Goal: Information Seeking & Learning: Learn about a topic

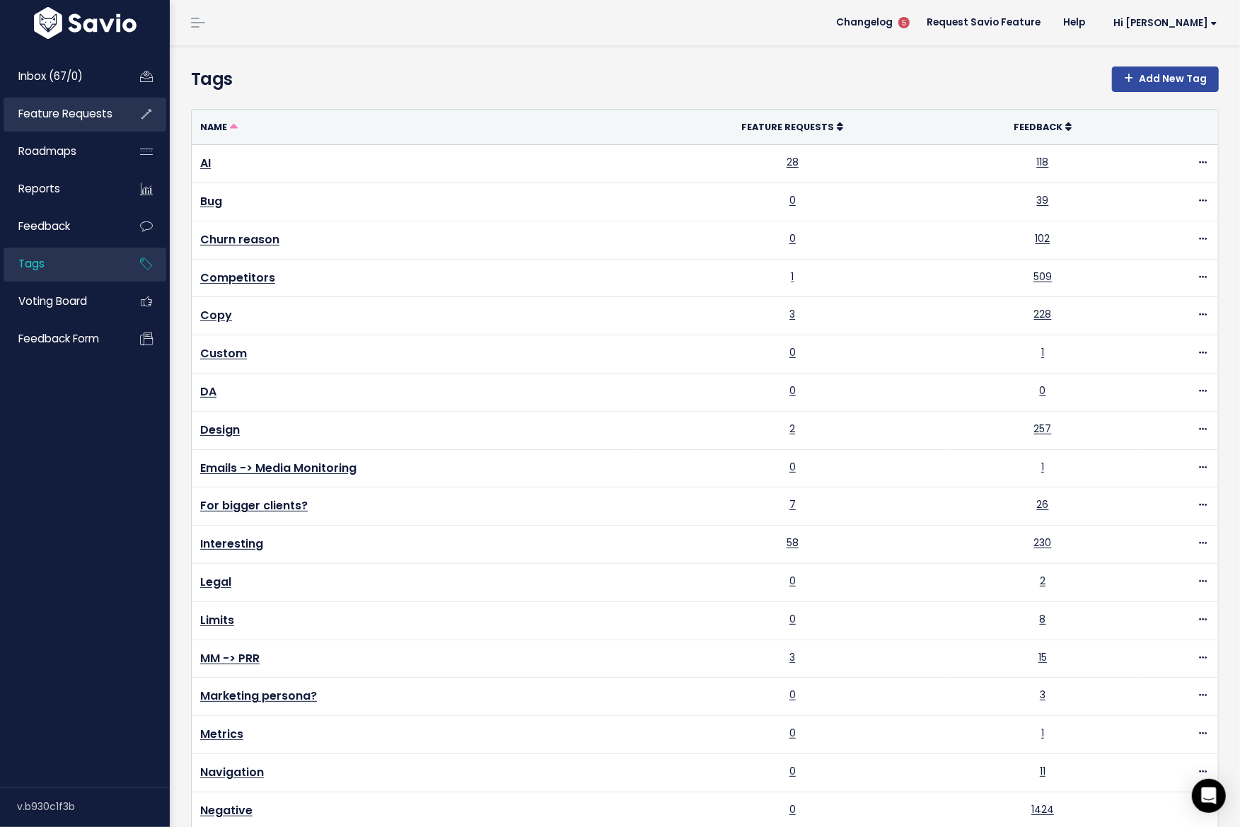
click at [49, 103] on link "Feature Requests" at bounding box center [61, 114] width 114 height 33
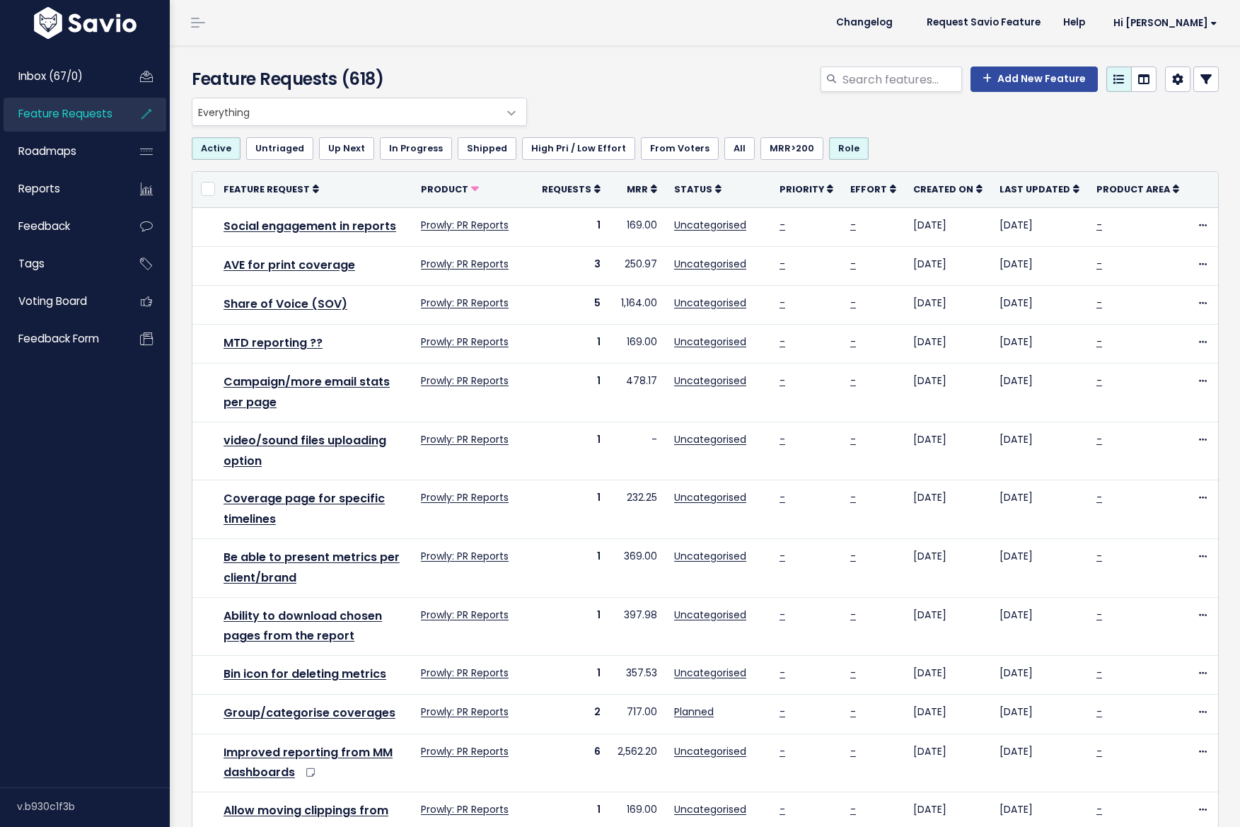
select select
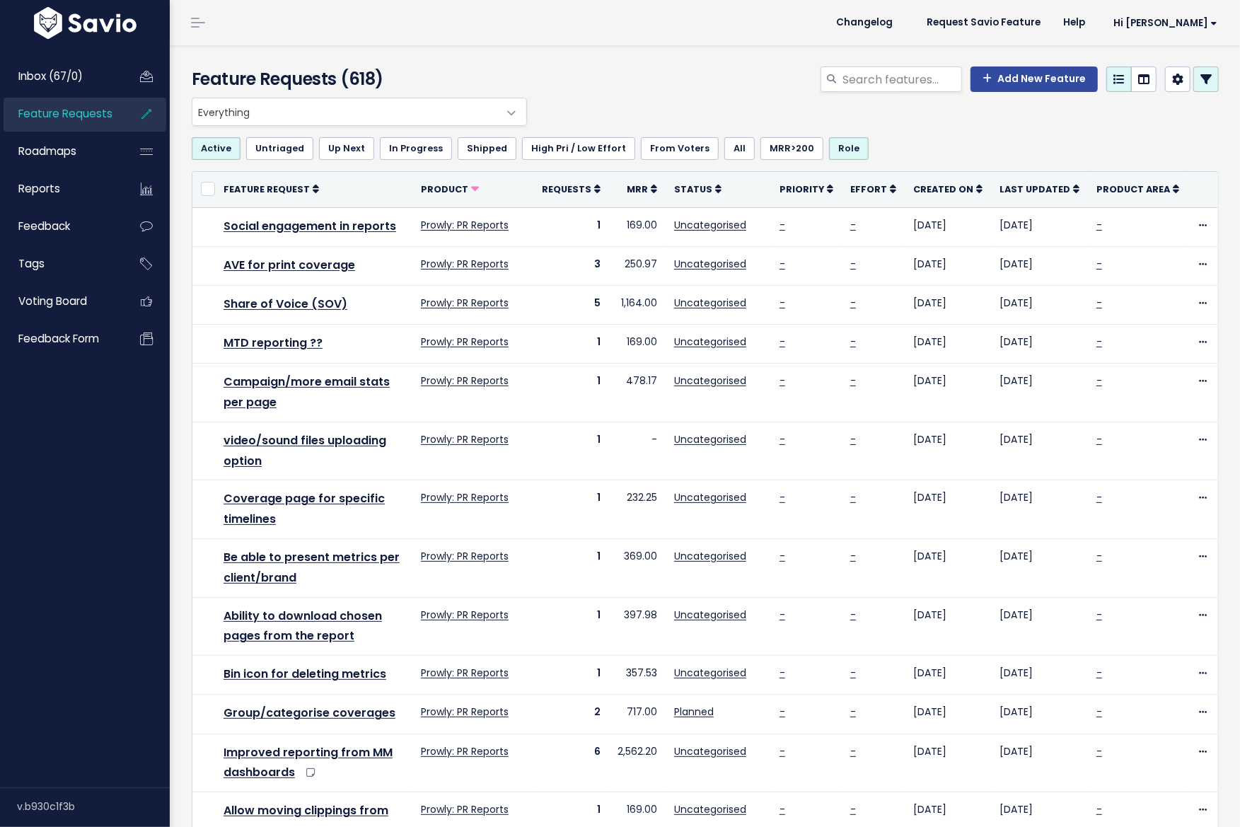
select select
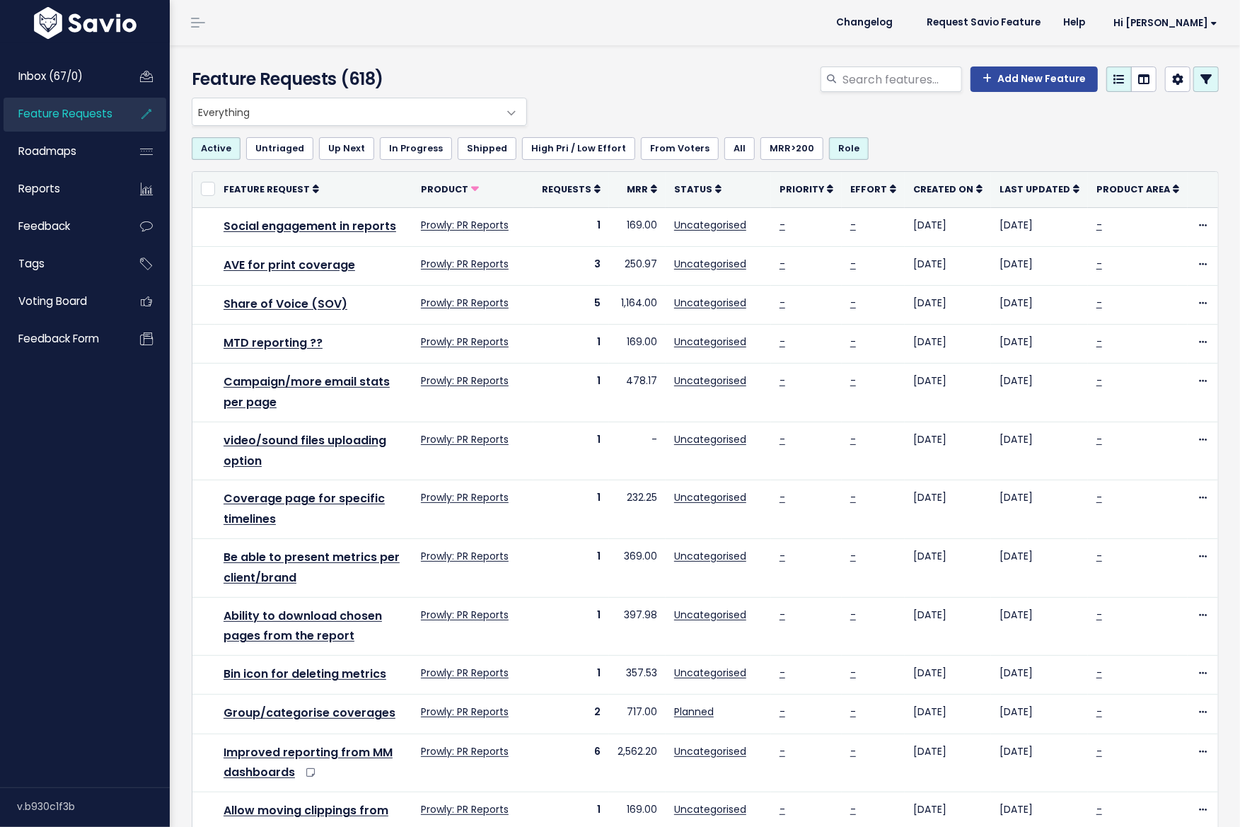
select select
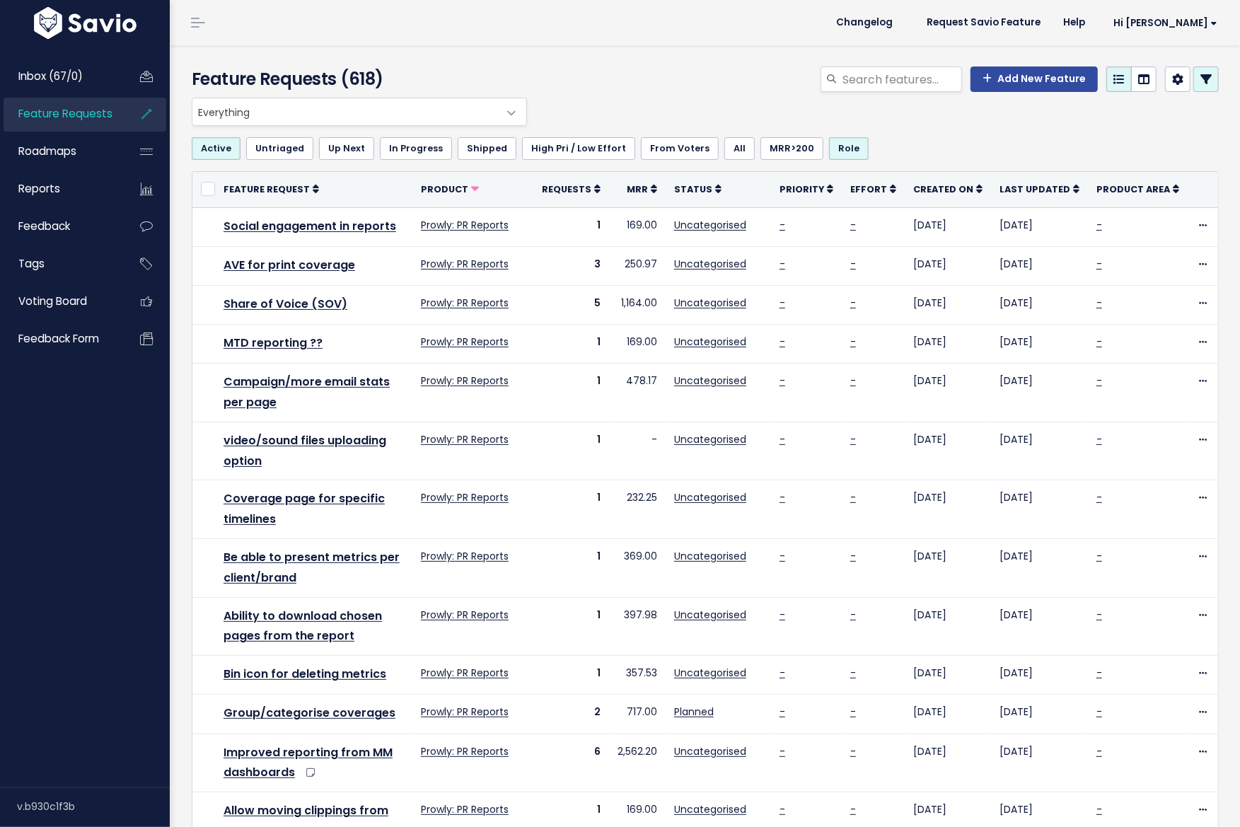
select select
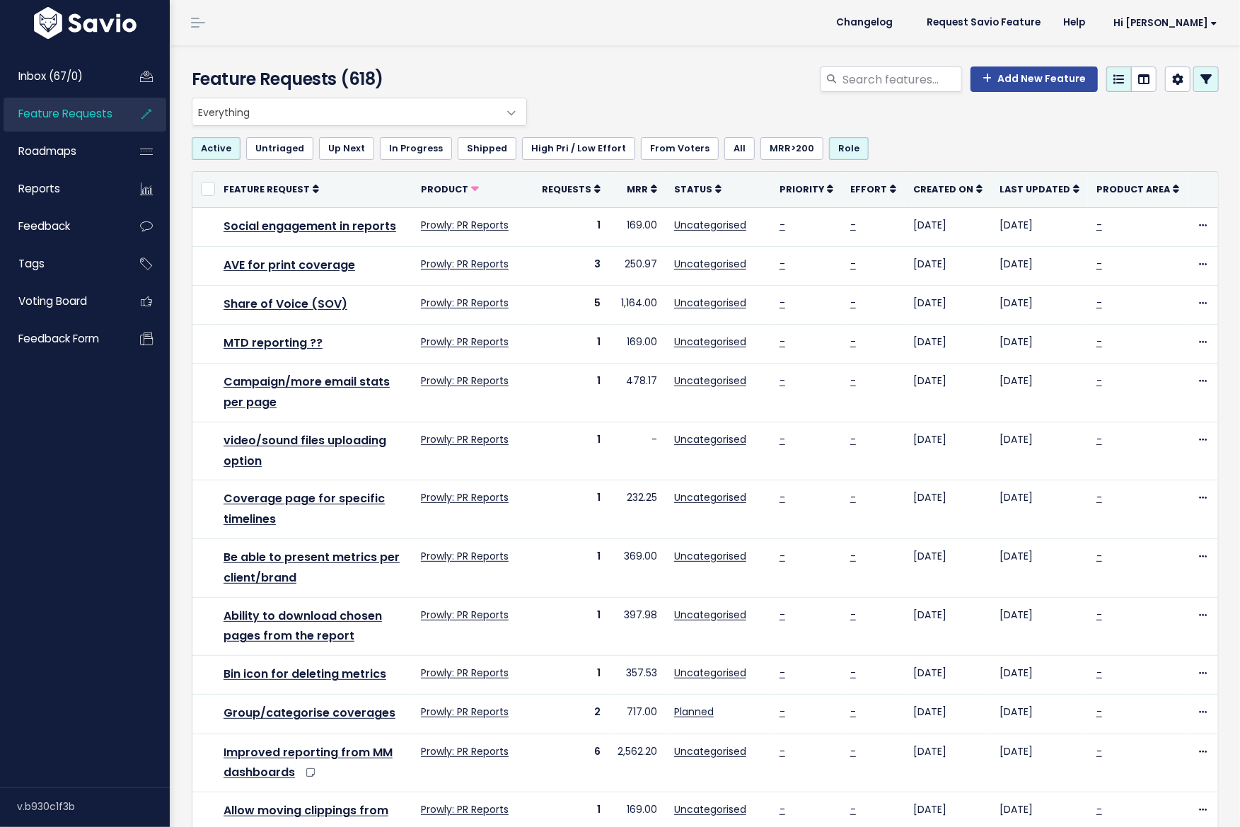
select select
click at [1198, 78] on link at bounding box center [1205, 78] width 25 height 25
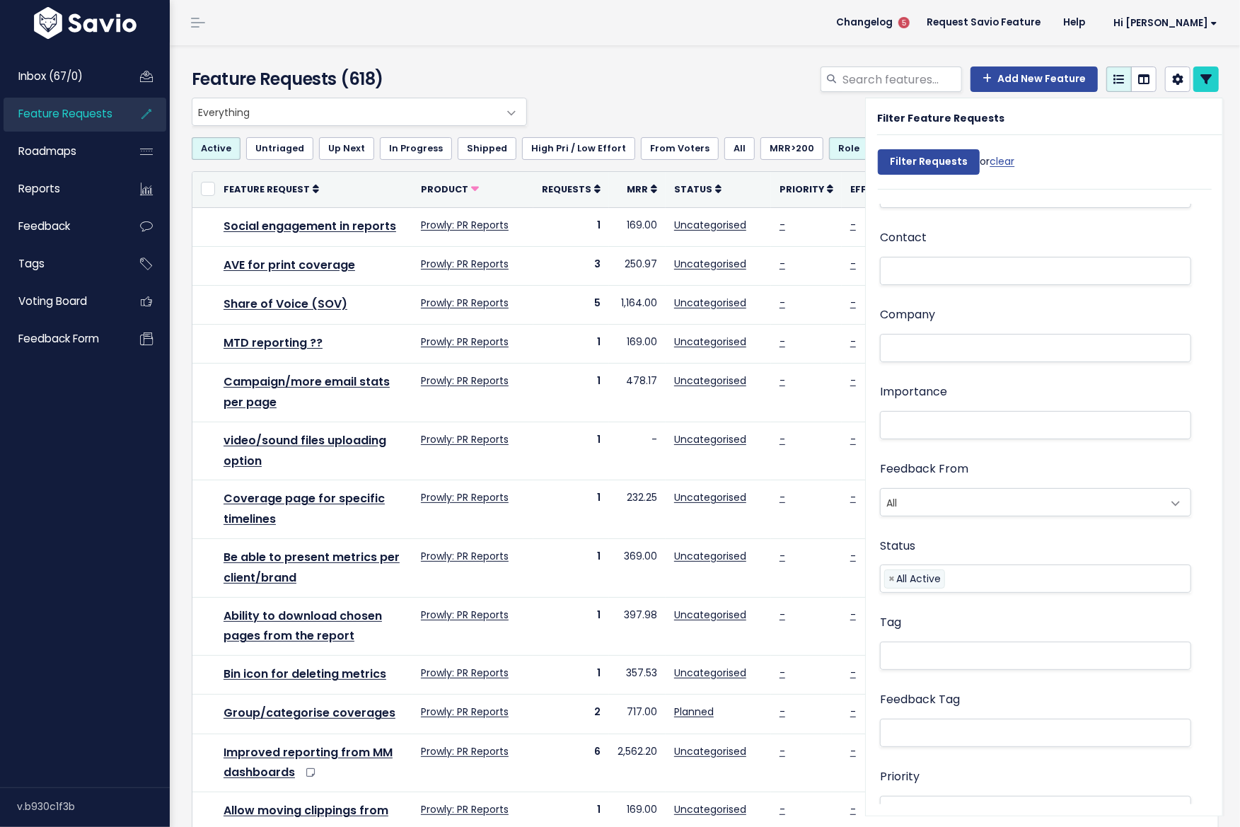
scroll to position [635, 0]
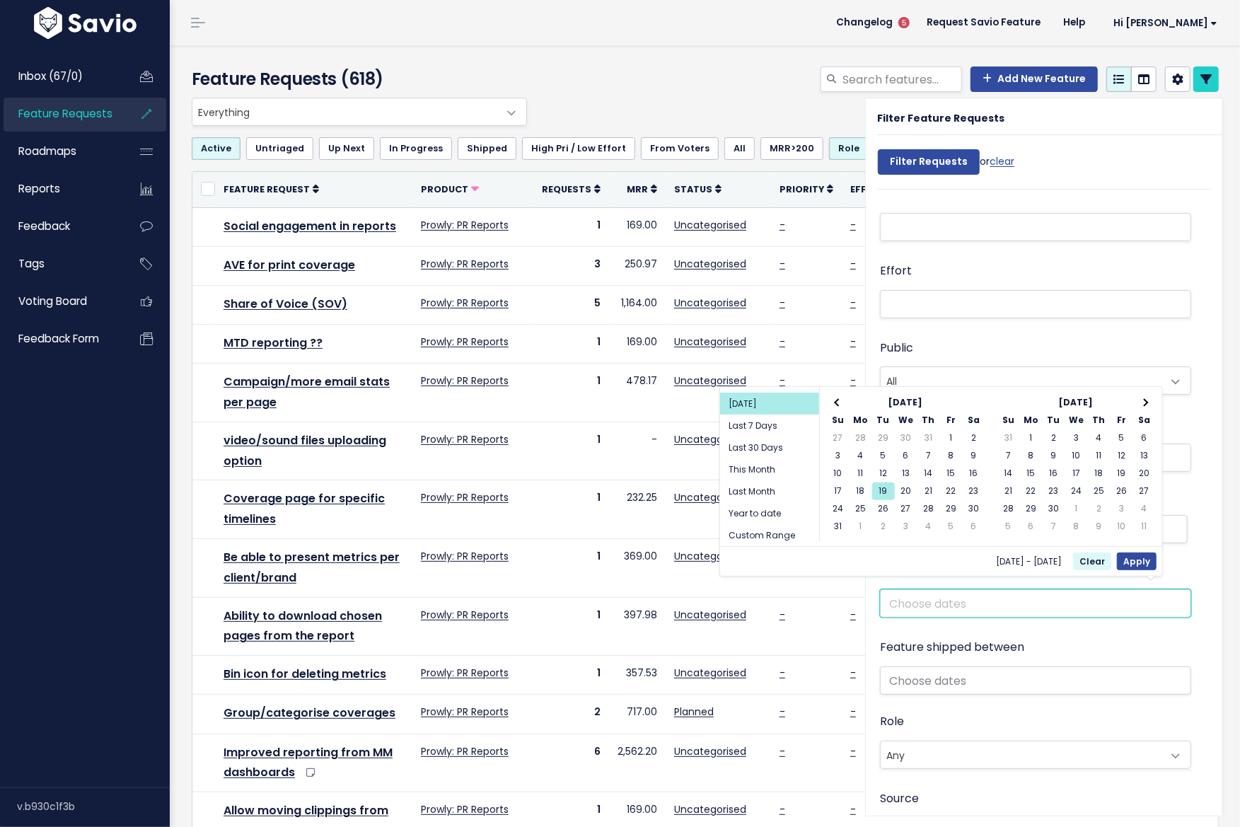
click at [947, 594] on input "text" at bounding box center [1035, 603] width 311 height 28
click at [782, 487] on li "Last Month" at bounding box center [769, 491] width 99 height 22
type input "Jul 1 2025 - Jul 31 2025 (Last Month)"
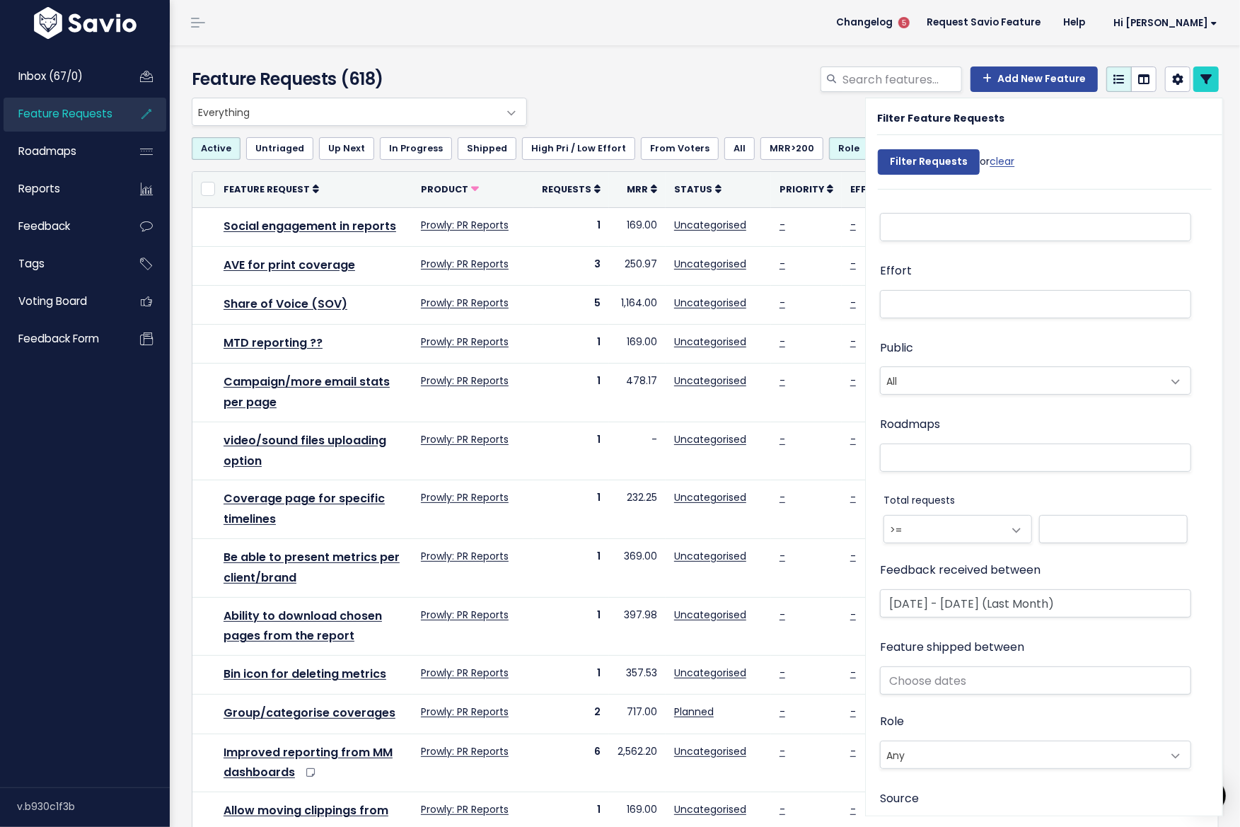
click at [943, 142] on div "Filter Requests or clear" at bounding box center [946, 165] width 137 height 47
click at [941, 158] on input "Filter Requests" at bounding box center [929, 161] width 102 height 25
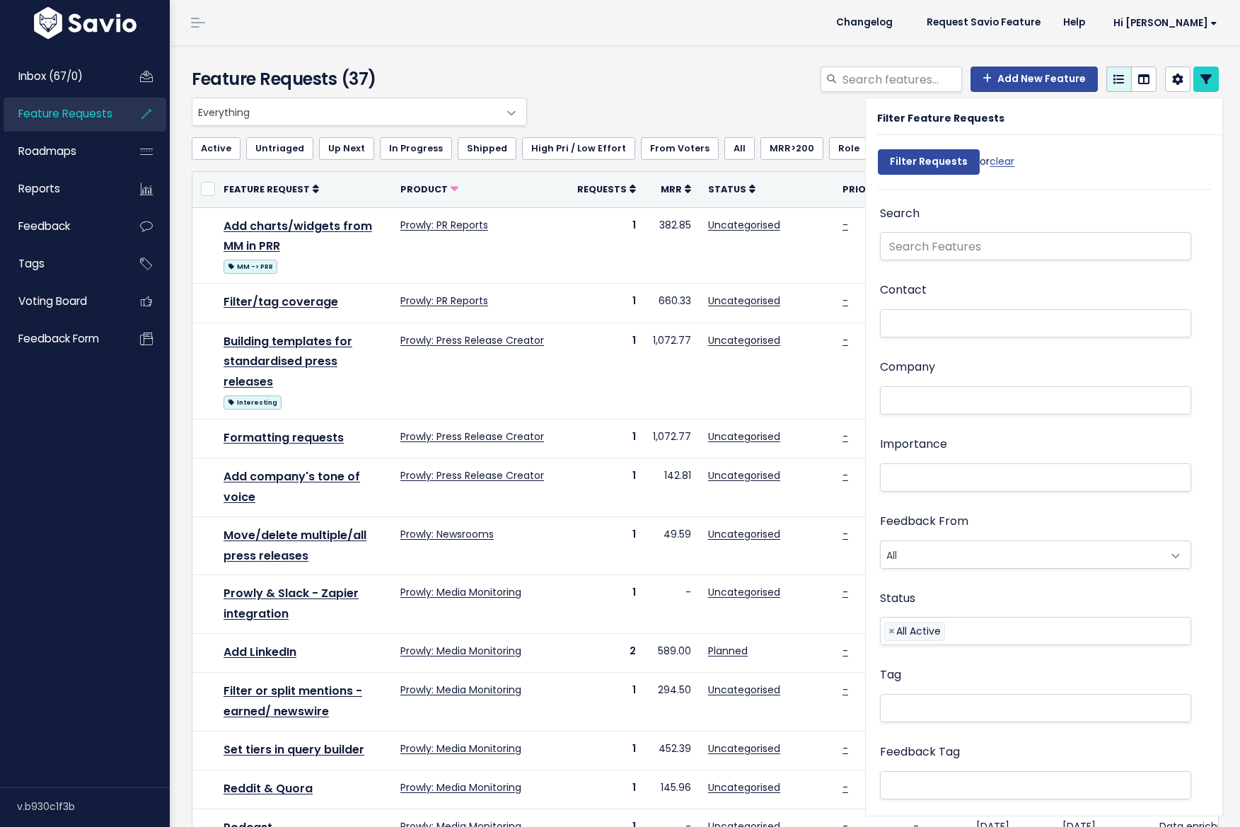
select select
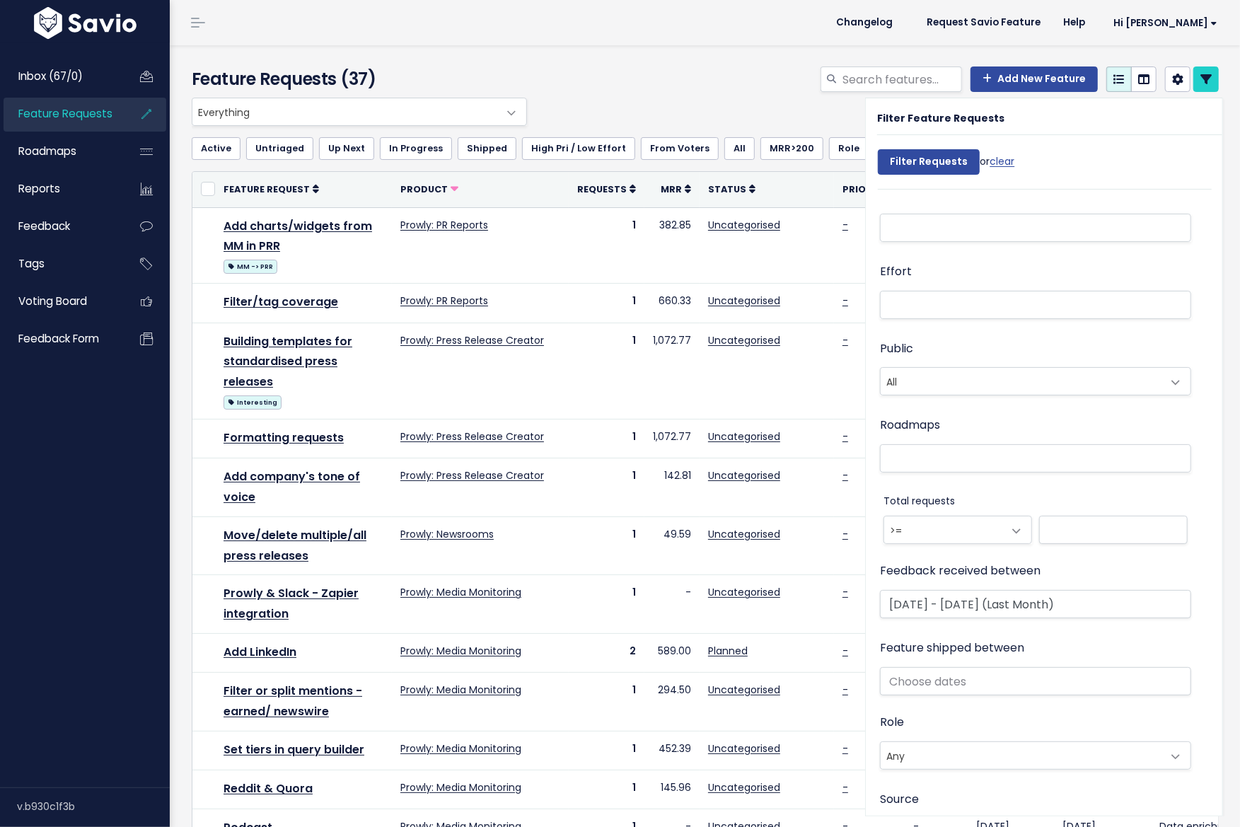
select select
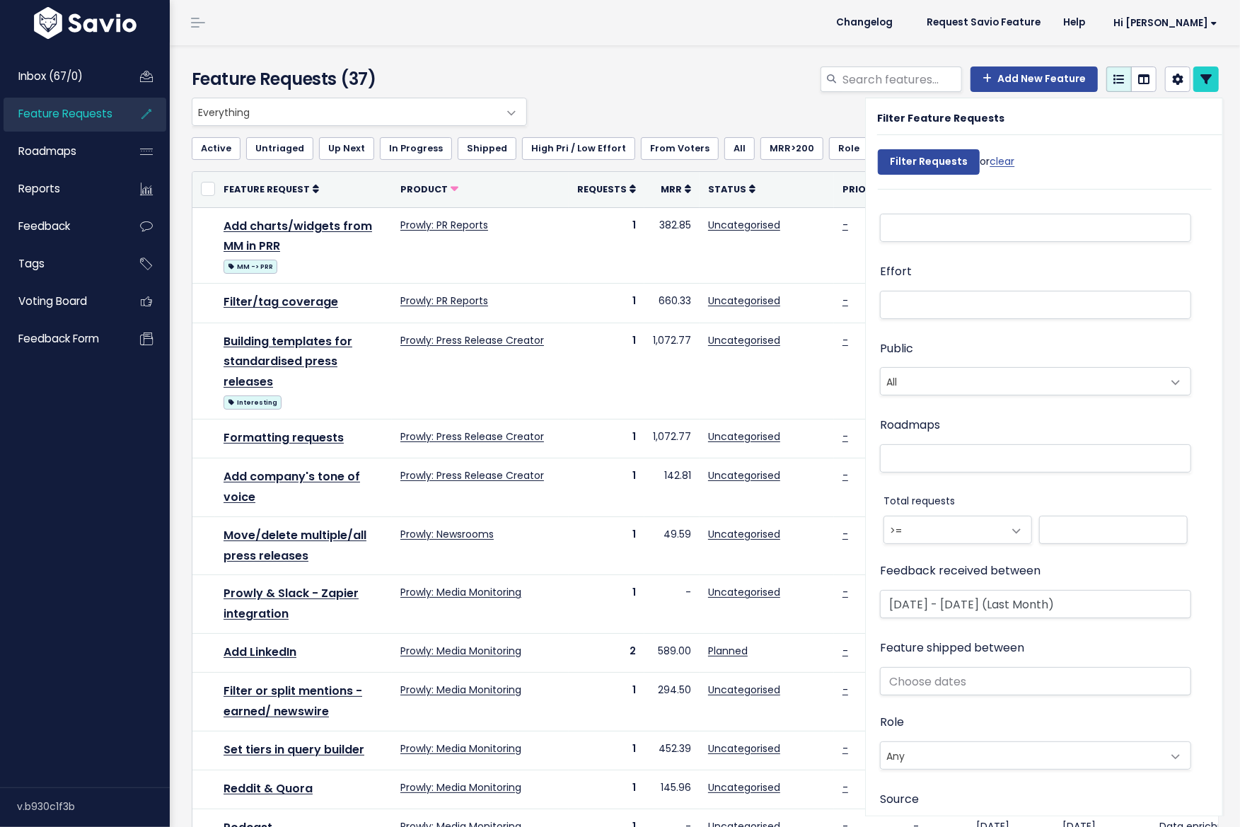
select select
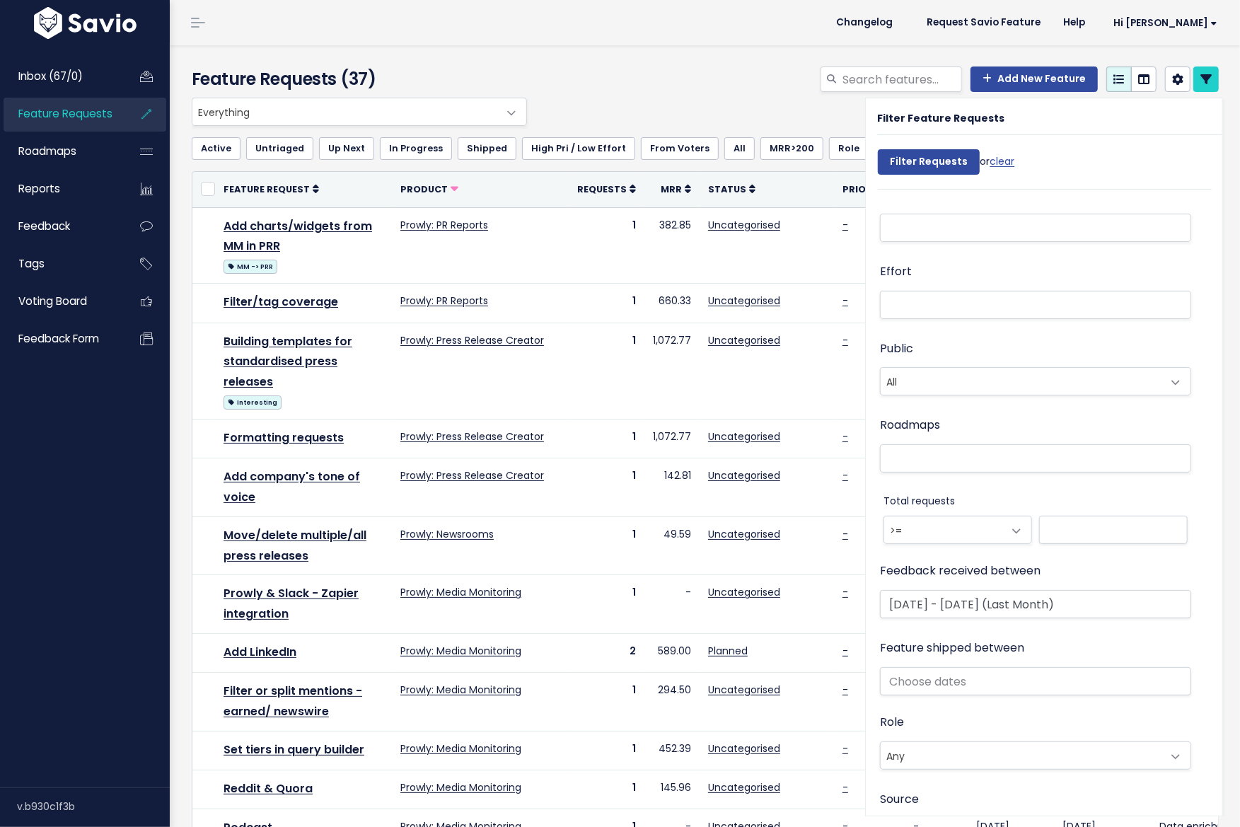
select select
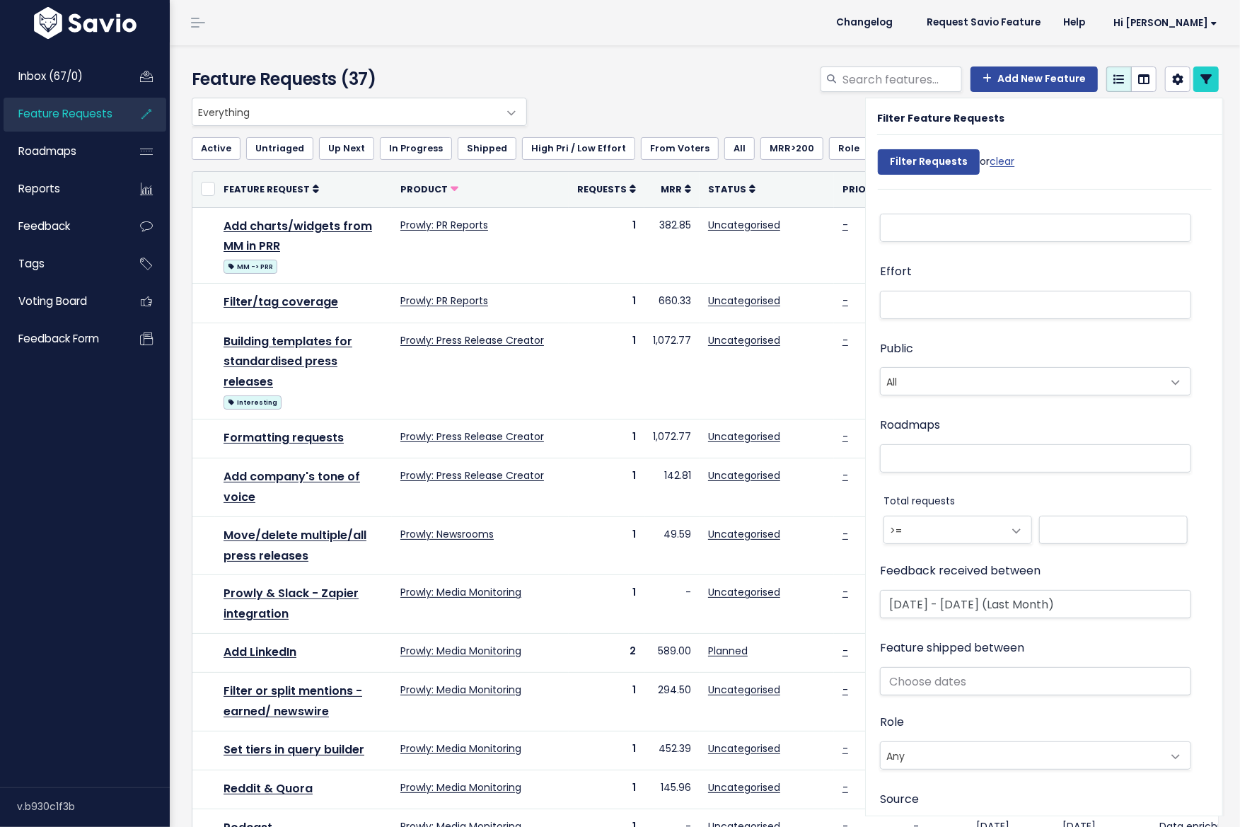
select select
click at [1198, 79] on link at bounding box center [1205, 78] width 25 height 25
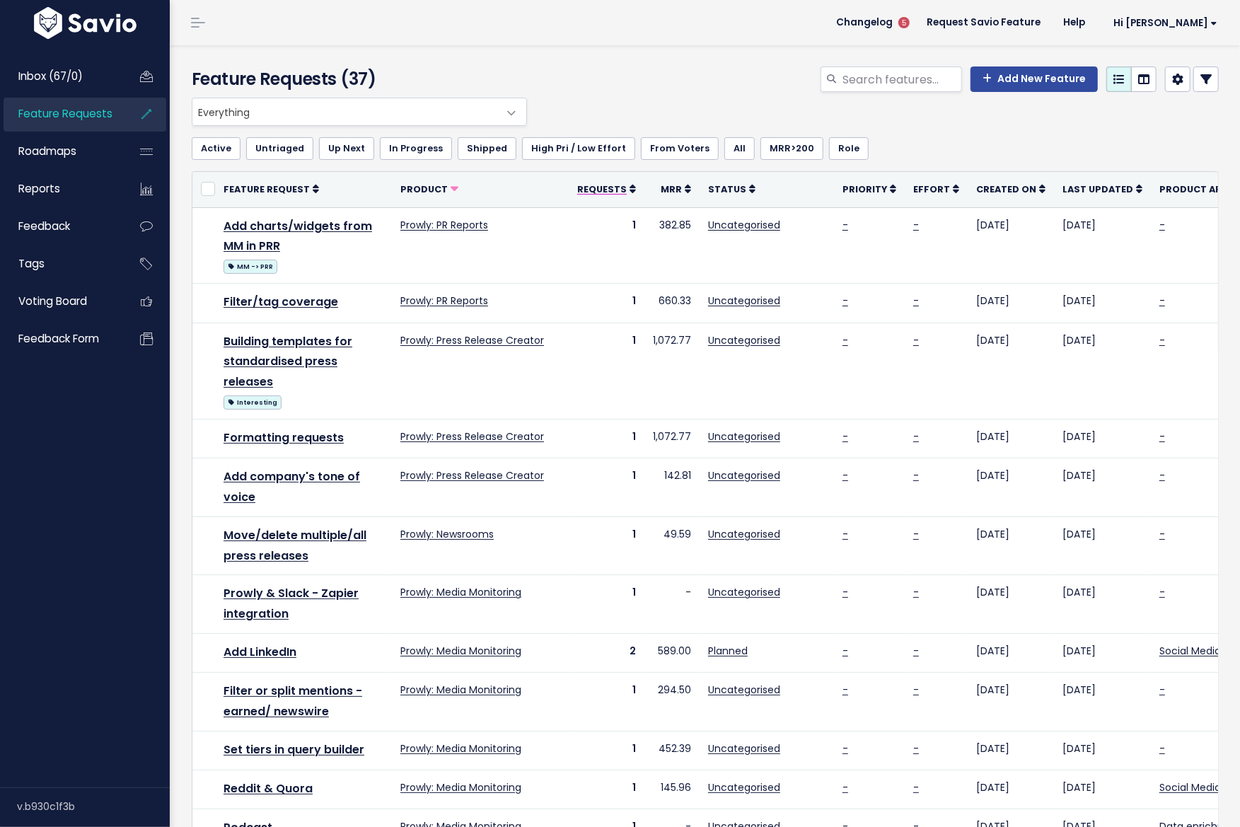
click at [593, 183] on span "Requests" at bounding box center [602, 189] width 50 height 12
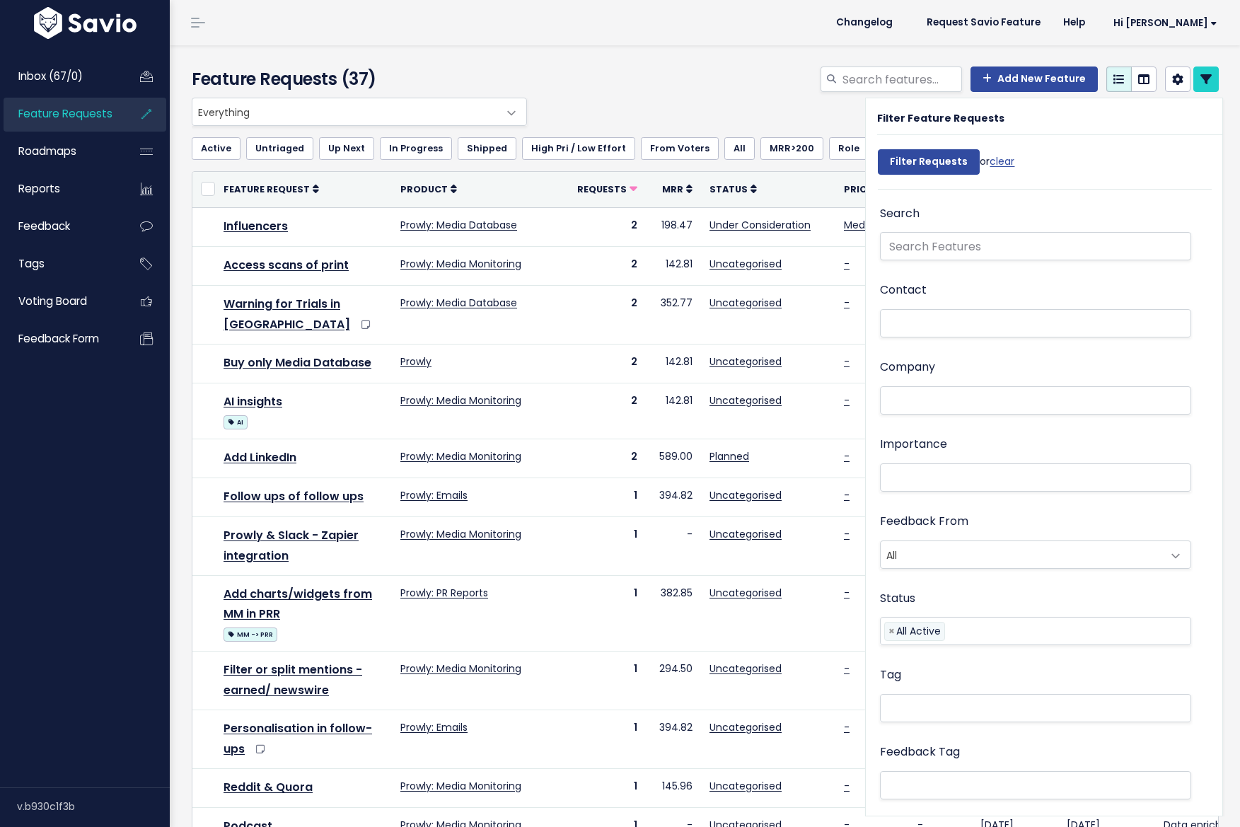
select select
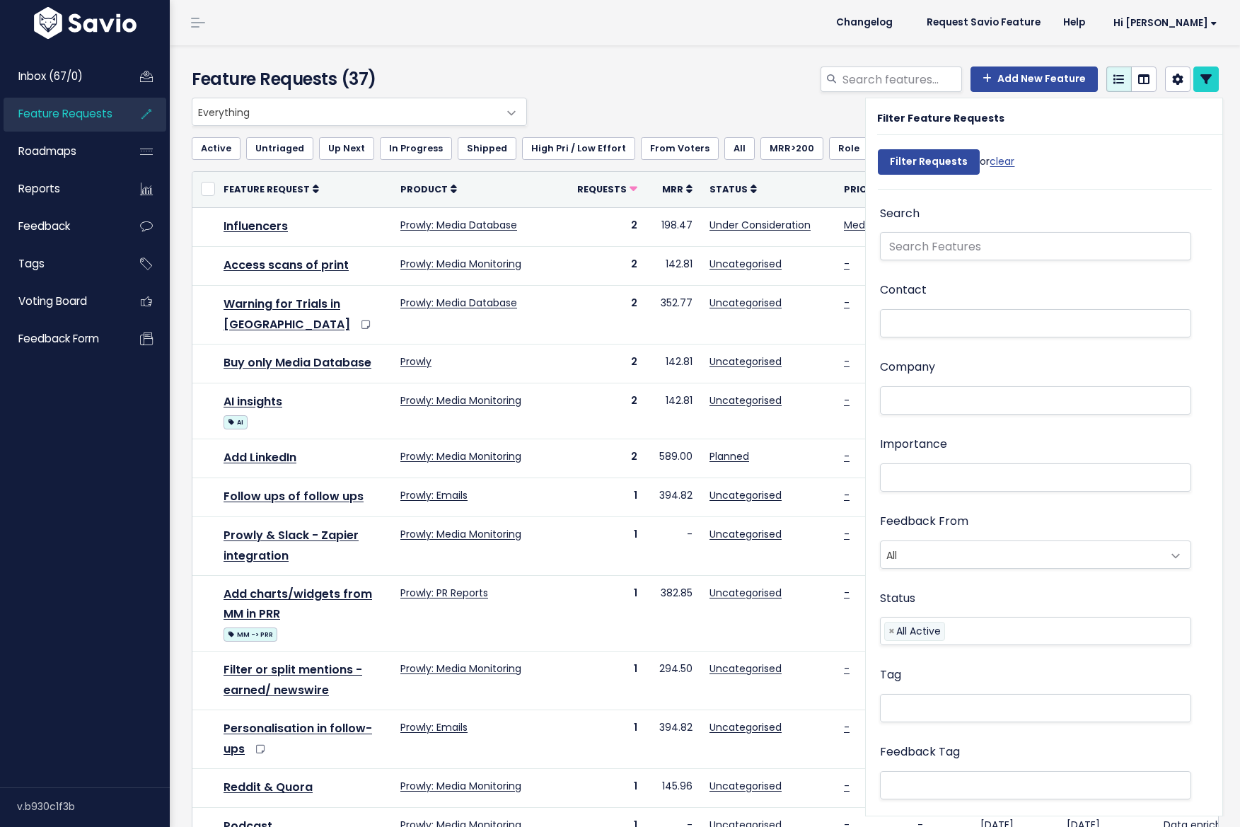
select select
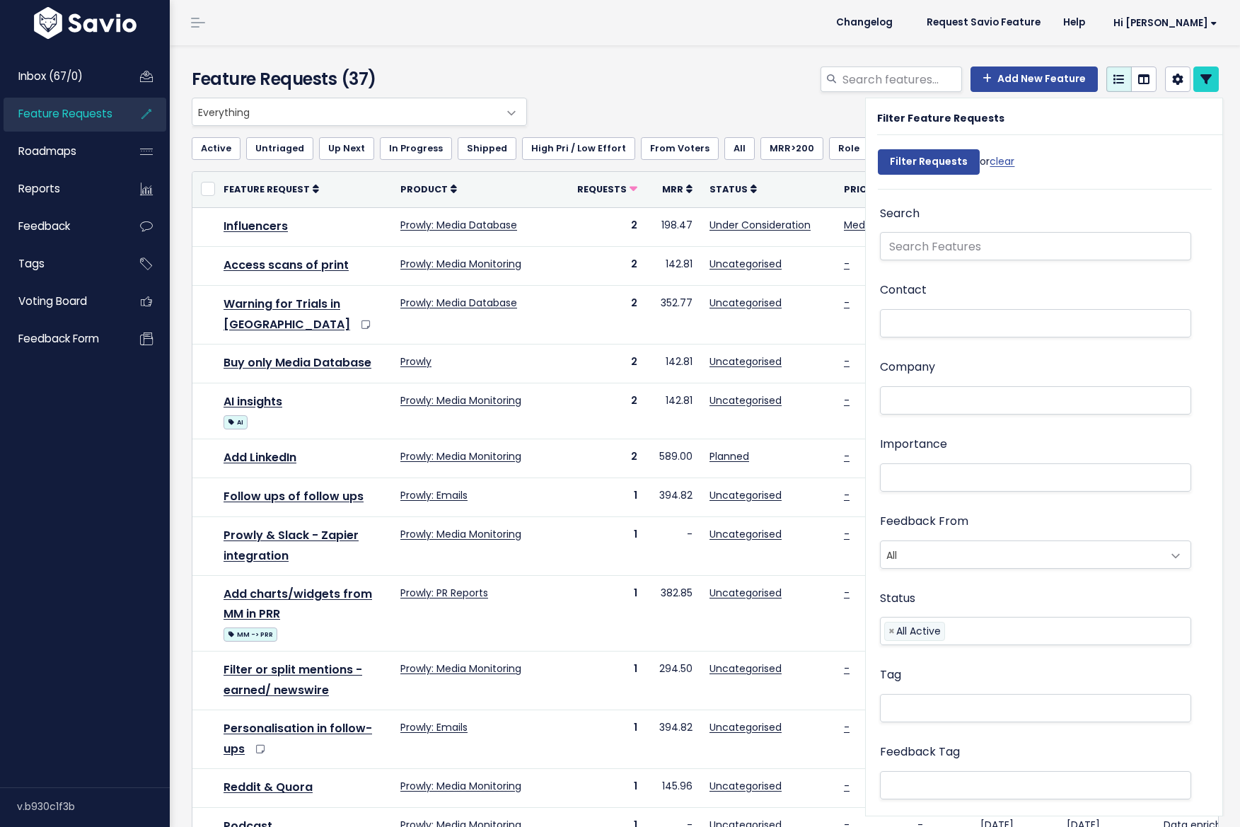
select select
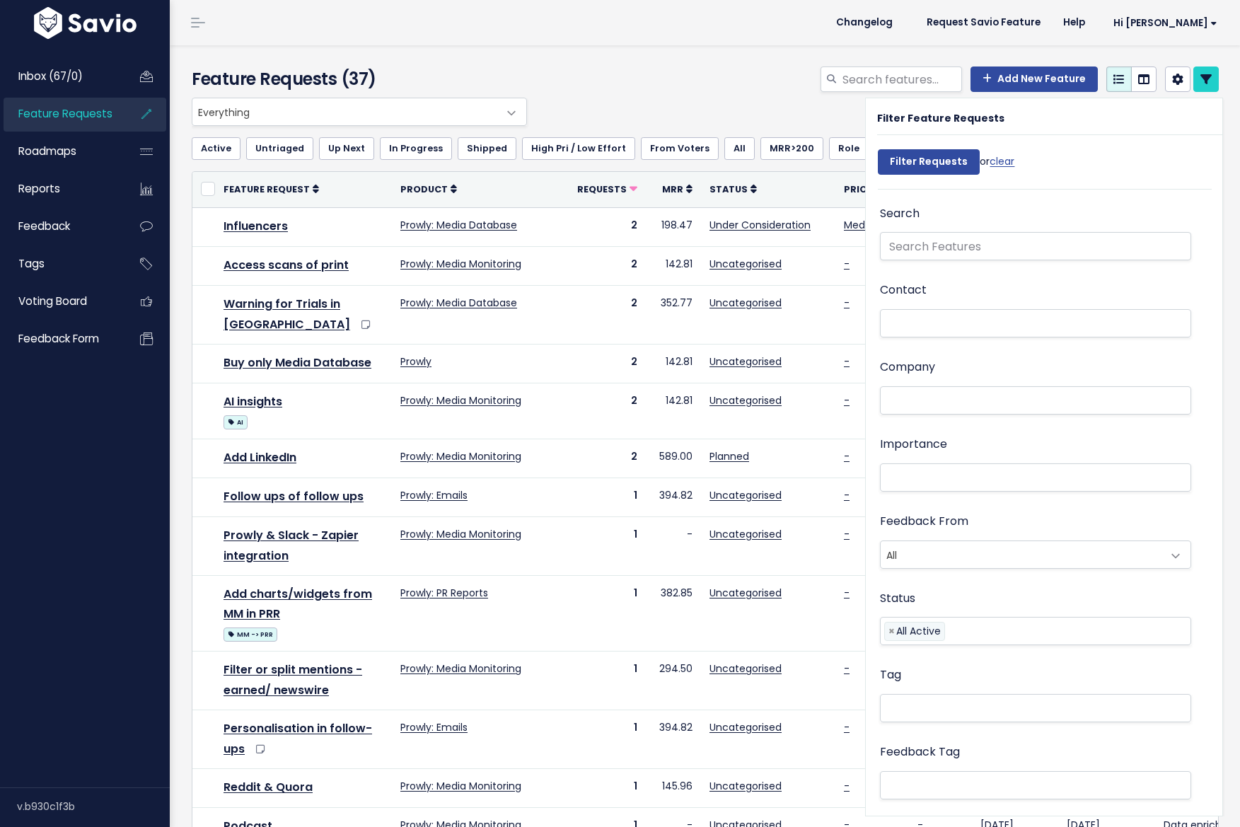
select select
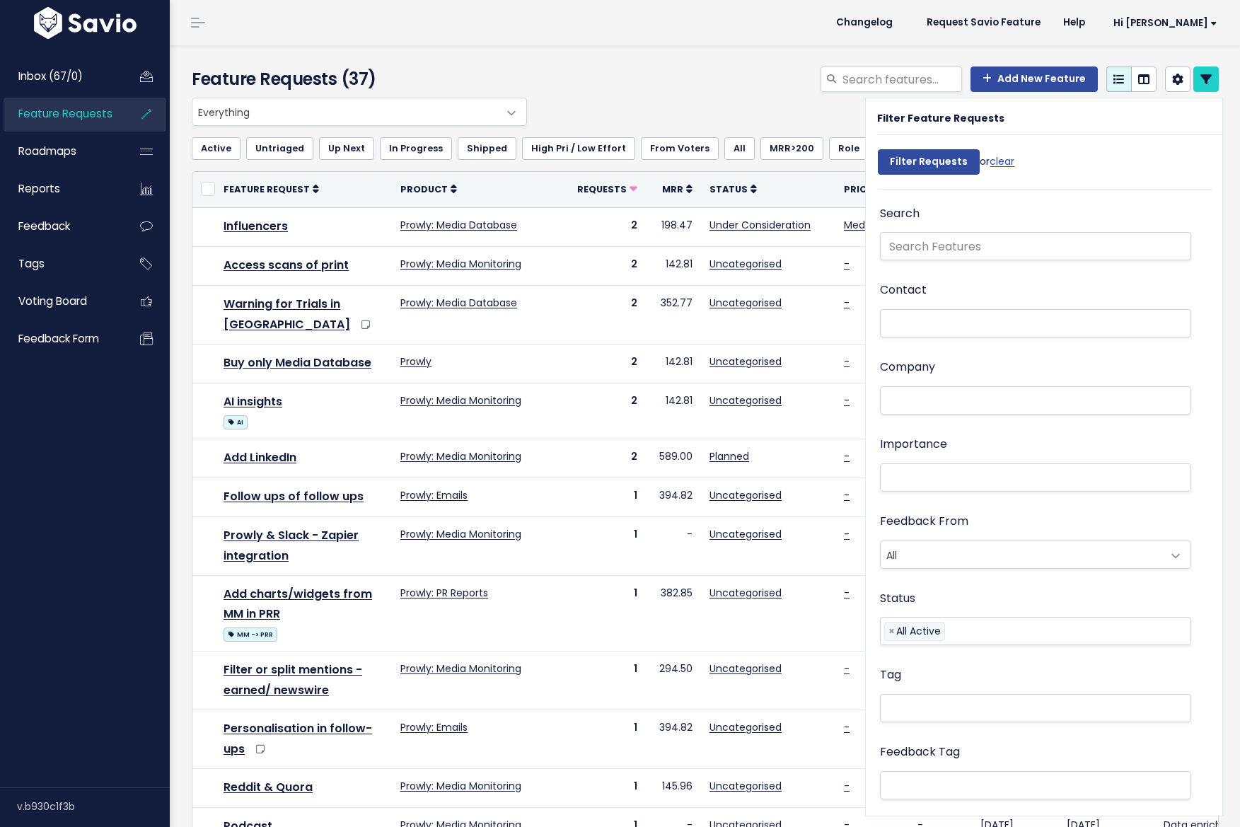
select select
click at [1200, 83] on icon at bounding box center [1205, 79] width 11 height 11
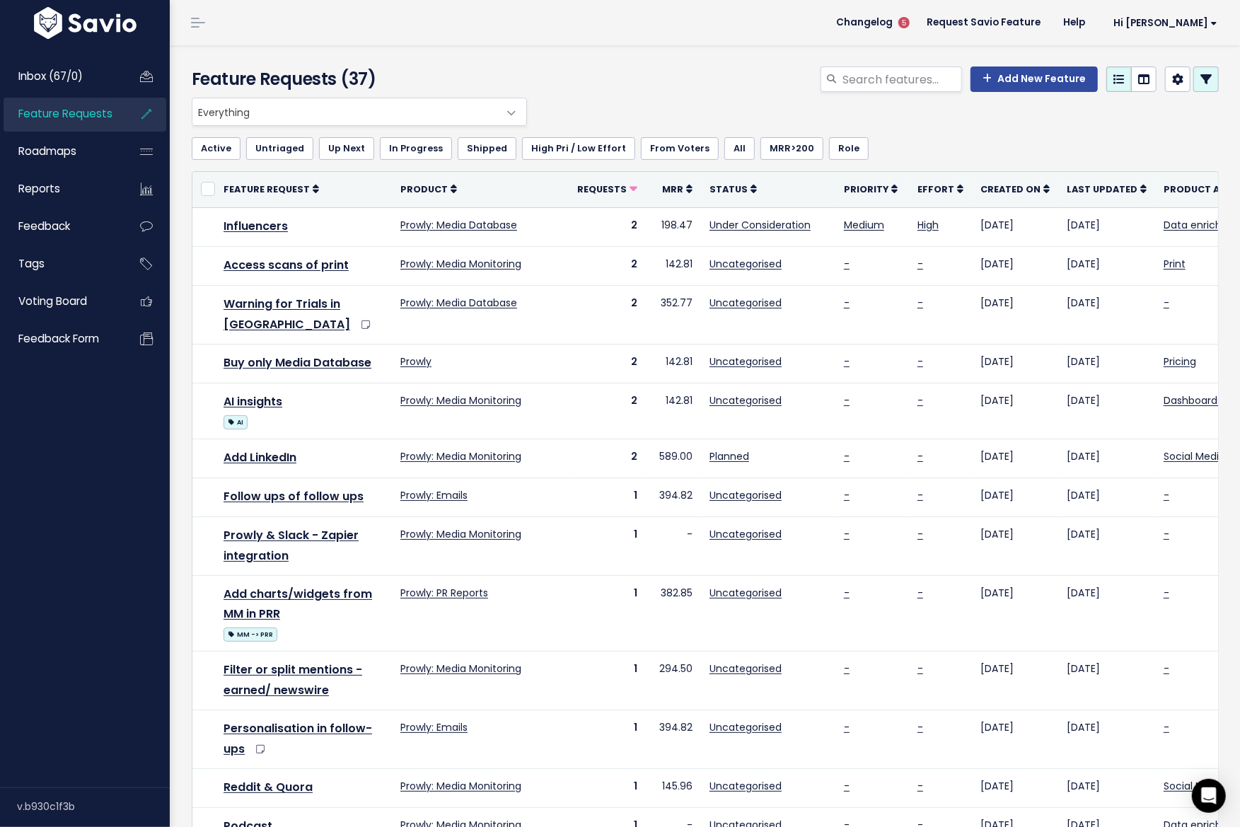
click at [1200, 79] on icon at bounding box center [1205, 79] width 11 height 11
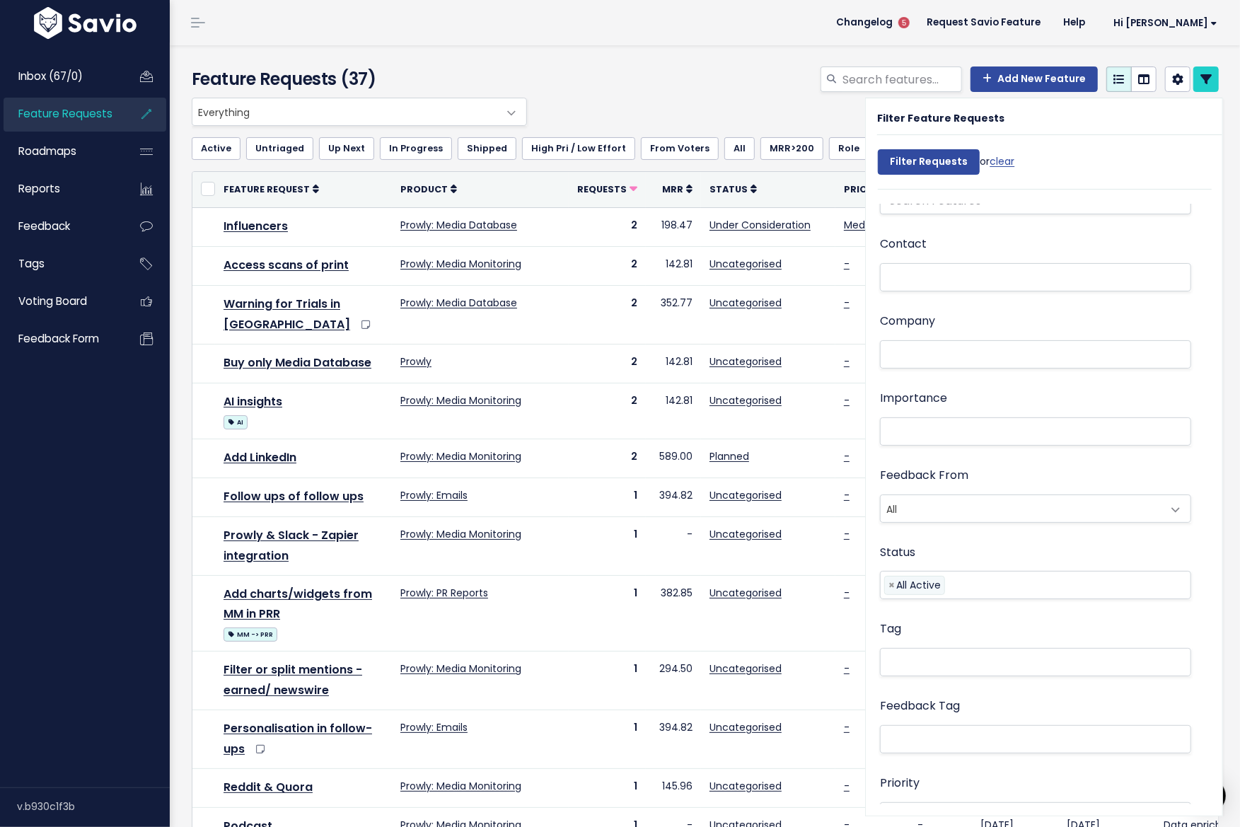
scroll to position [232, 0]
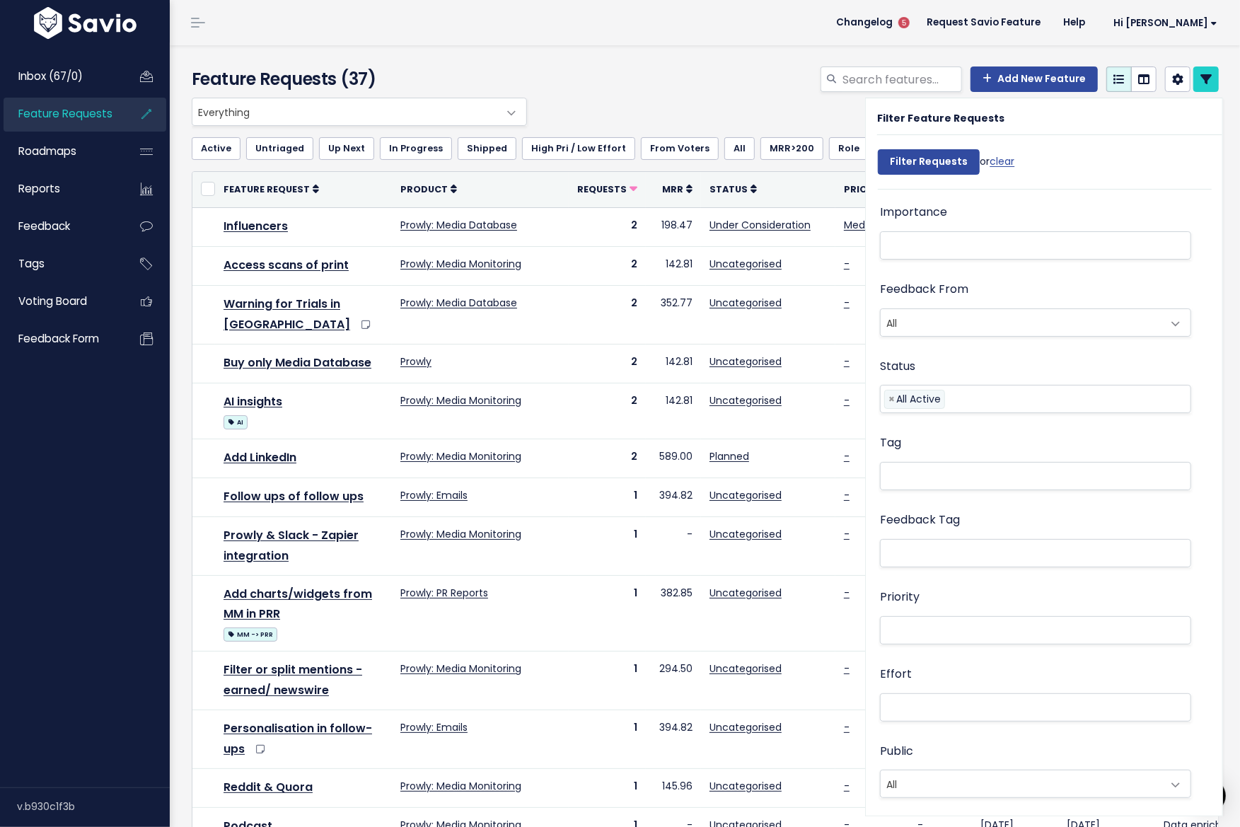
click at [924, 683] on div "Effort Not Set Low Medium High" at bounding box center [1035, 694] width 311 height 60
click at [934, 625] on li at bounding box center [1032, 630] width 296 height 18
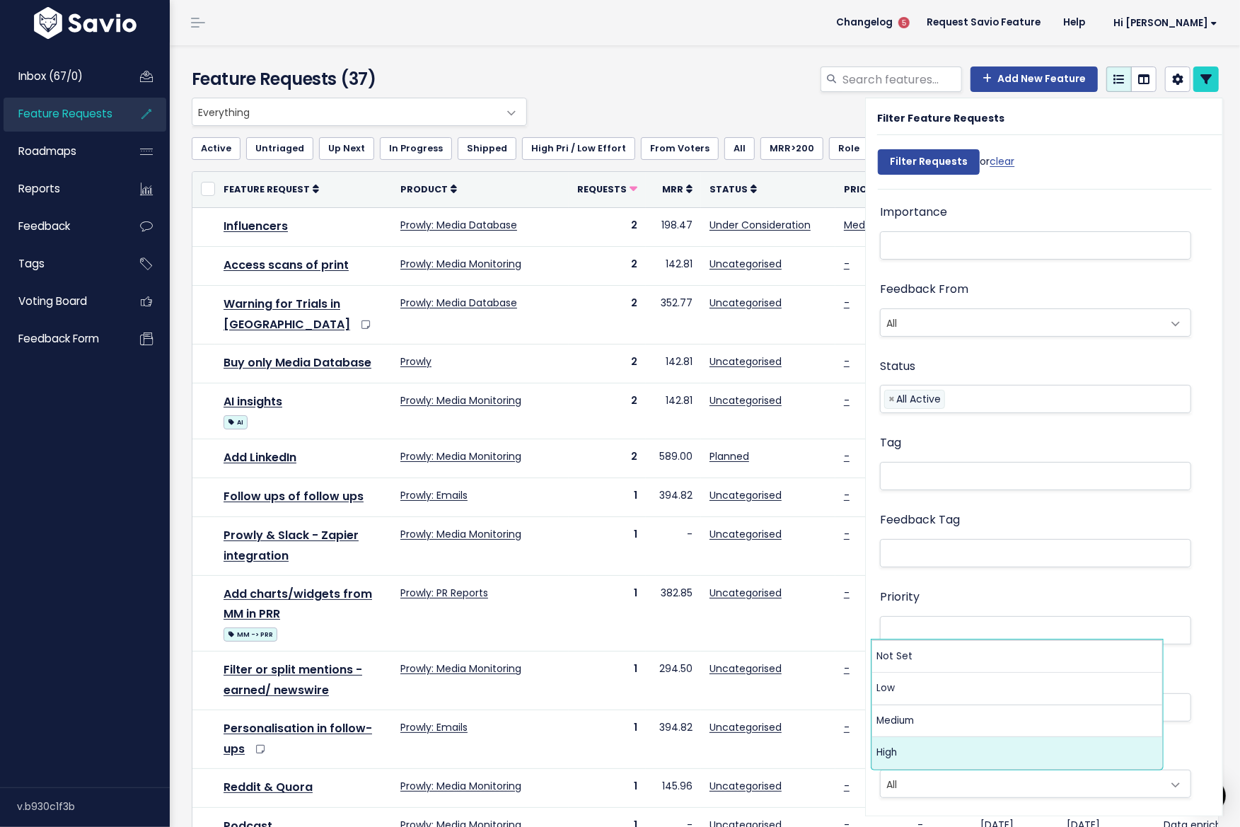
select select "3_HIGH"
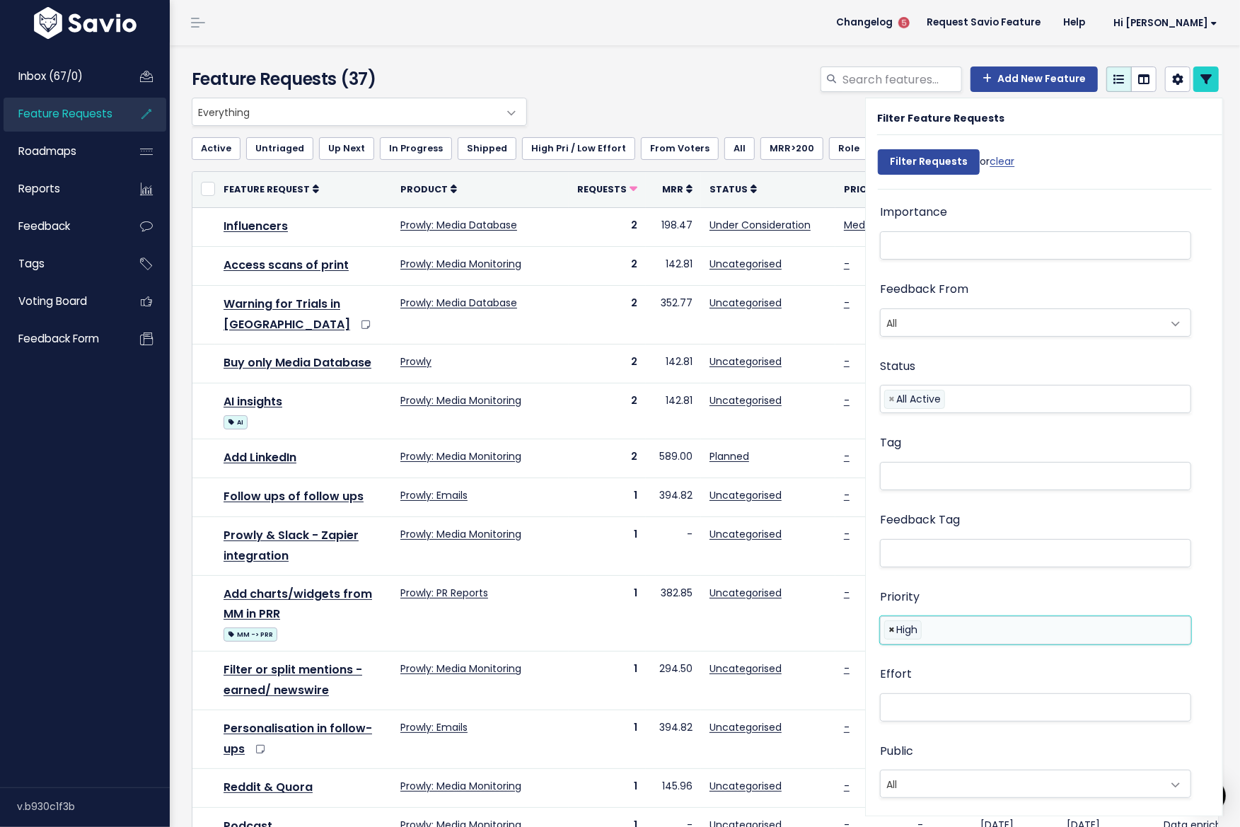
click at [889, 625] on span "×" at bounding box center [892, 630] width 6 height 18
select select
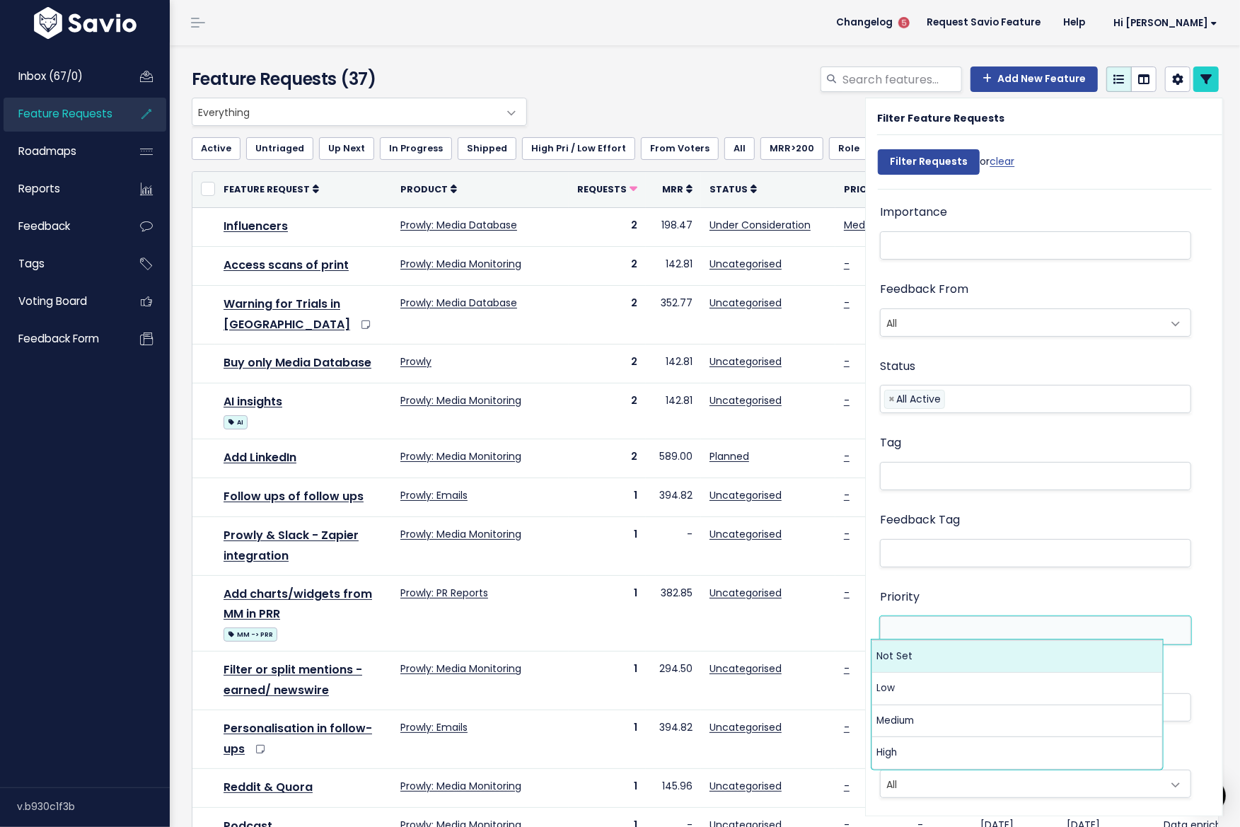
scroll to position [232, 0]
click at [963, 451] on div "Tag" at bounding box center [1035, 463] width 311 height 60
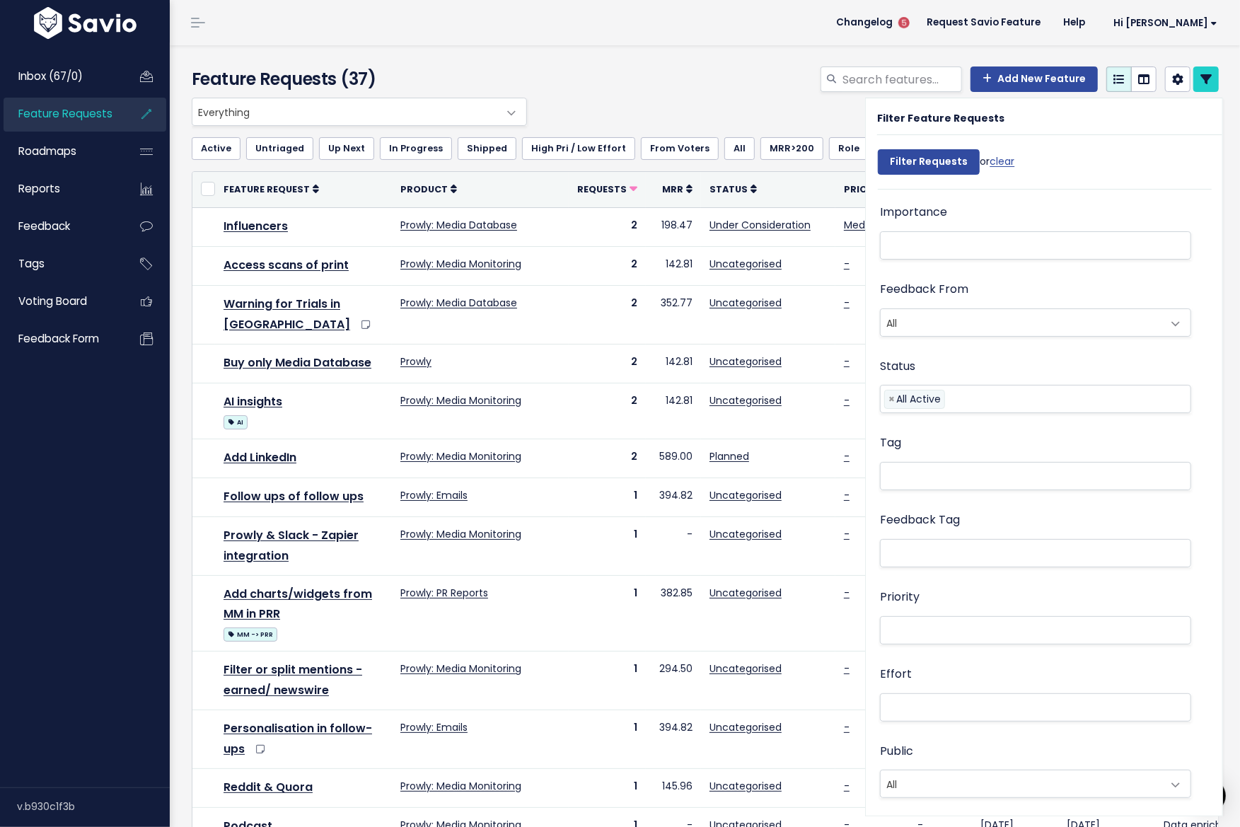
scroll to position [0, 0]
click at [960, 490] on div "Importance Not Set Nice to have Must have Dealbreaker" at bounding box center [1035, 464] width 311 height 60
click at [960, 487] on ul at bounding box center [1036, 477] width 310 height 27
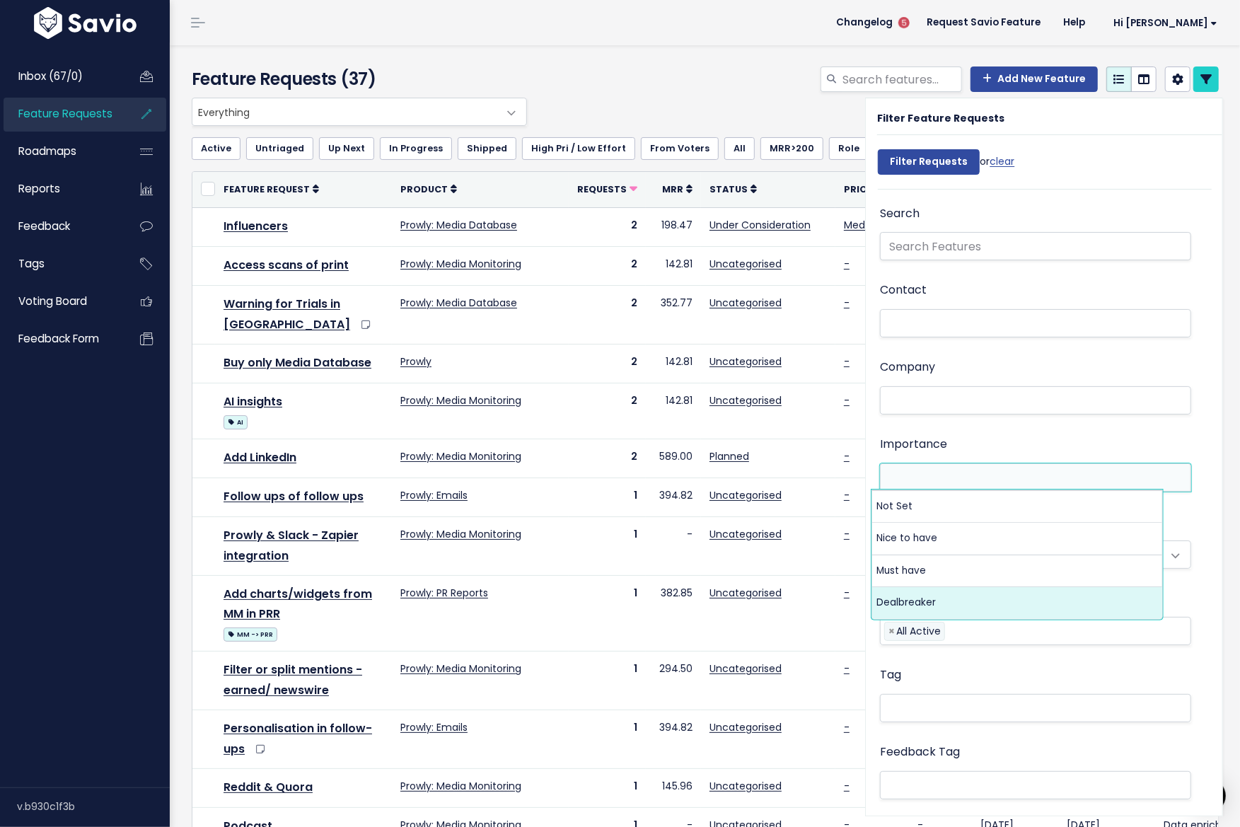
select select "DEAL_BREAKER"
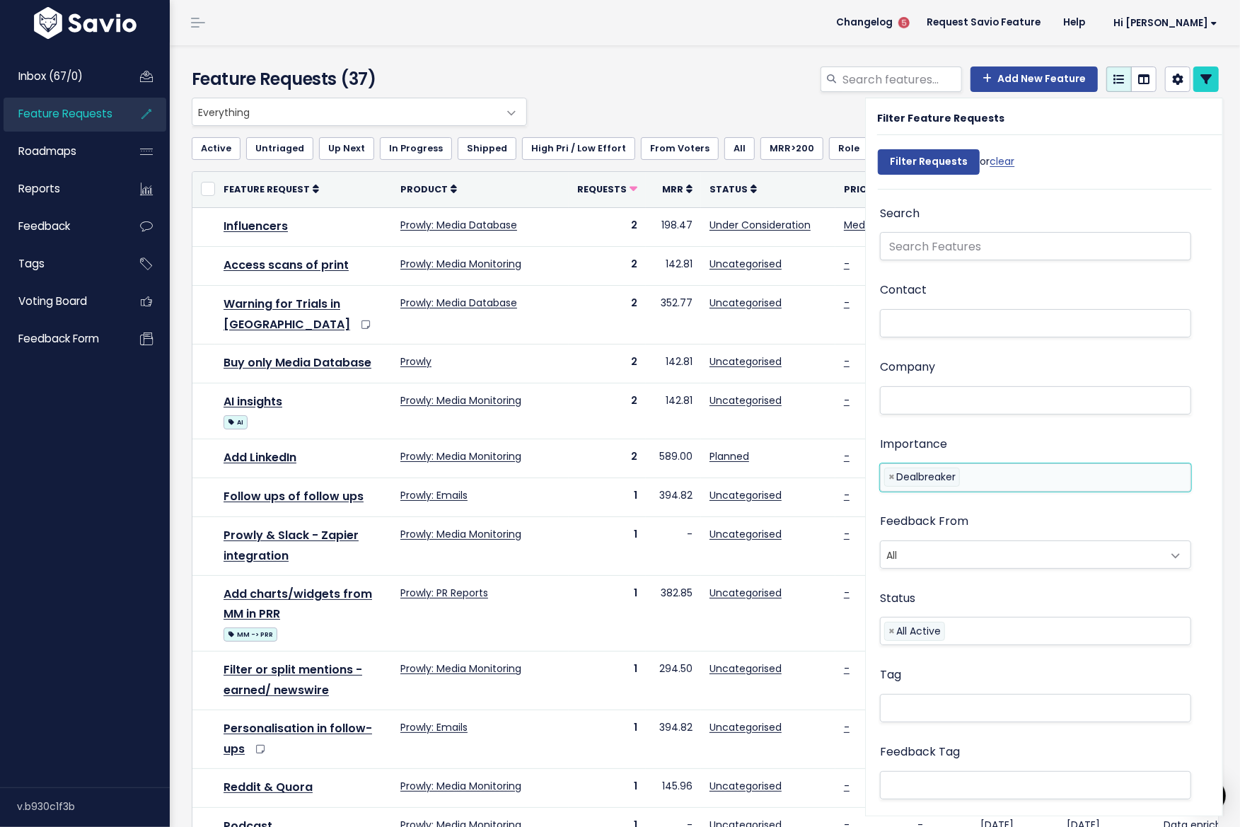
click at [929, 148] on div "Filter Requests or clear" at bounding box center [946, 165] width 137 height 47
click at [929, 156] on input "Filter Requests" at bounding box center [929, 161] width 102 height 25
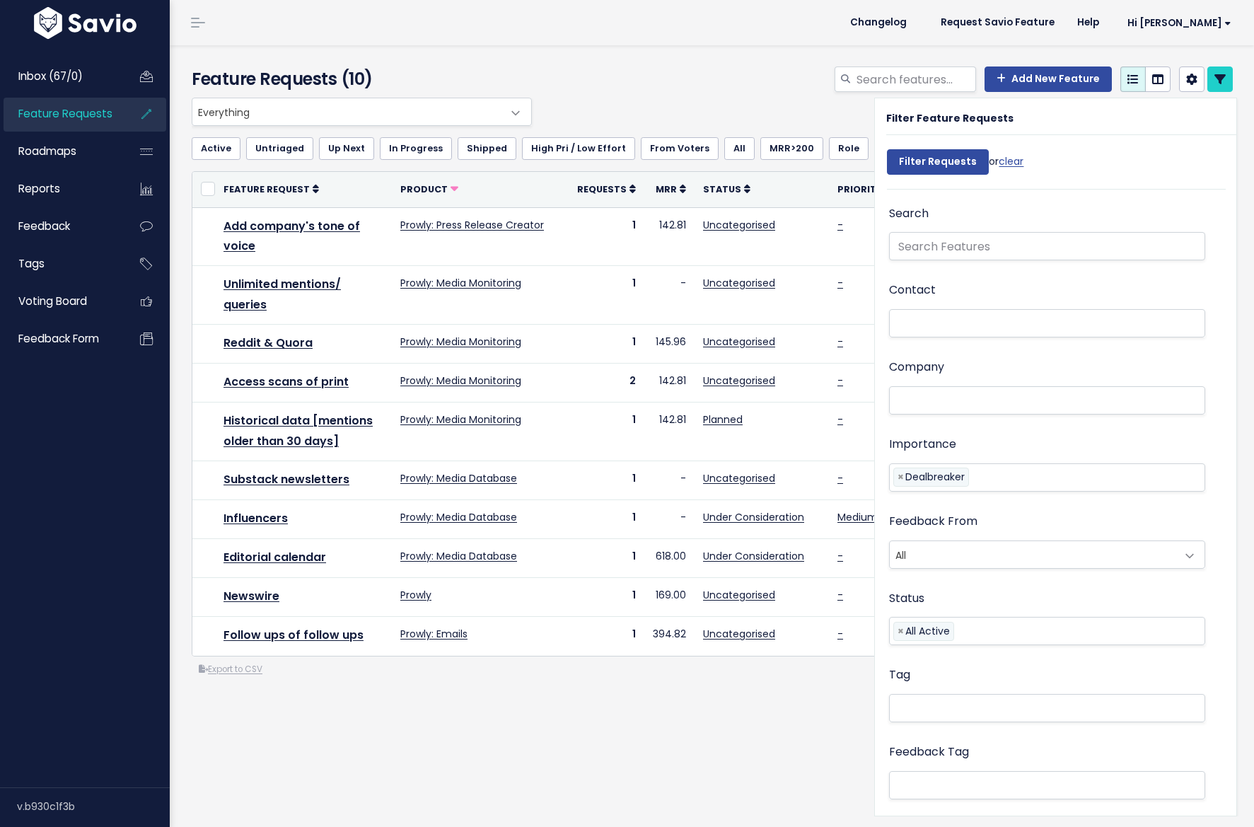
select select
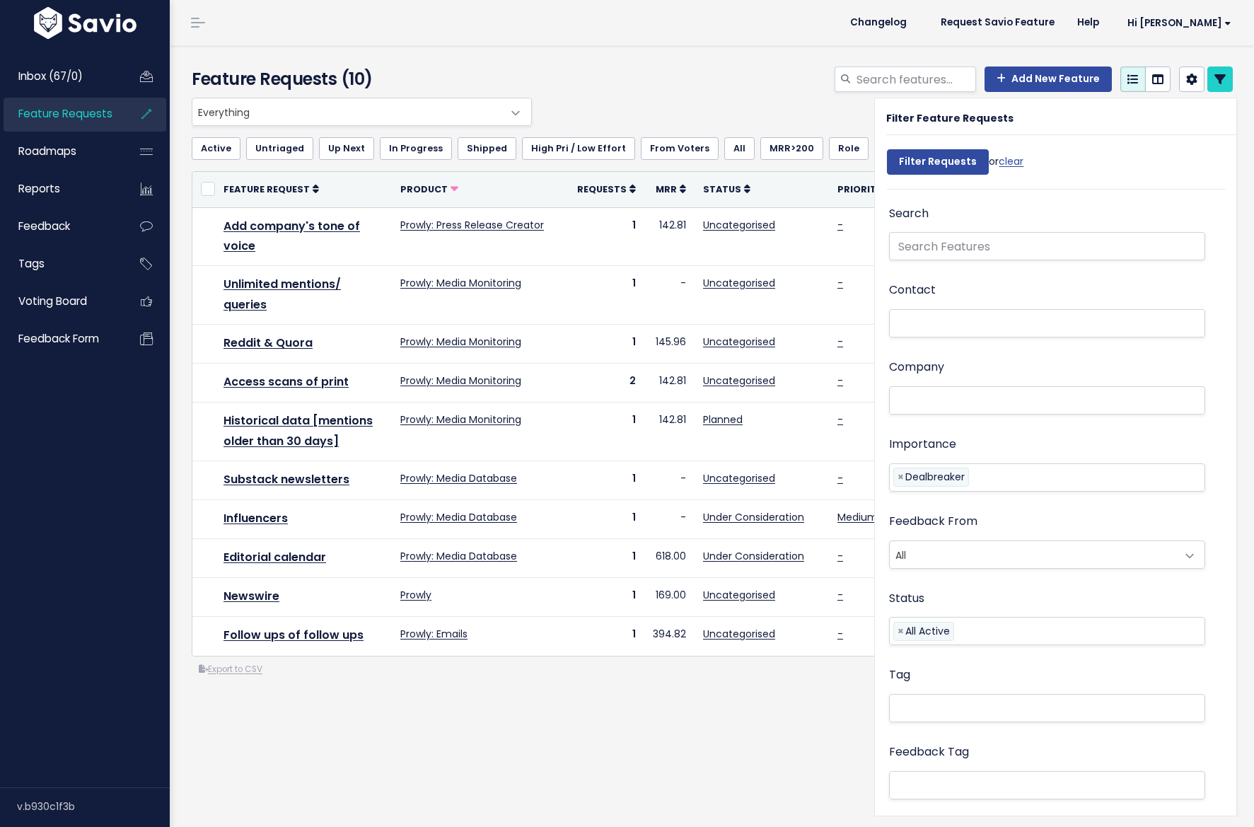
select select
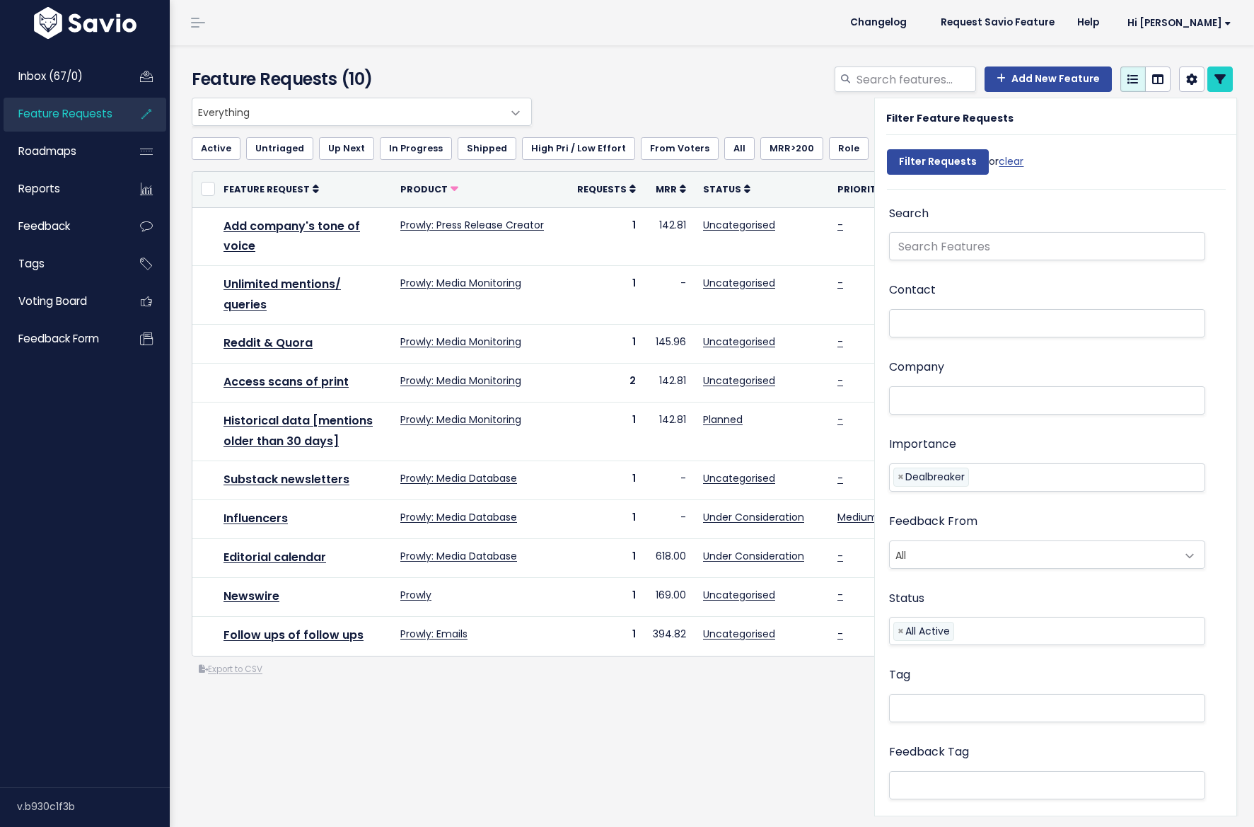
select select
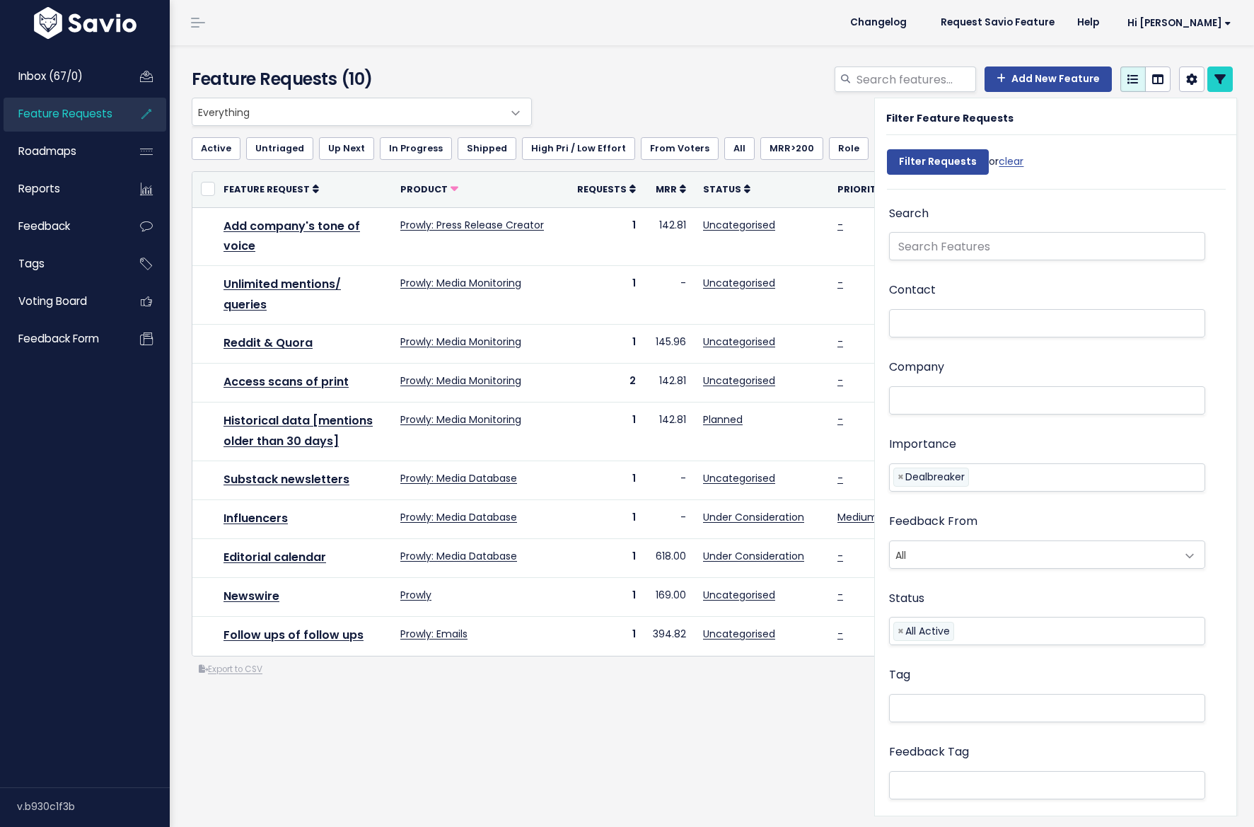
select select
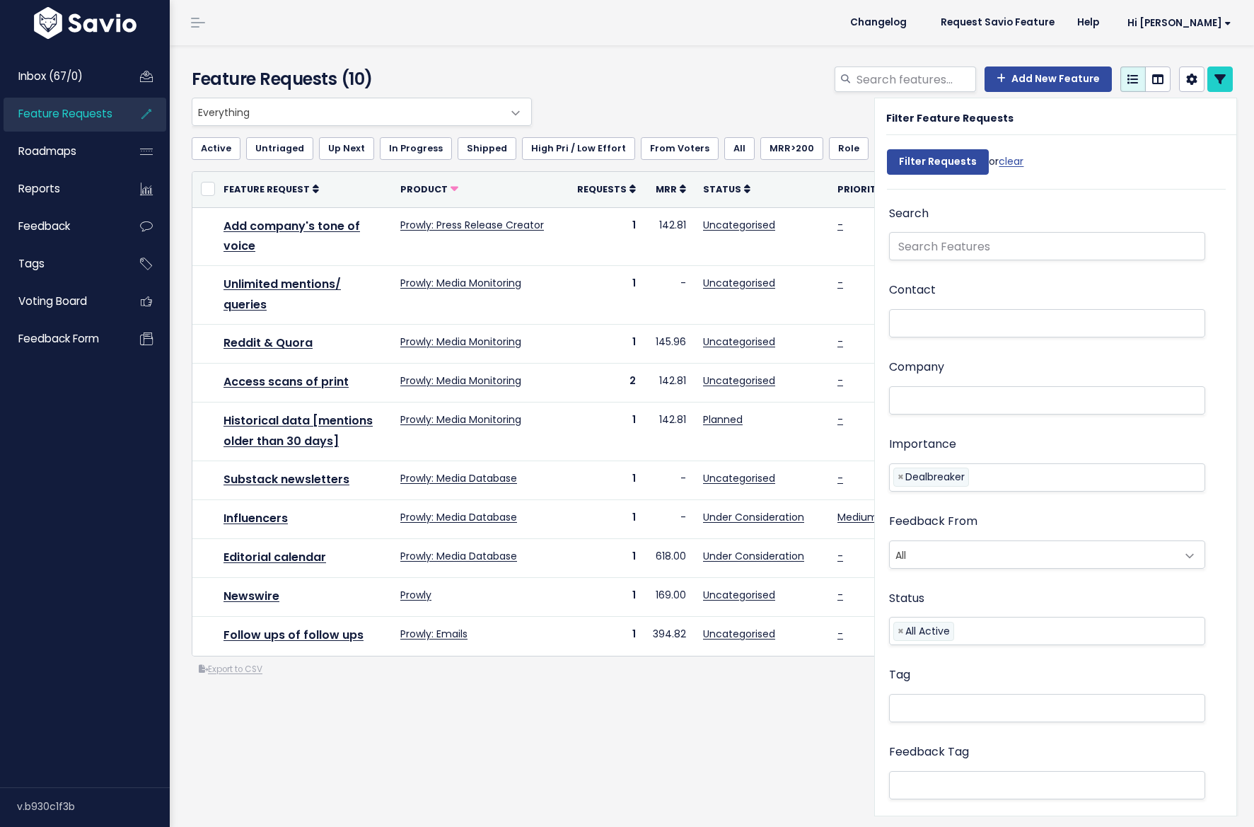
select select
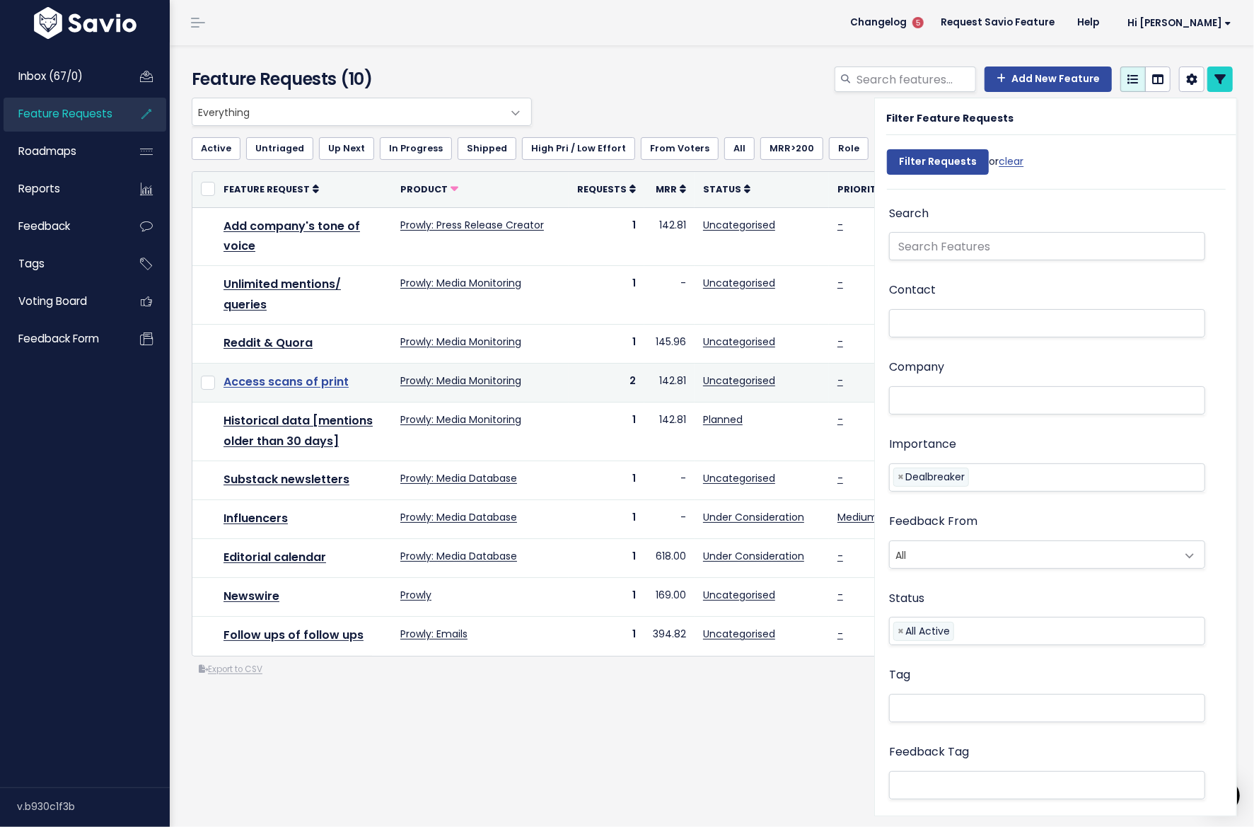
click at [286, 383] on link "Access scans of print" at bounding box center [286, 382] width 125 height 16
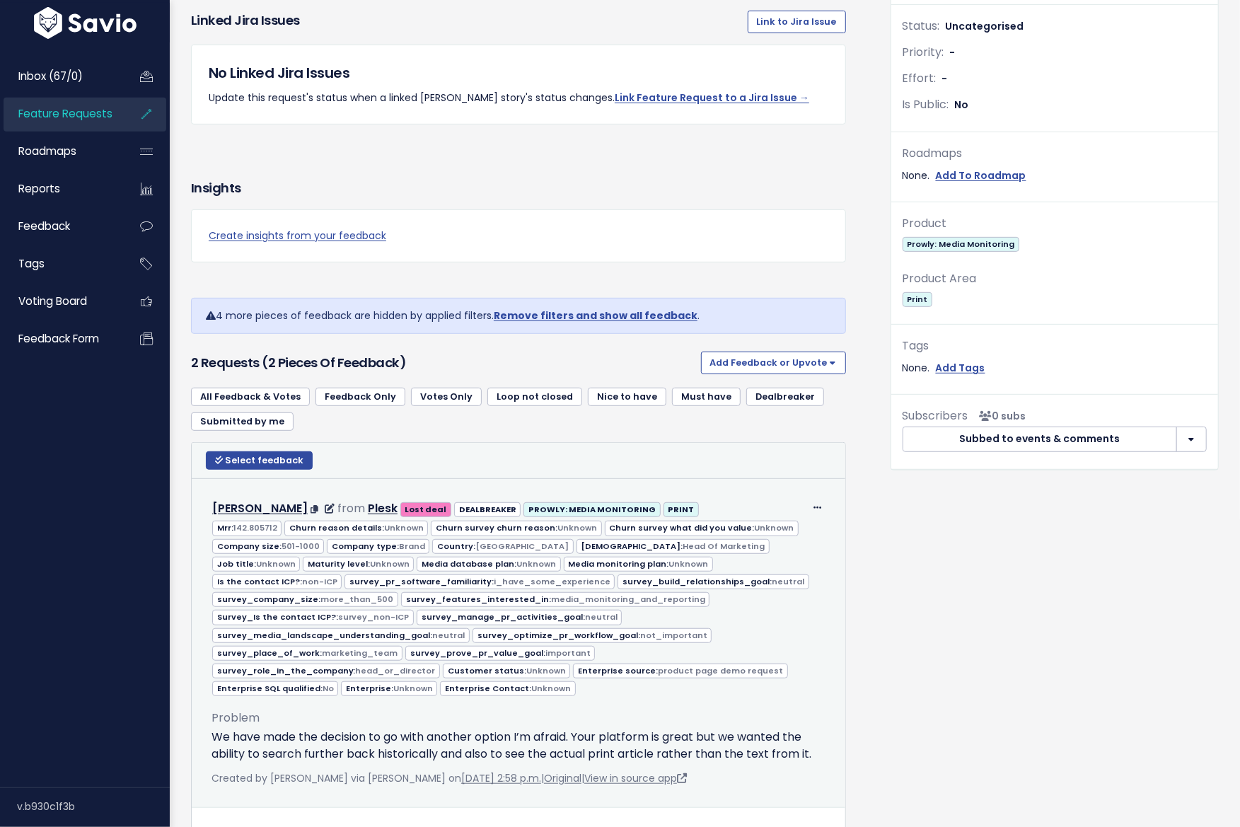
scroll to position [514, 0]
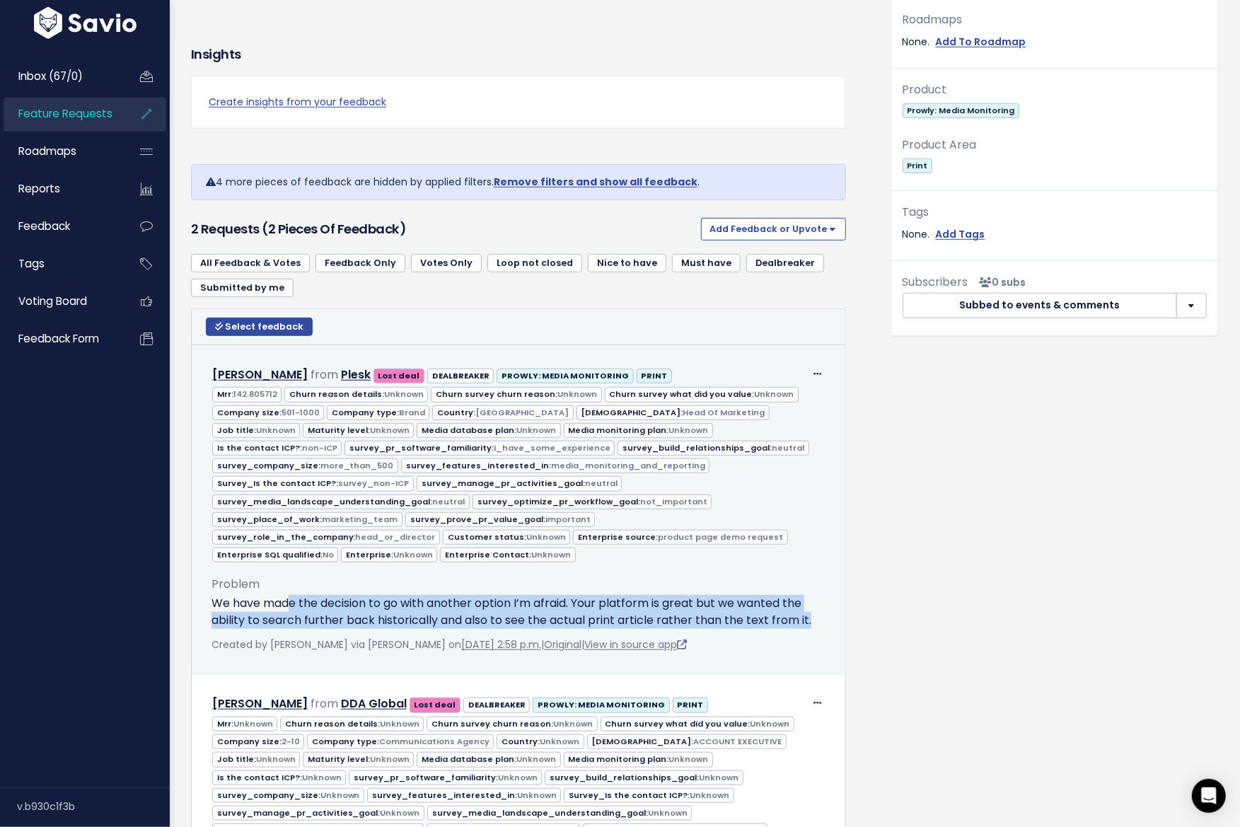
drag, startPoint x: 325, startPoint y: 602, endPoint x: 832, endPoint y: 620, distance: 506.8
click at [832, 620] on td "Edit Return to Inbox [GEOGRAPHIC_DATA] [PERSON_NAME] from Plesk" at bounding box center [519, 510] width 654 height 330
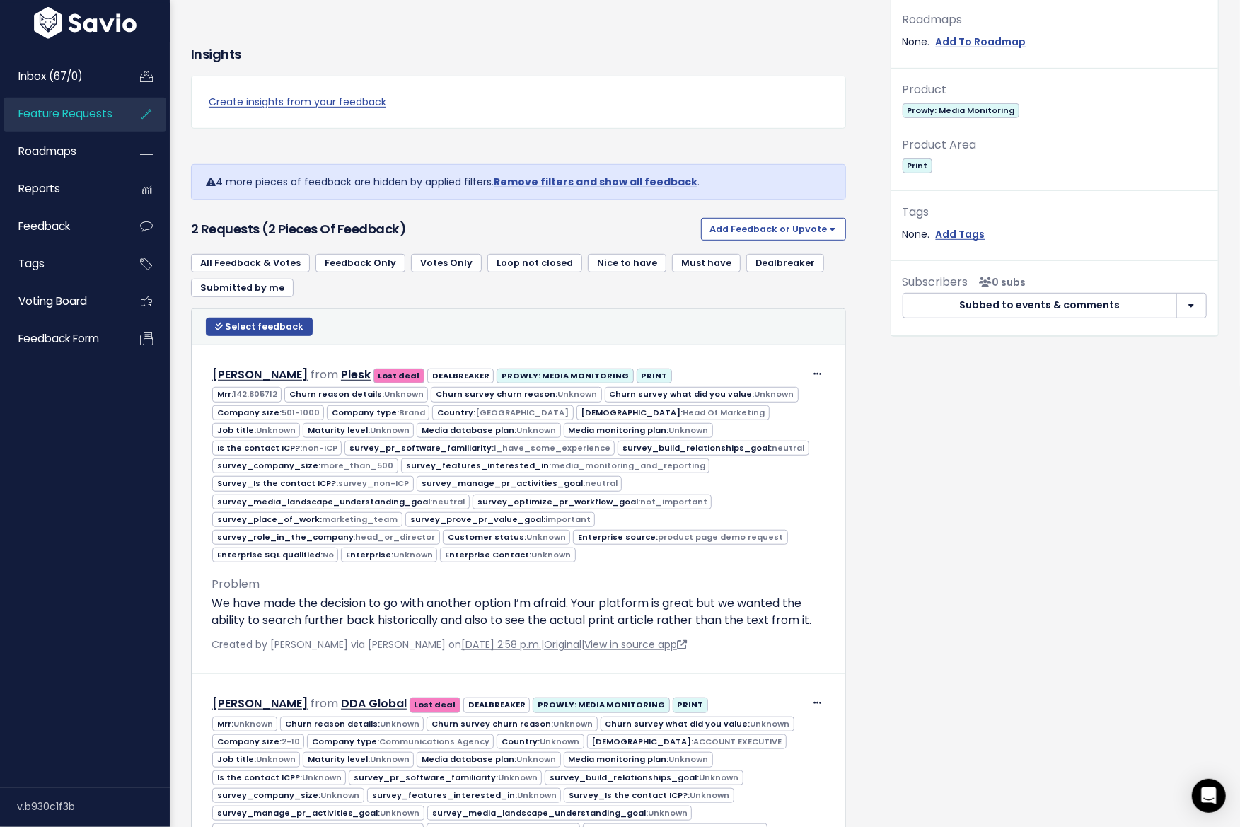
click at [960, 608] on div "Requests: 2 Companies: 2 Feedback: 2 Opened: 180 days ago Last Requested: 18 da…" at bounding box center [1054, 447] width 349 height 1594
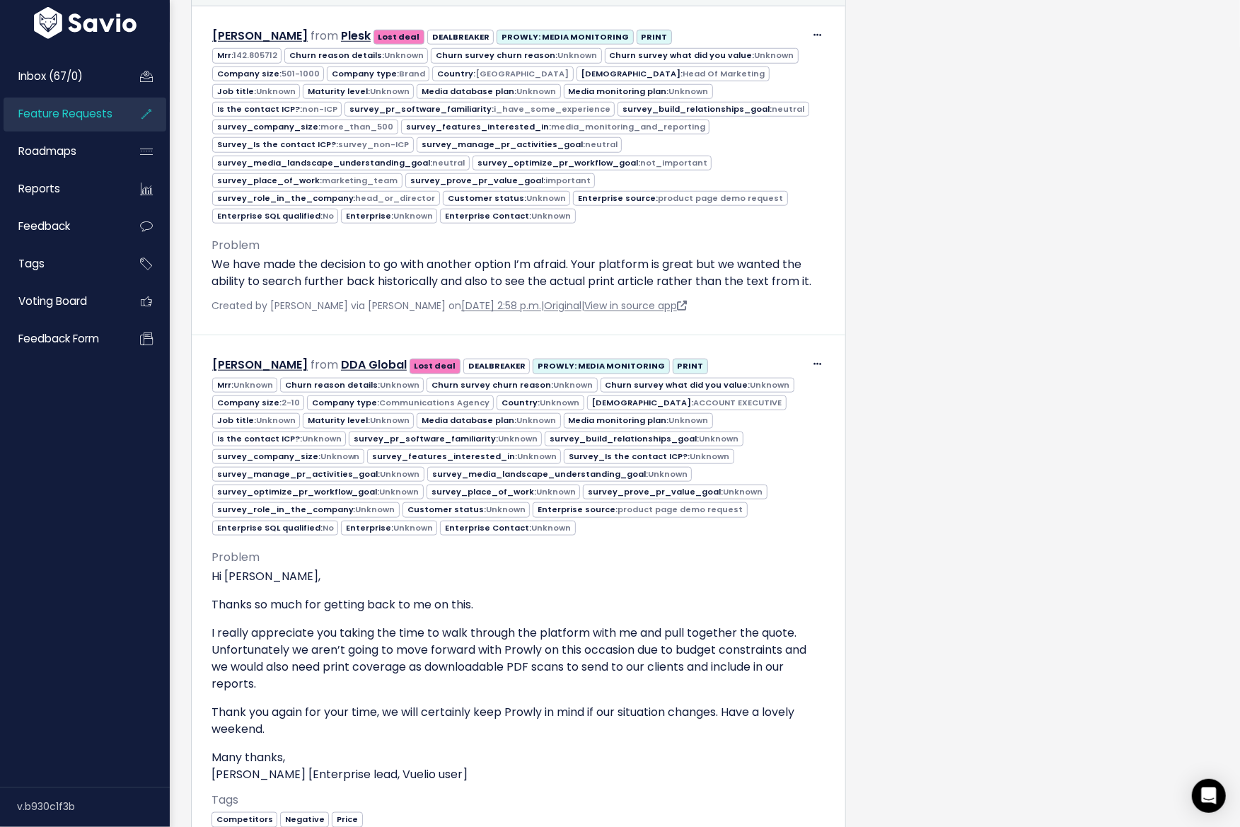
scroll to position [1005, 0]
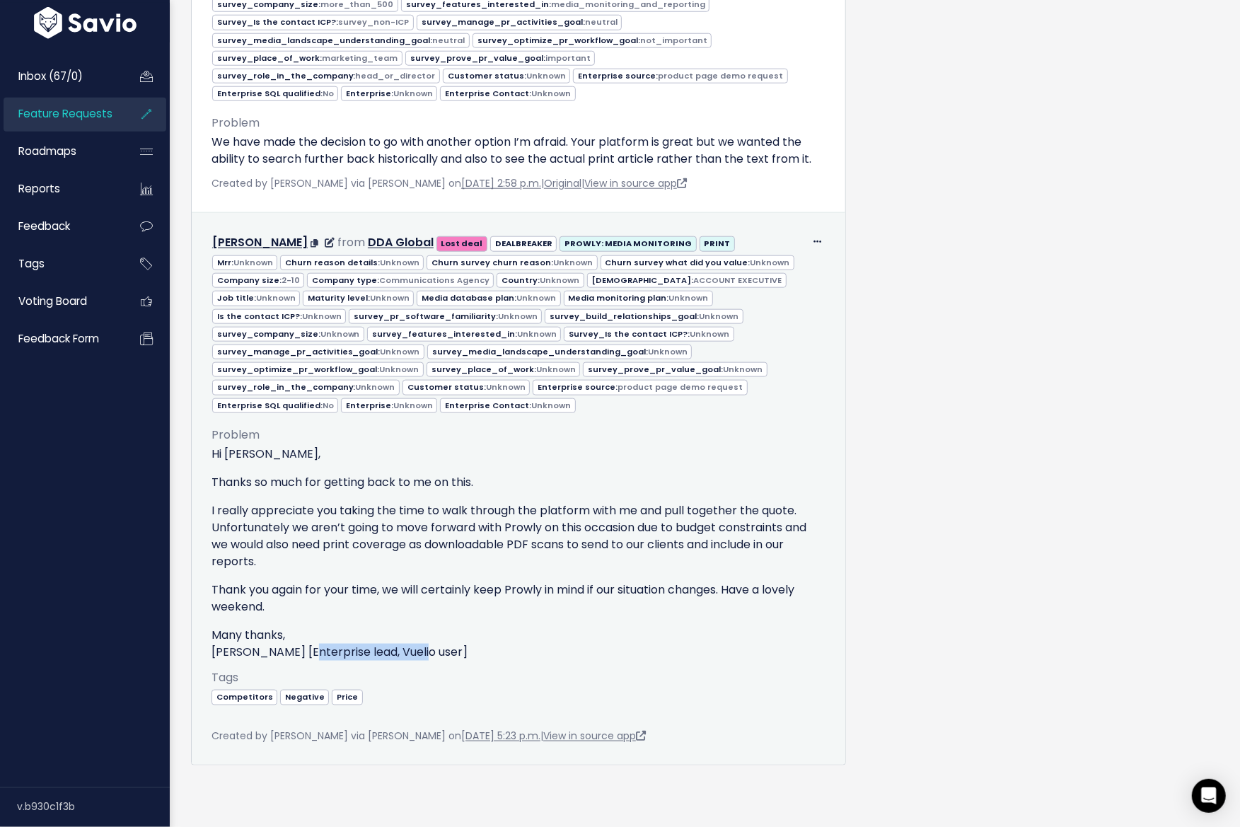
drag, startPoint x: 396, startPoint y: 640, endPoint x: 282, endPoint y: 643, distance: 114.7
click at [283, 643] on p "Many thanks, Ellie [Enterprise lead, Vuelio user]" at bounding box center [519, 644] width 614 height 34
click at [282, 643] on p "Many thanks, Ellie [Enterprise lead, Vuelio user]" at bounding box center [519, 644] width 614 height 34
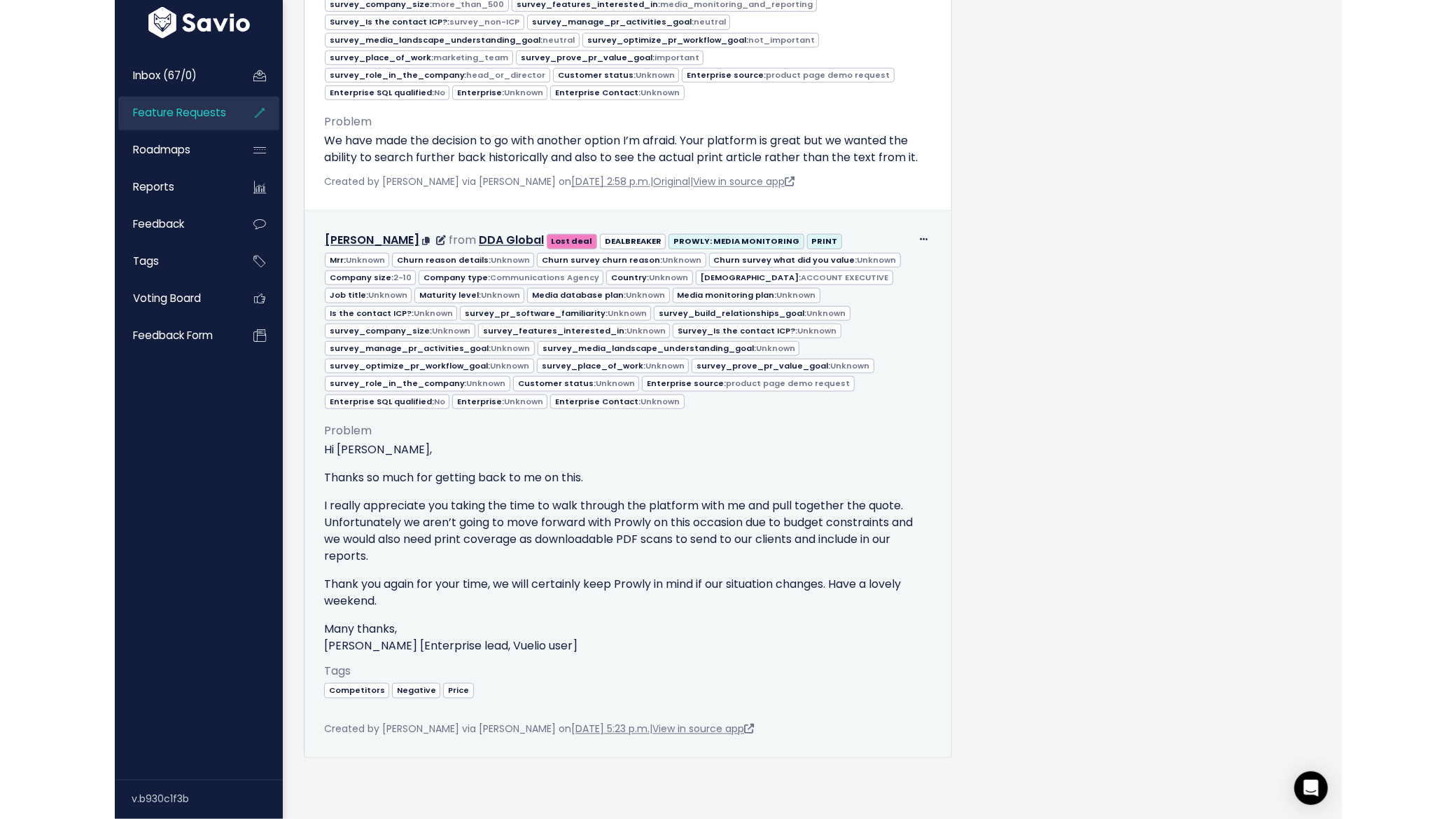
scroll to position [656, 0]
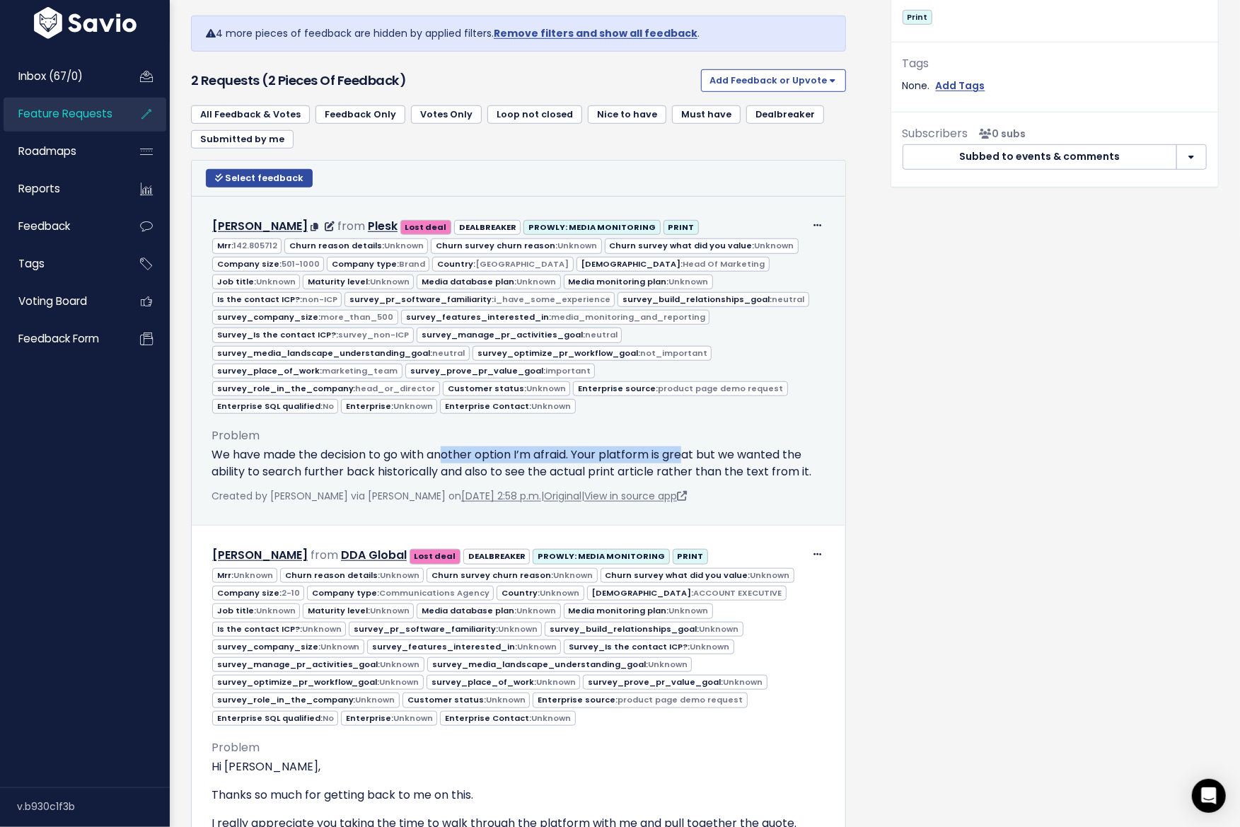
drag, startPoint x: 446, startPoint y: 462, endPoint x: 689, endPoint y: 463, distance: 243.4
click at [689, 463] on p "We have made the decision to go with another option I’m afraid. Your platform i…" at bounding box center [519, 463] width 614 height 34
click at [300, 461] on p "We have made the decision to go with another option I’m afraid. Your platform i…" at bounding box center [519, 463] width 614 height 34
drag, startPoint x: 369, startPoint y: 461, endPoint x: 374, endPoint y: 470, distance: 10.1
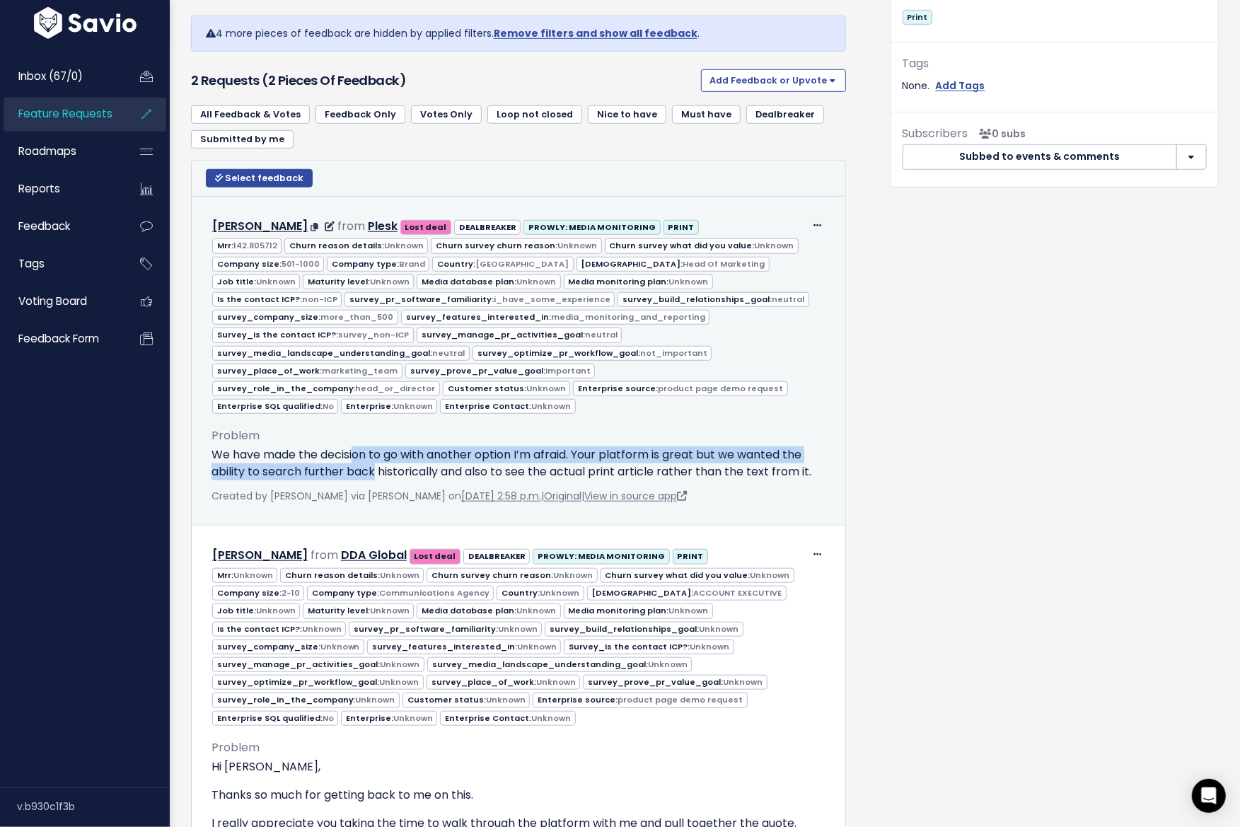
click at [374, 470] on p "We have made the decision to go with another option I’m afraid. Your platform i…" at bounding box center [519, 463] width 614 height 34
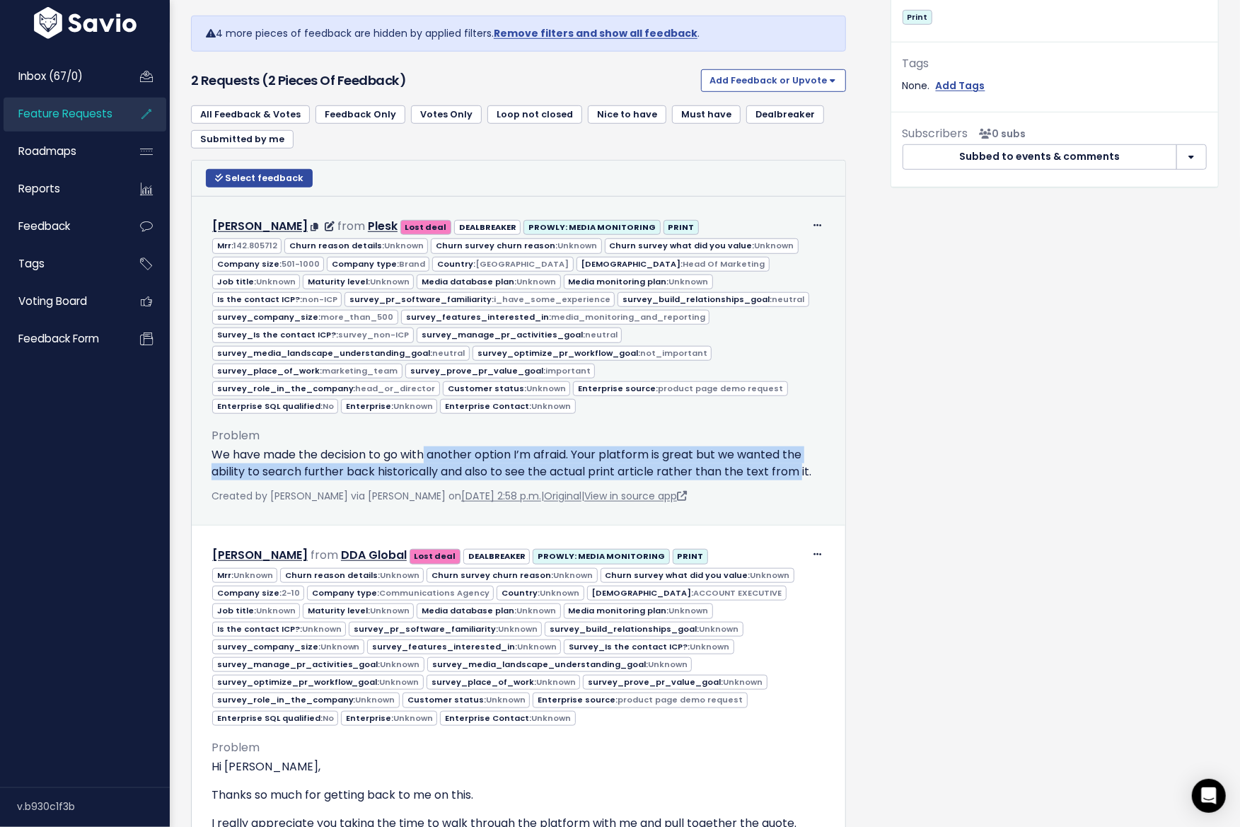
drag, startPoint x: 492, startPoint y: 461, endPoint x: 802, endPoint y: 471, distance: 310.0
click at [801, 470] on p "We have made the decision to go with another option I’m afraid. Your platform i…" at bounding box center [519, 463] width 614 height 34
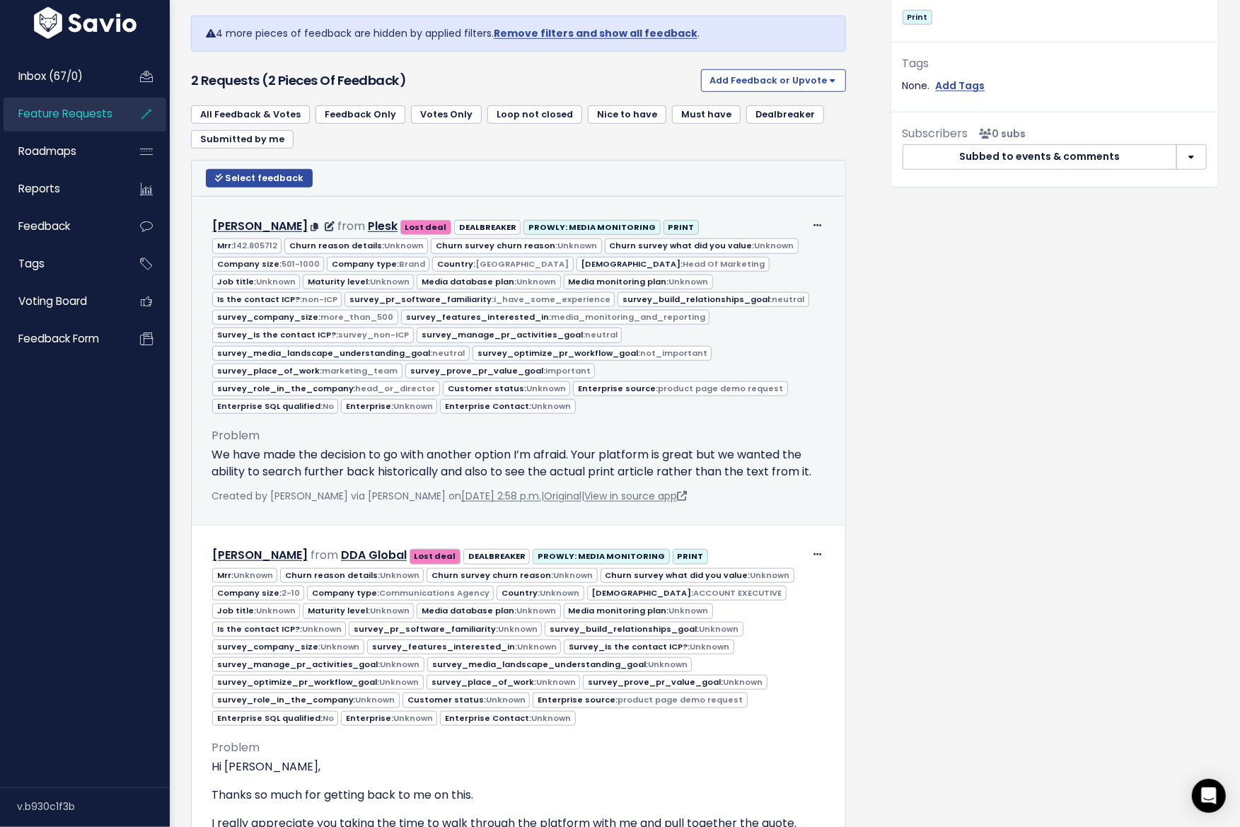
click at [802, 471] on p "We have made the decision to go with another option I’m afraid. Your platform i…" at bounding box center [519, 463] width 614 height 34
drag, startPoint x: 207, startPoint y: 219, endPoint x: 267, endPoint y: 219, distance: 60.1
click at [267, 219] on div "Edit Return to Inbox Delete Neil Brett from Plesk Lost deal" at bounding box center [518, 226] width 635 height 21
copy div "Neil Brett"
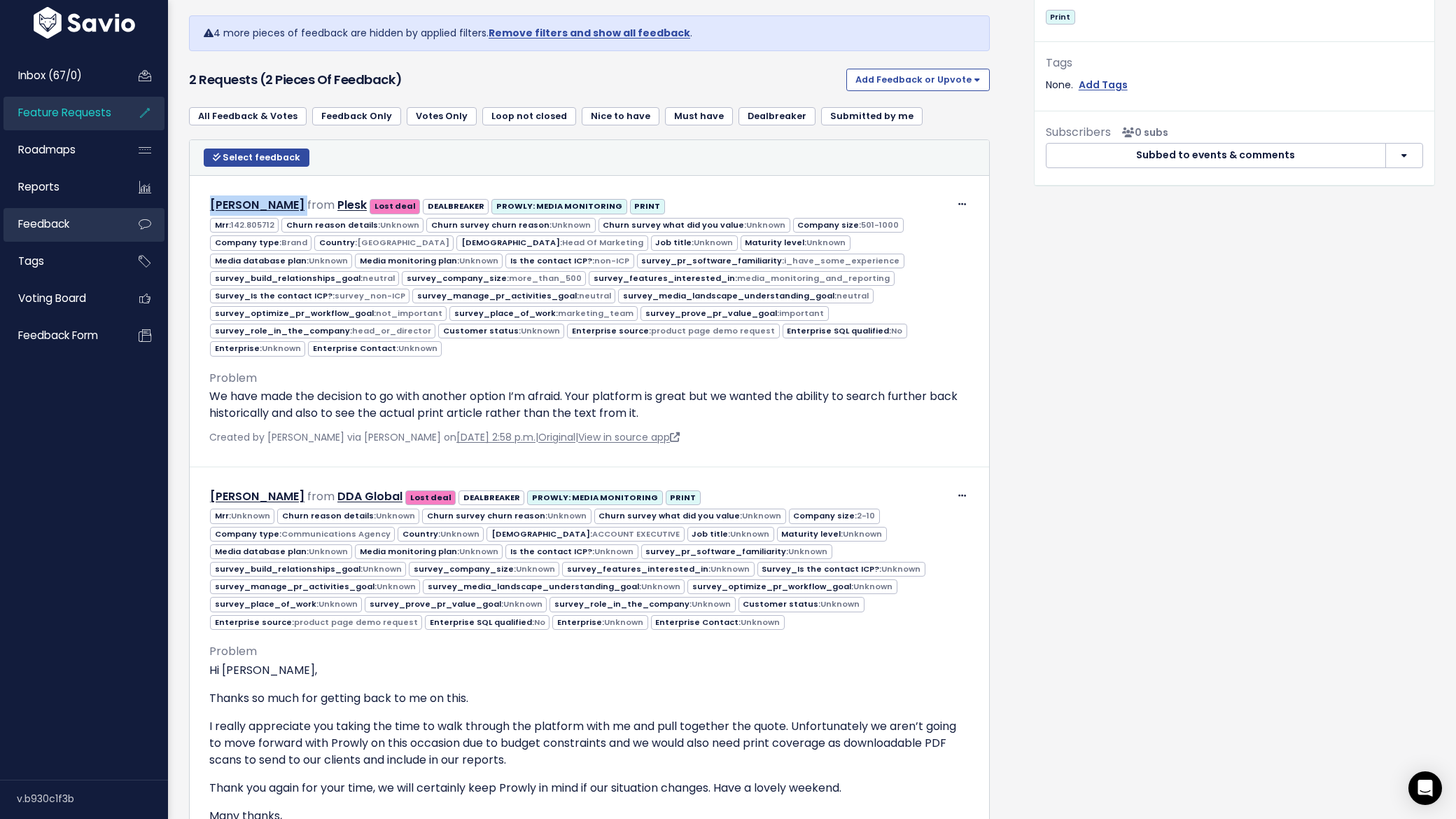
click at [56, 227] on span "Feedback" at bounding box center [44, 224] width 51 height 15
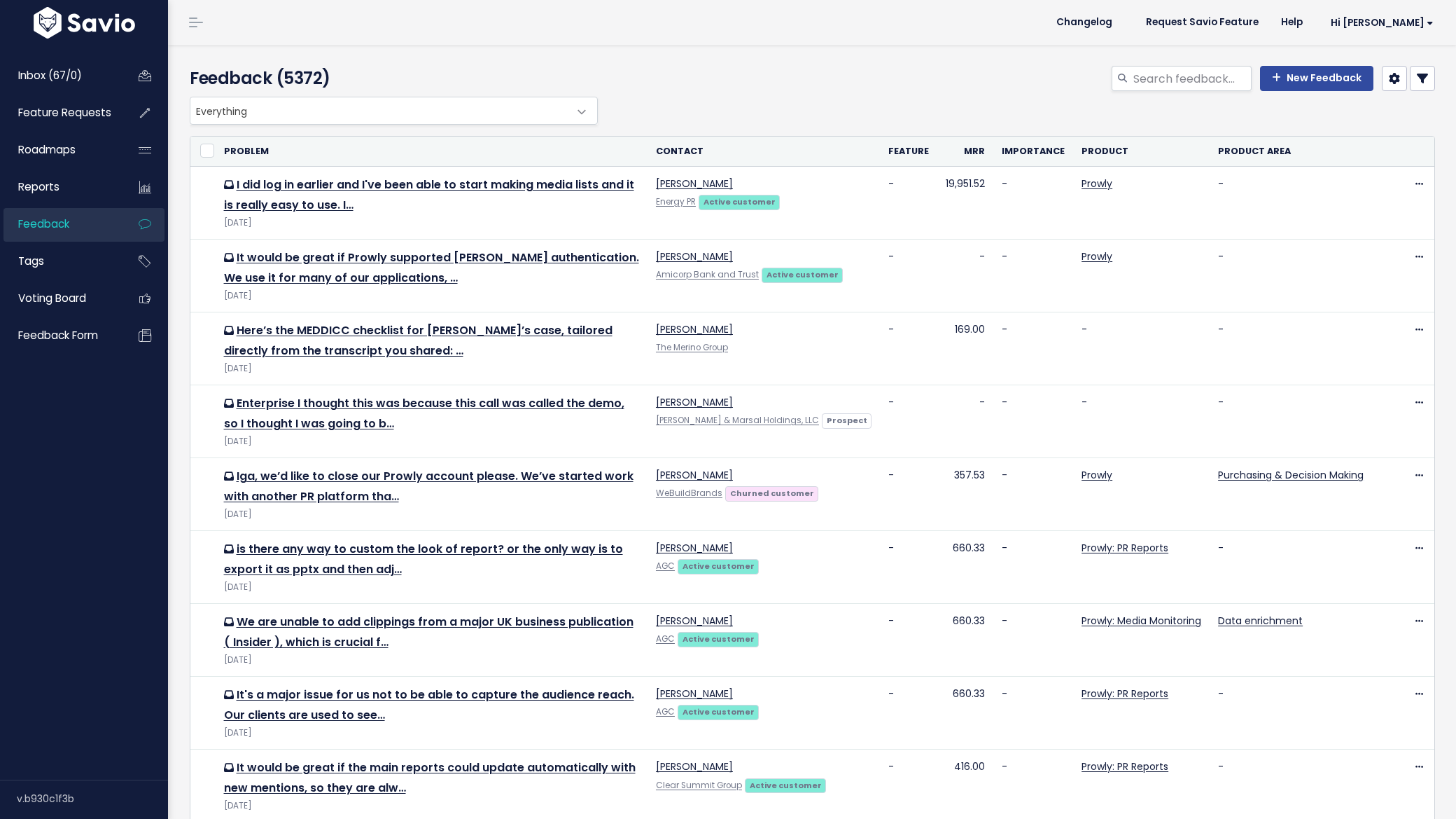
select select
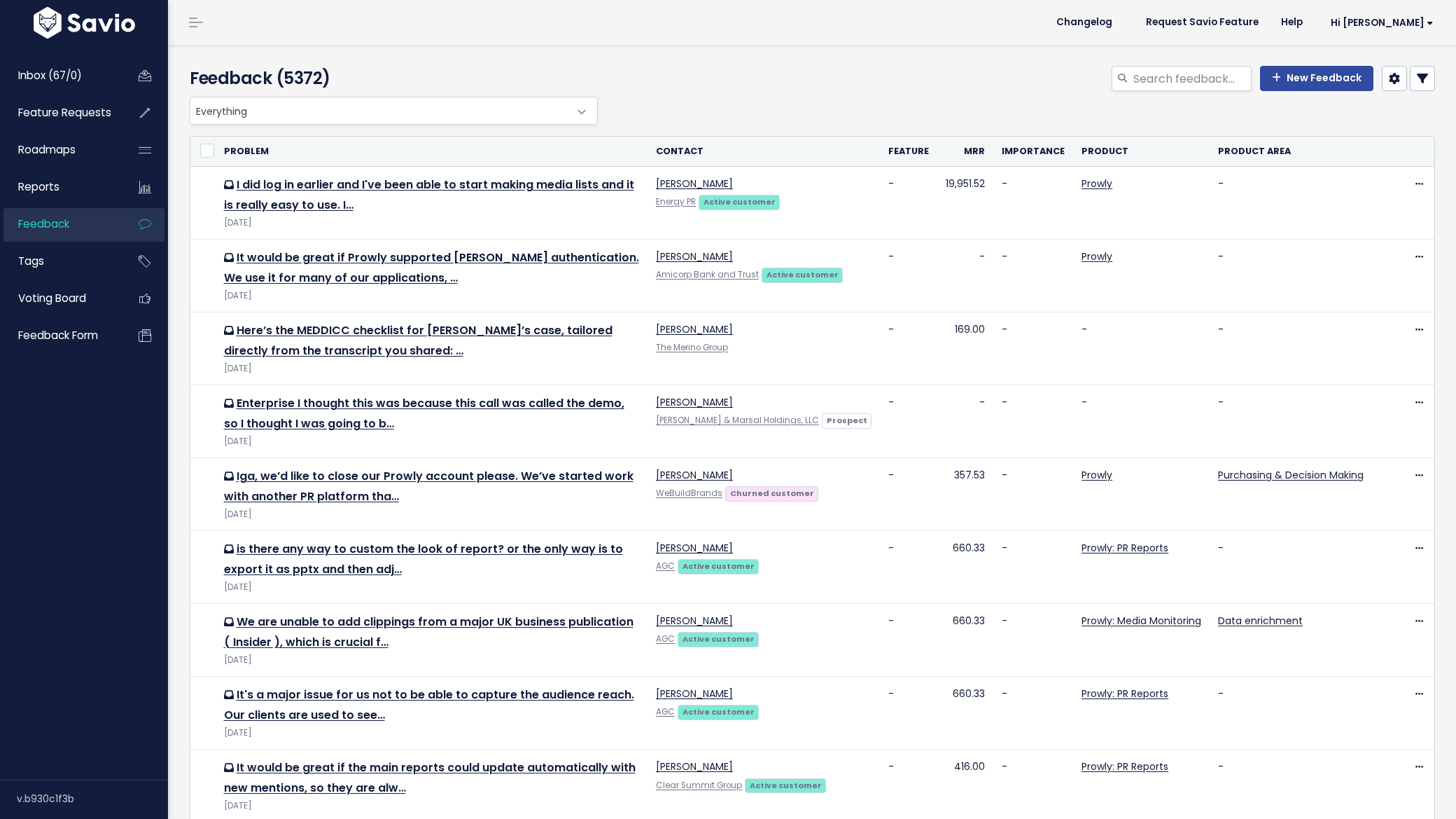
select select
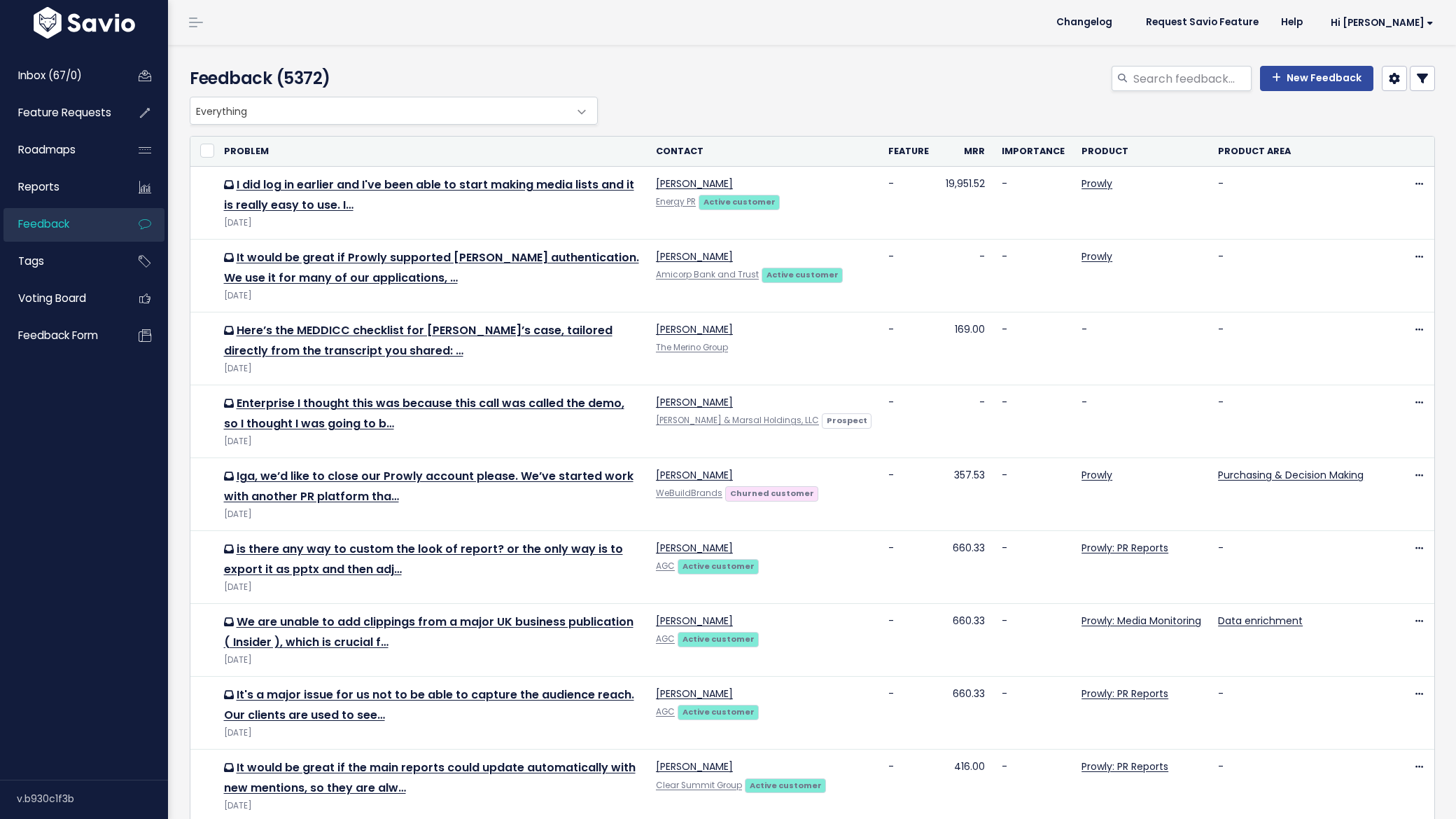
select select
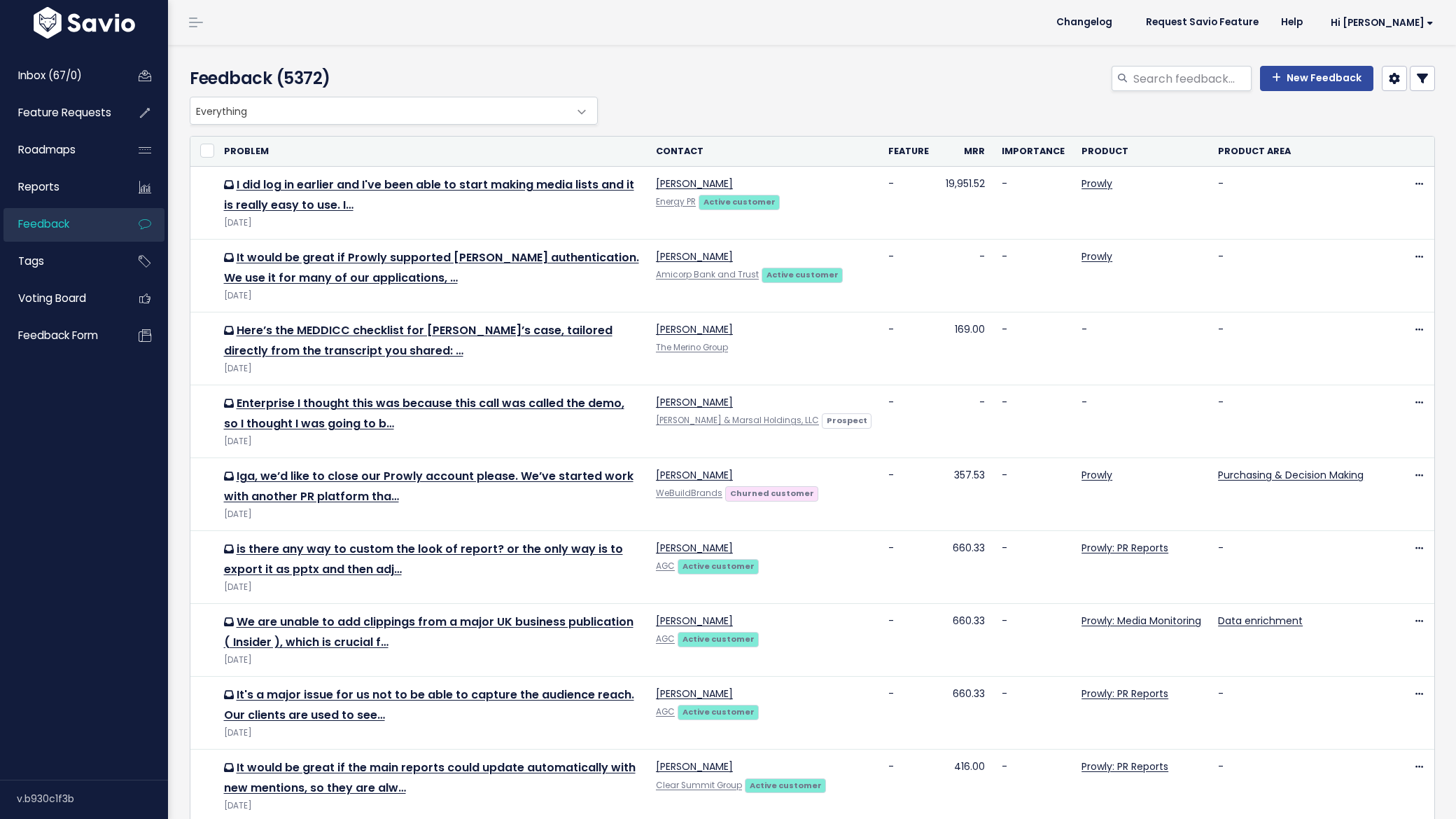
select select
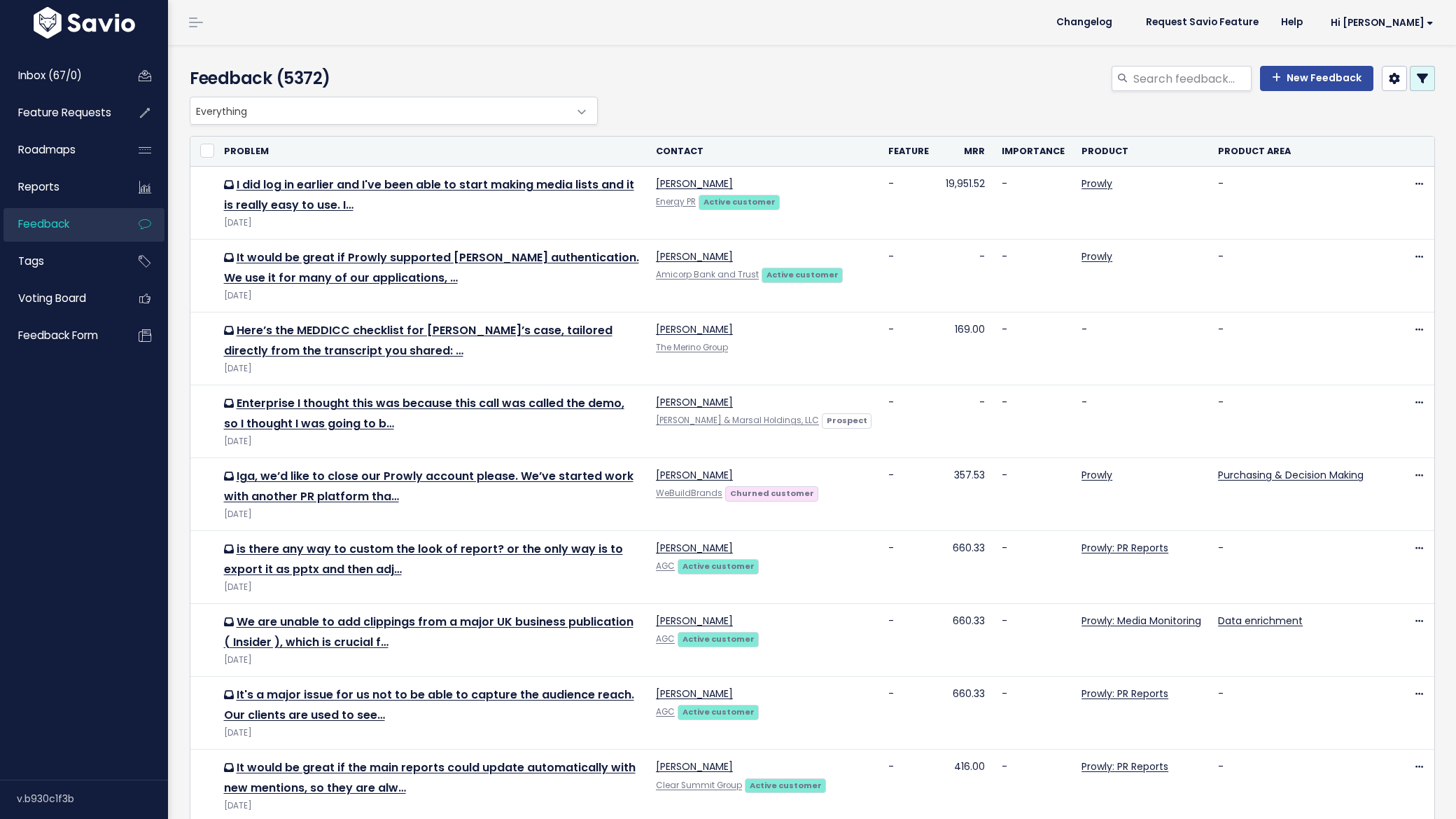
click at [1410, 84] on link at bounding box center [1422, 77] width 25 height 25
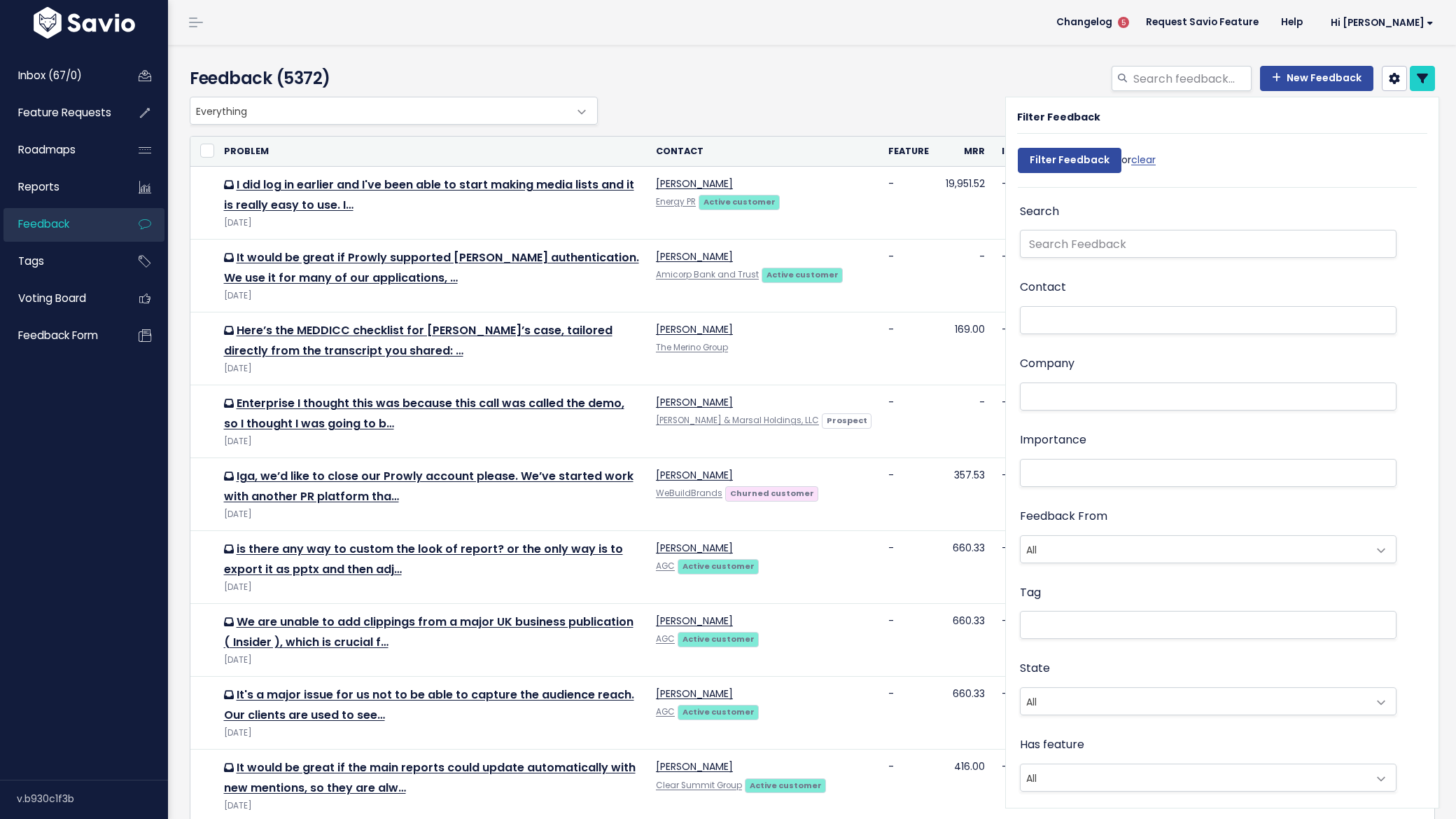
scroll to position [166, 0]
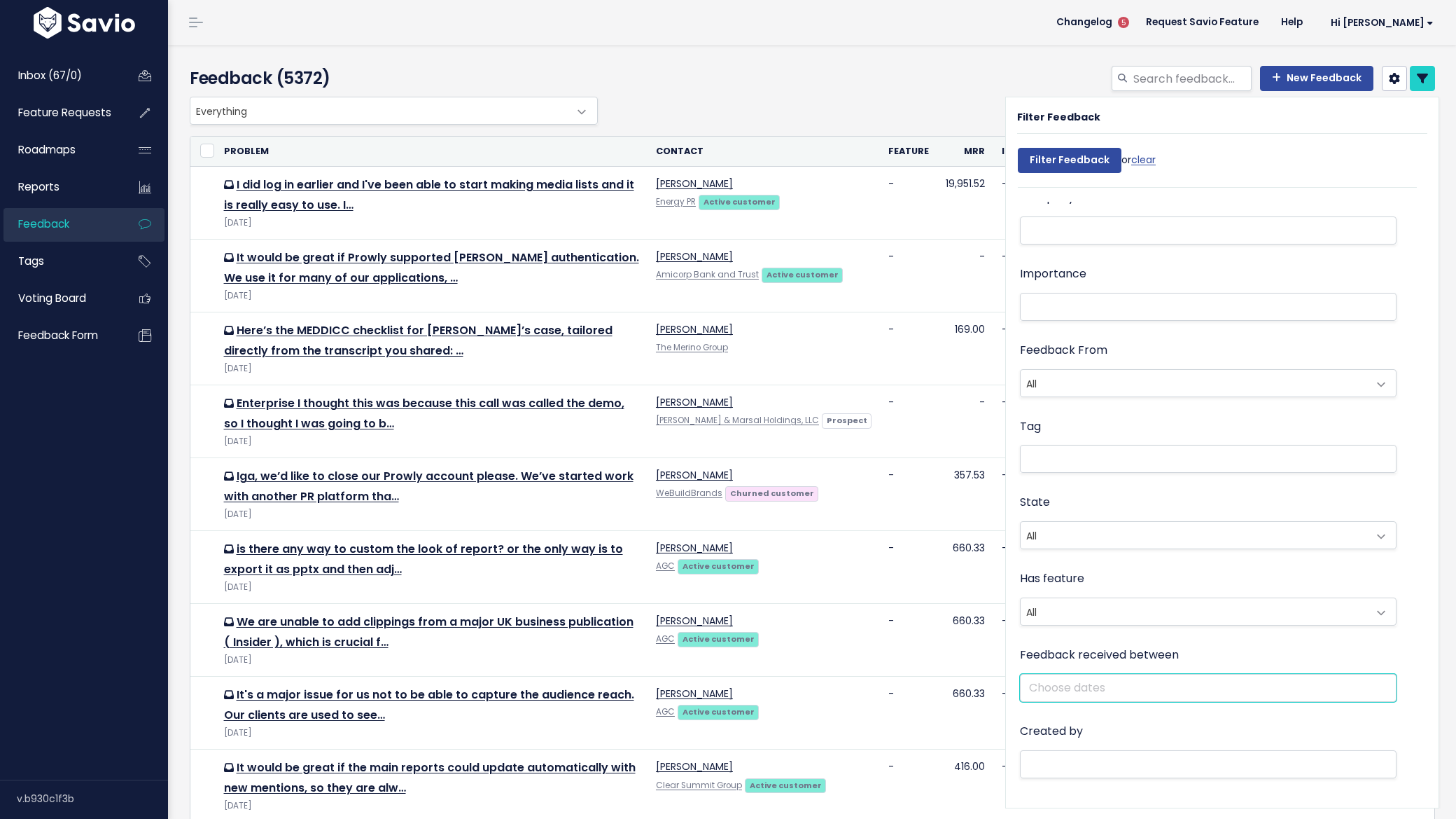
click at [1065, 674] on input "text" at bounding box center [1209, 688] width 377 height 28
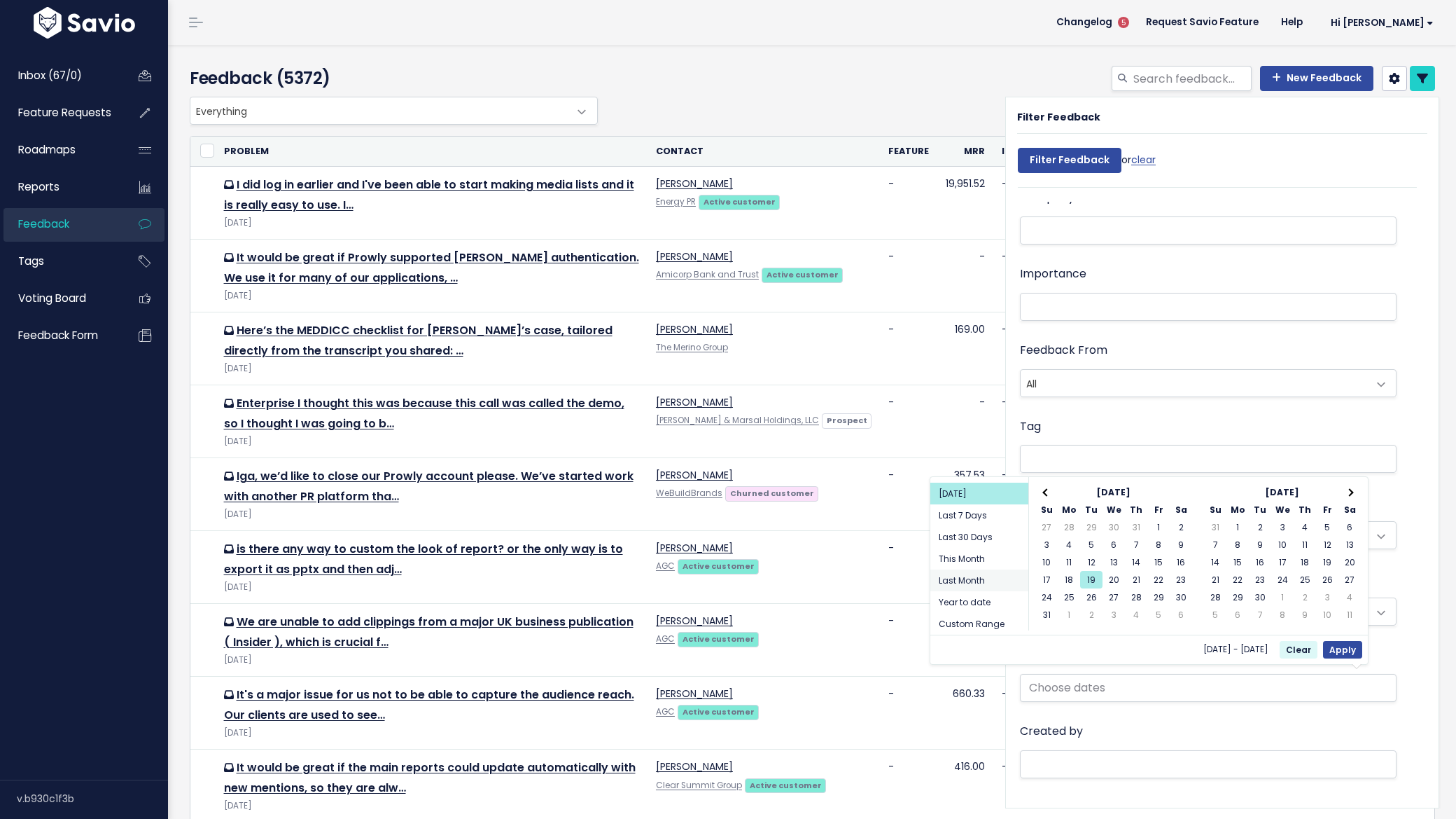
click at [981, 573] on li "Last Month" at bounding box center [979, 580] width 98 height 22
type input "[DATE] - [DATE] (Last Month)"
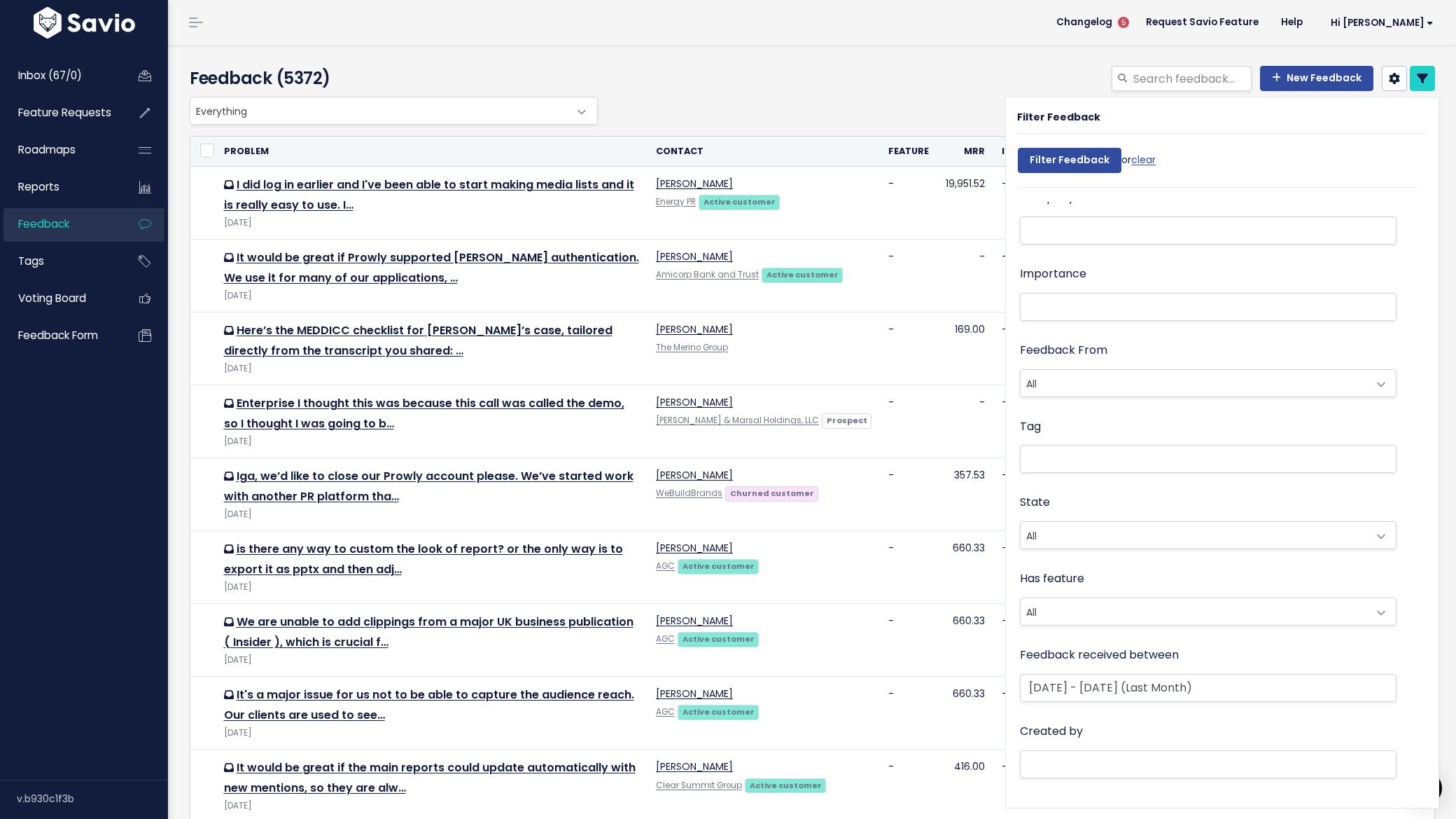
click at [1045, 224] on li at bounding box center [1206, 231] width 362 height 15
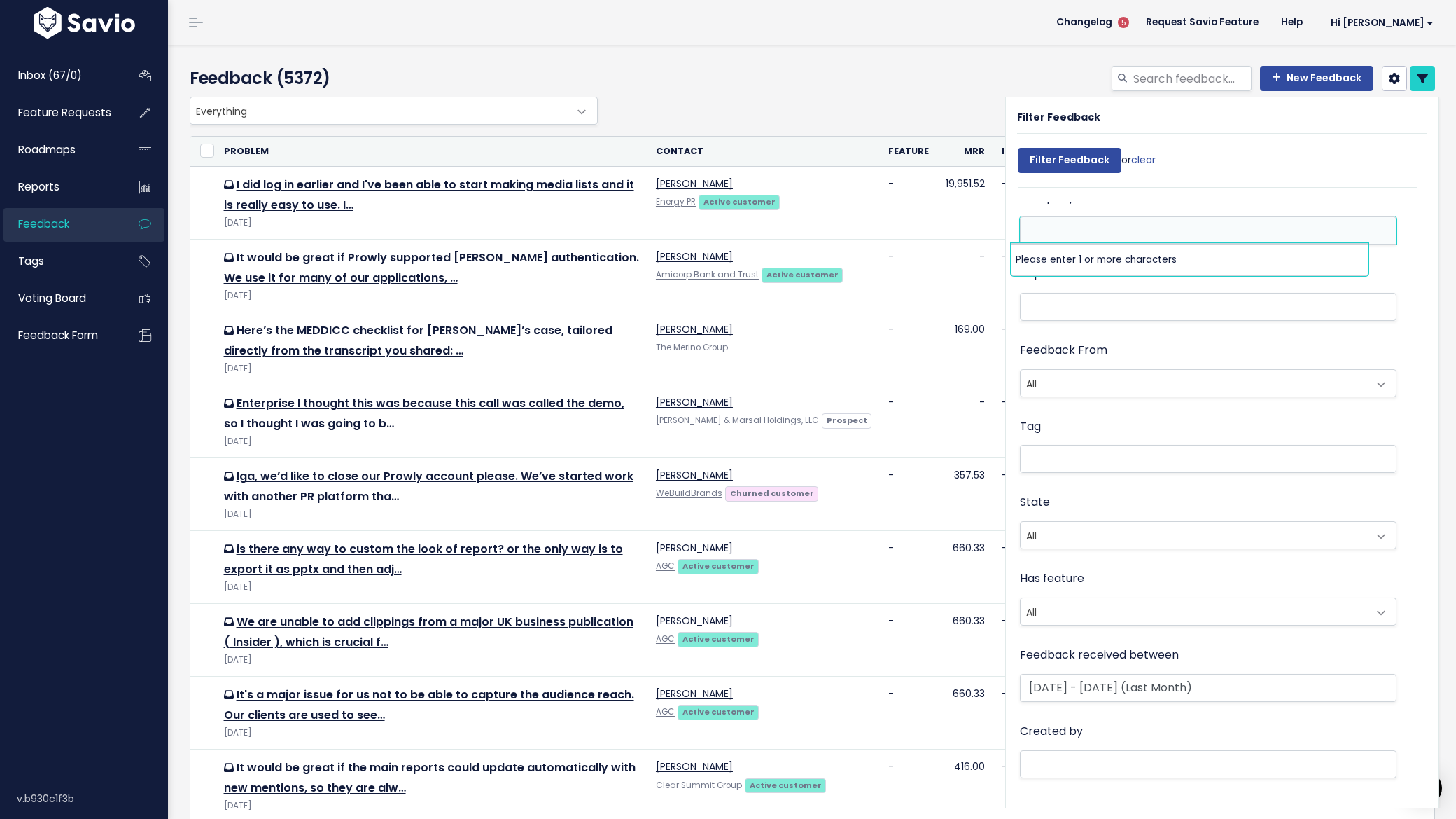
scroll to position [165, 0]
click at [1064, 219] on ul at bounding box center [1208, 231] width 375 height 27
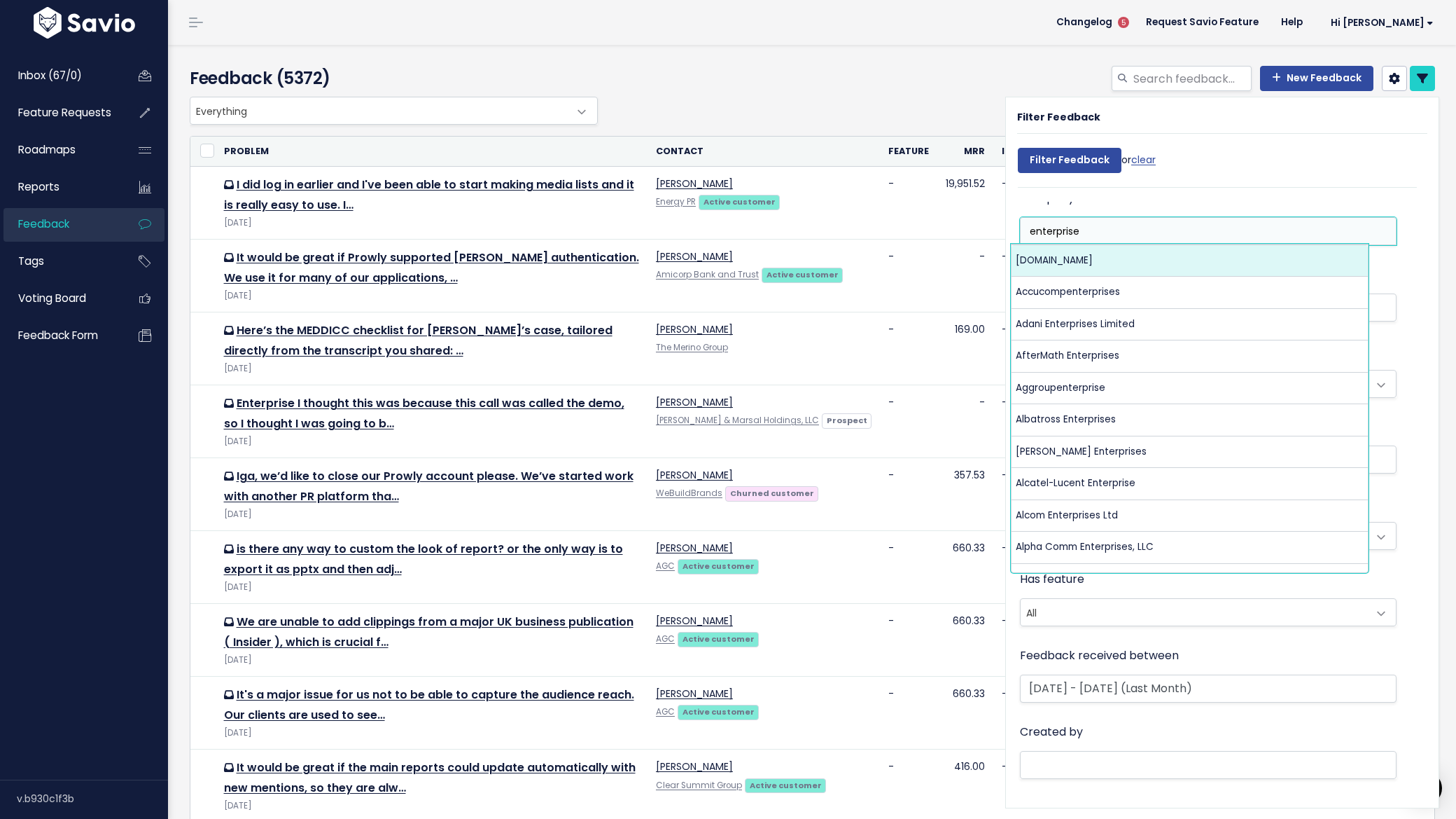
type input "enterprise"
click at [1142, 186] on div "Filter Feedback or clear" at bounding box center [1223, 163] width 411 height 47
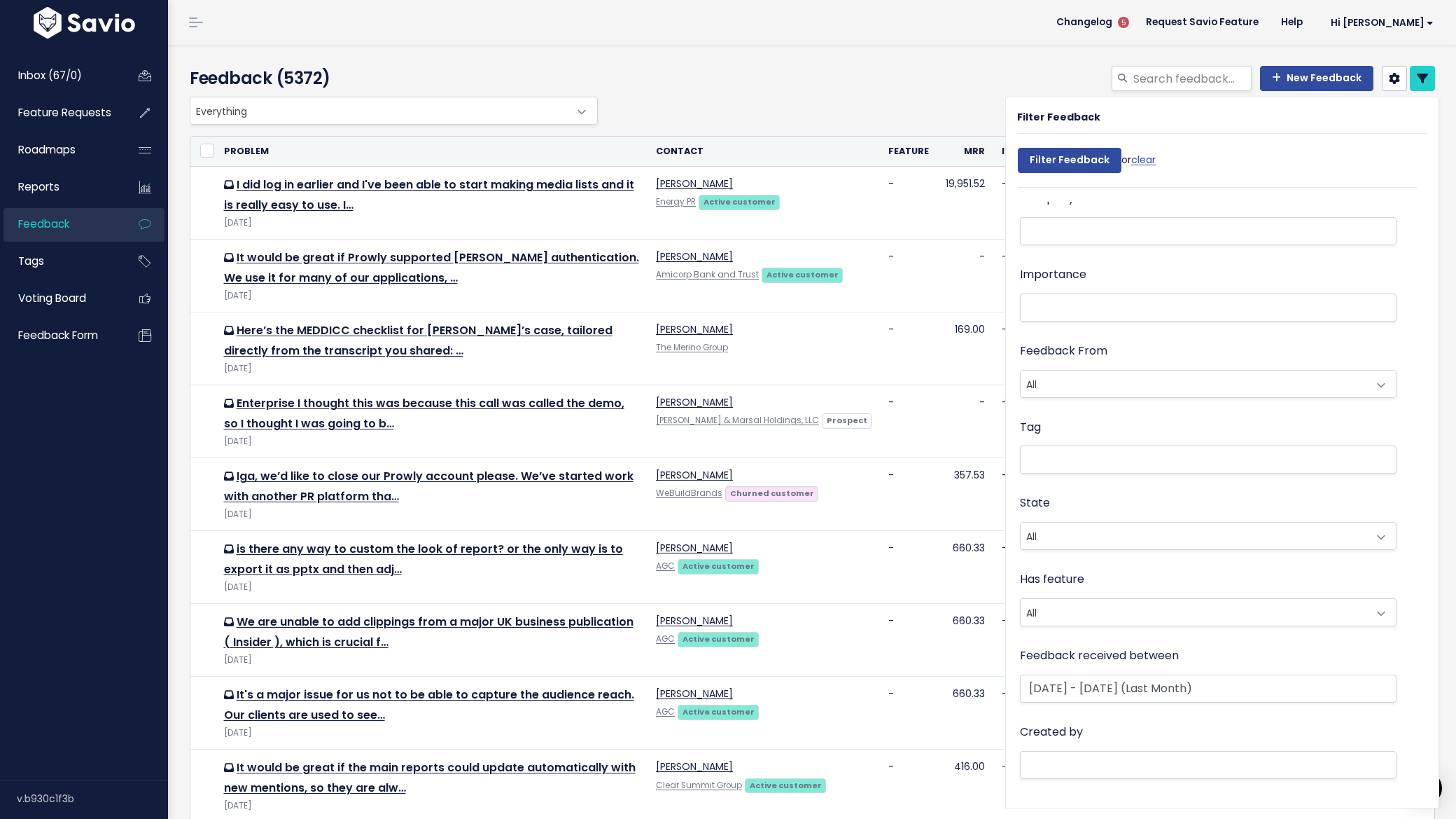
scroll to position [0, 0]
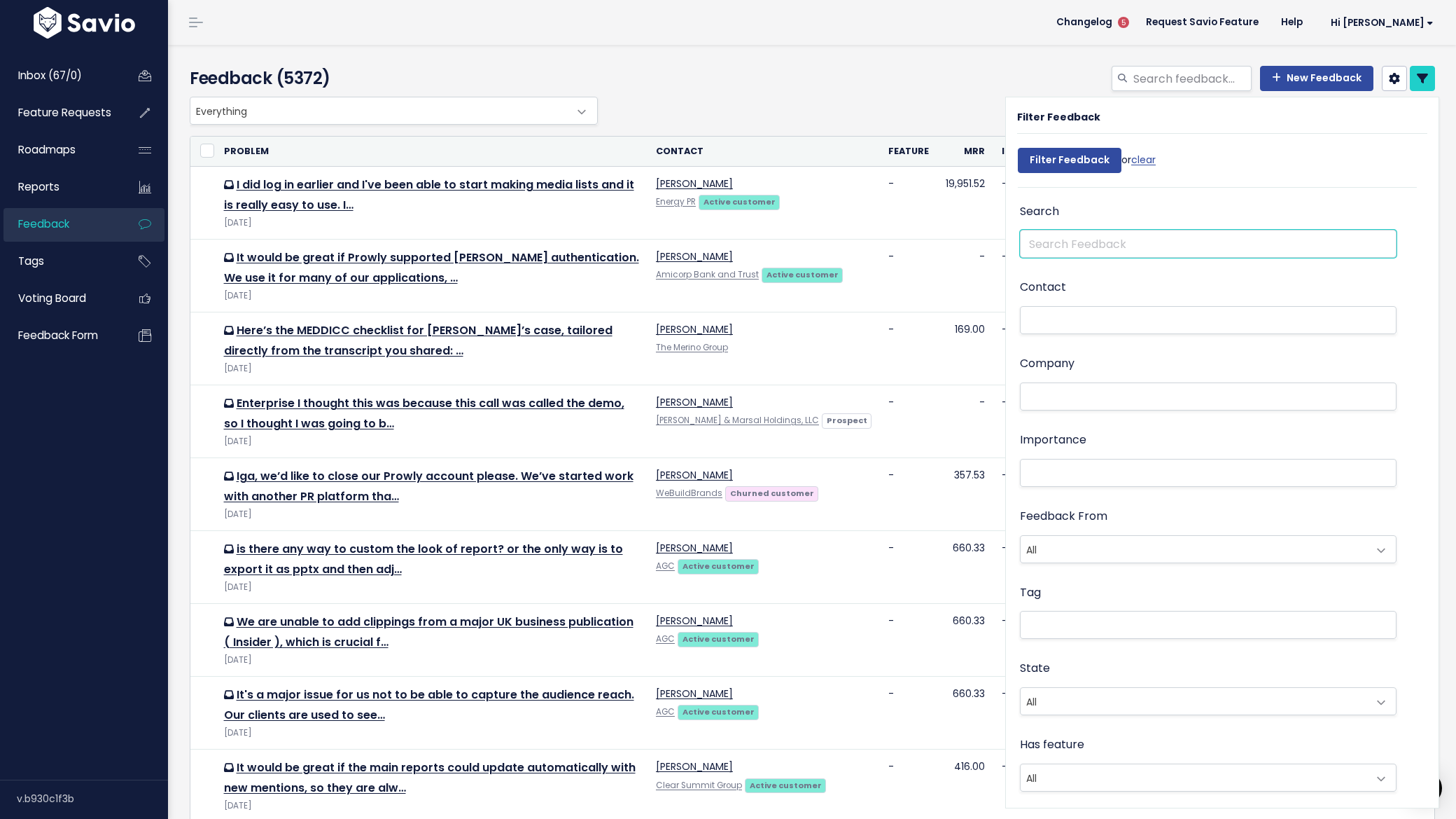
click at [1042, 255] on input "text" at bounding box center [1209, 244] width 377 height 28
type input "enterprise"
click at [1059, 159] on input "Filter Feedback" at bounding box center [1070, 159] width 104 height 25
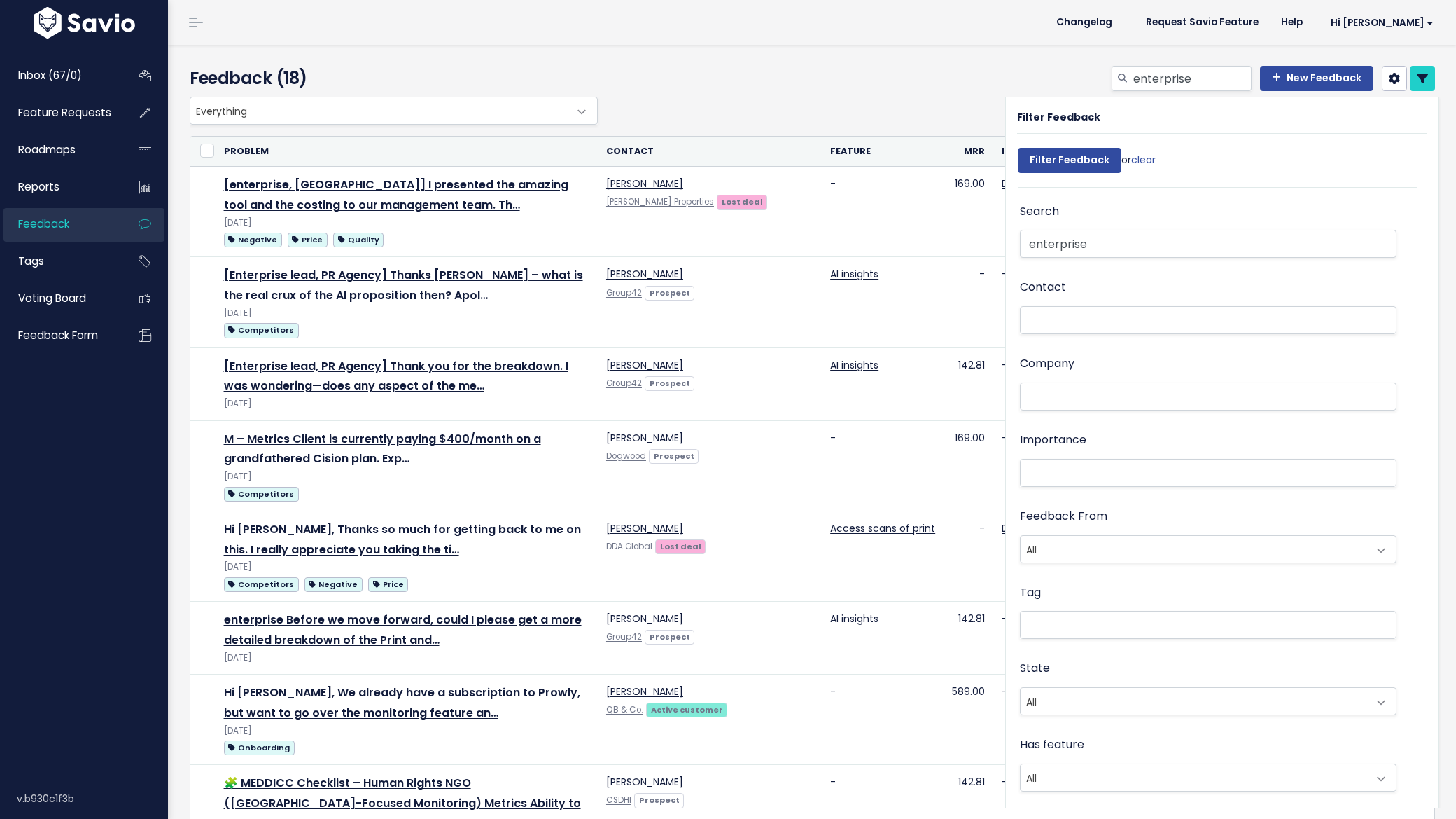
select select
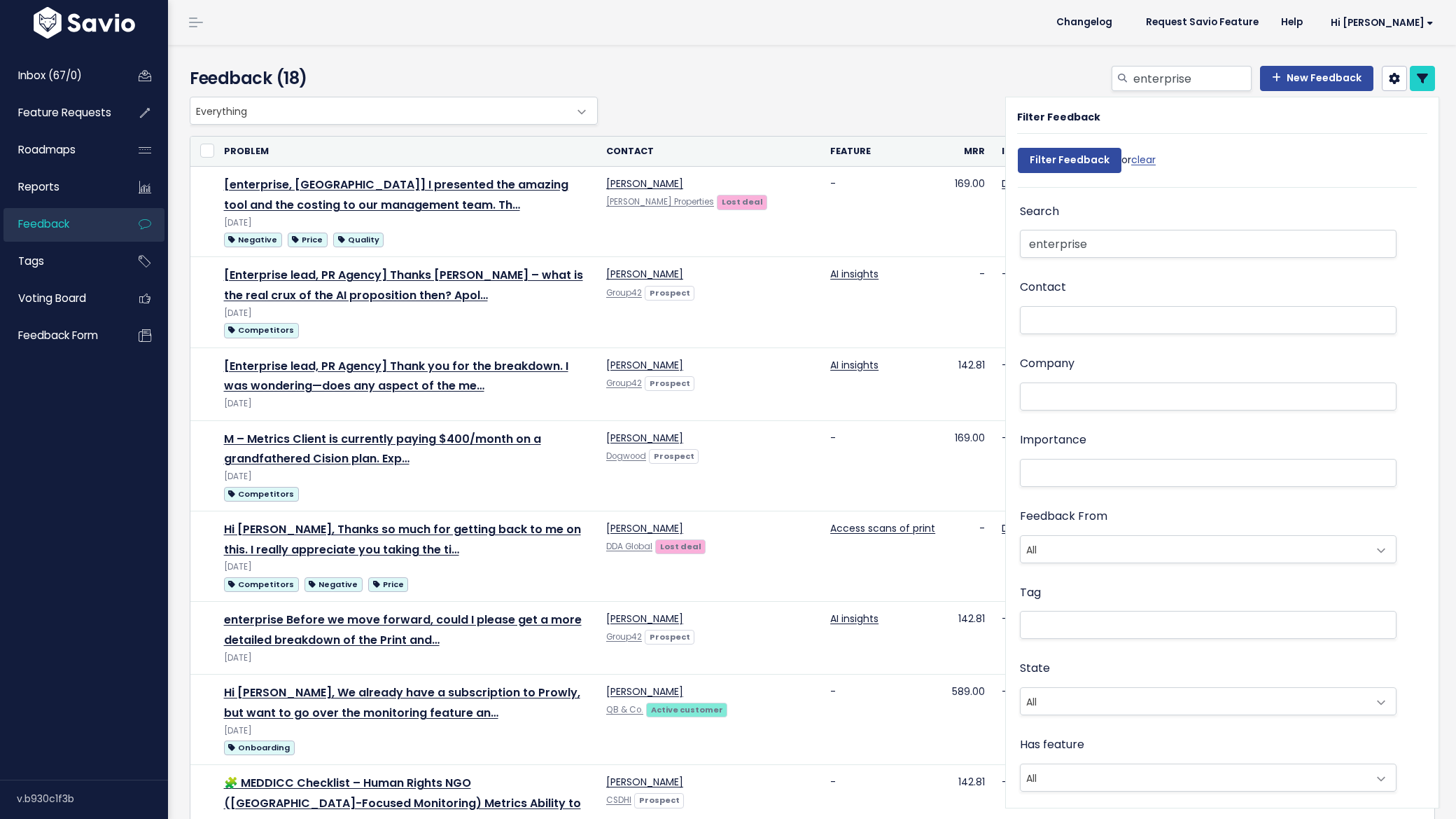
select select
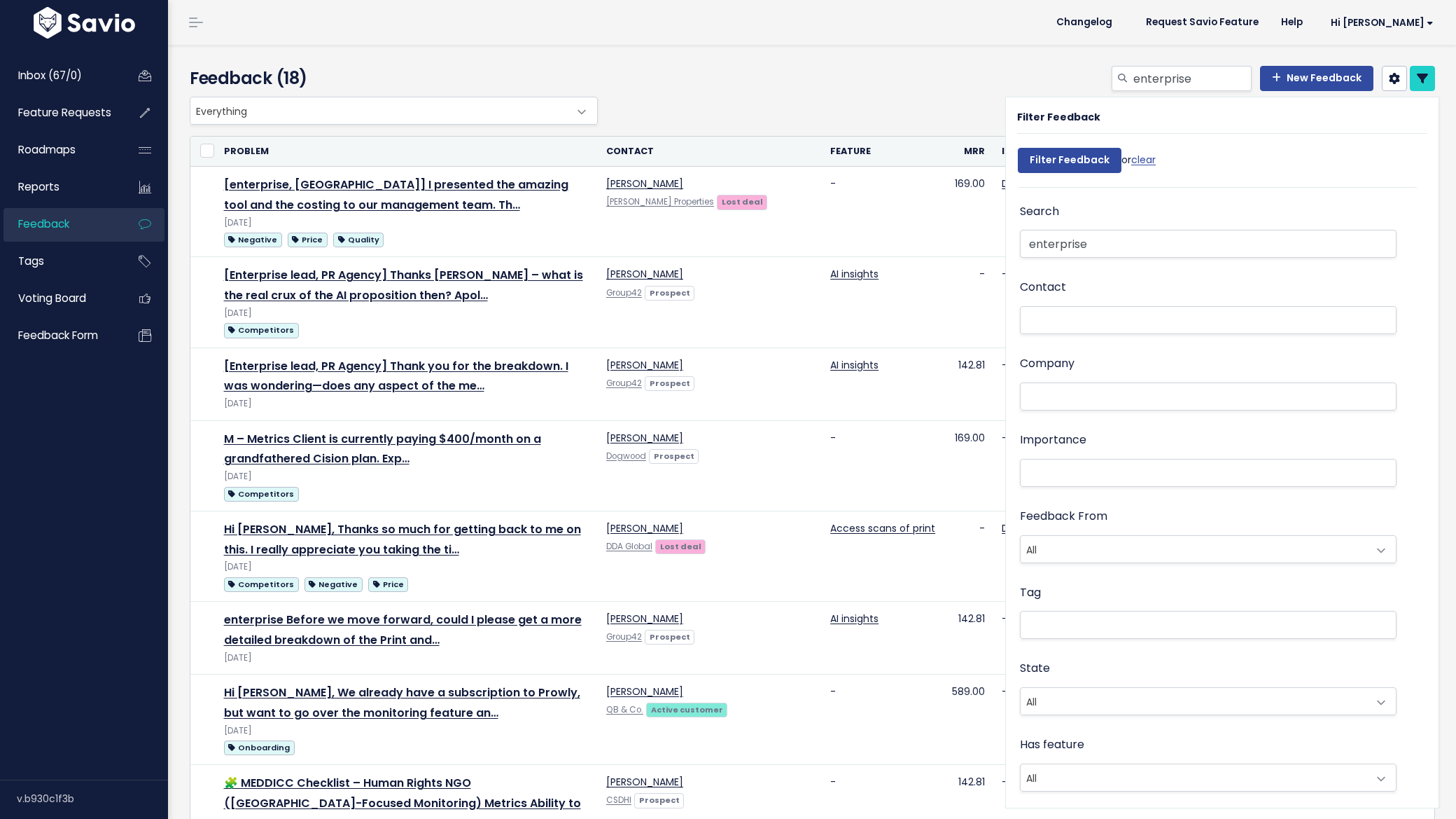
select select
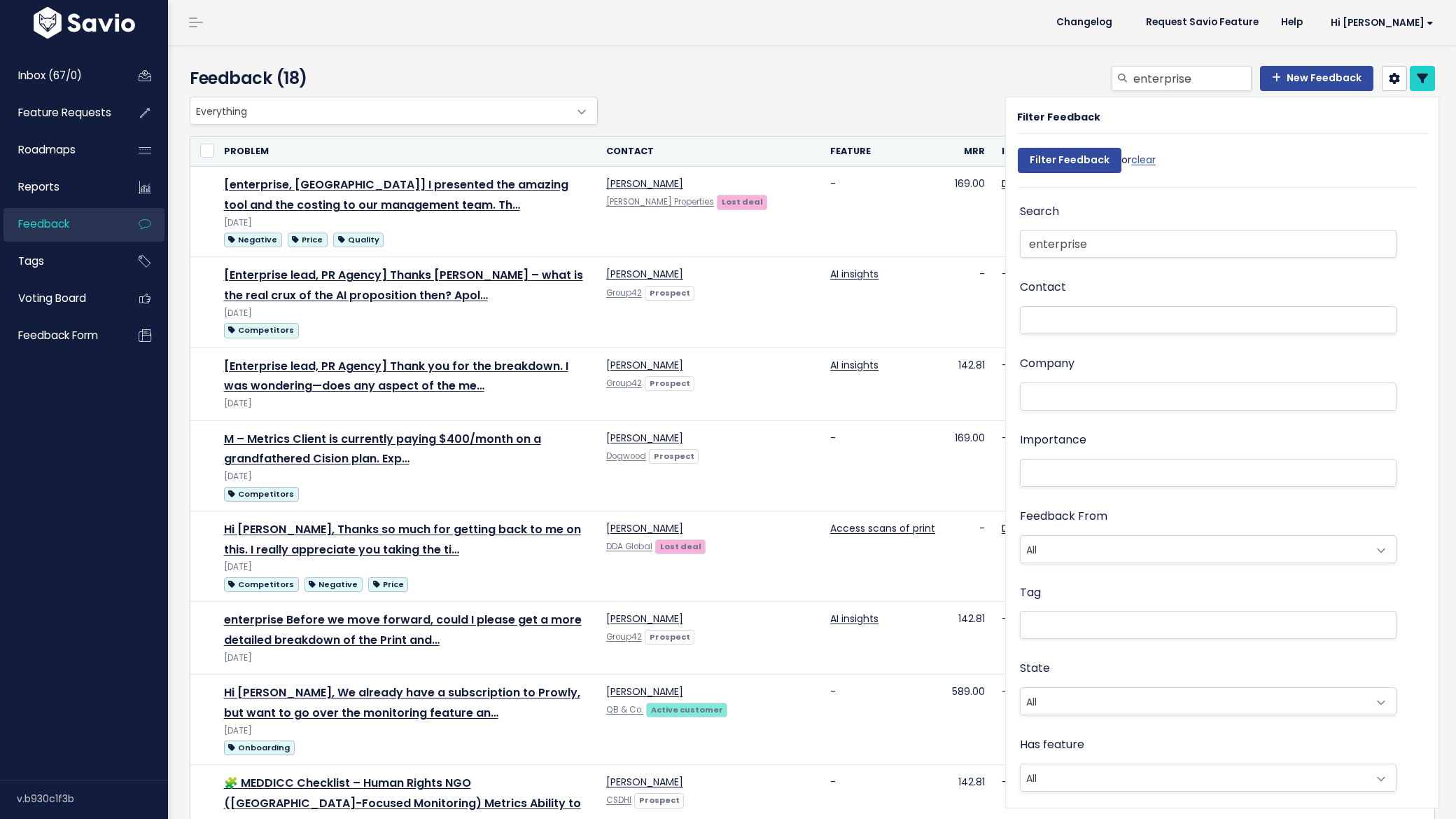
select select
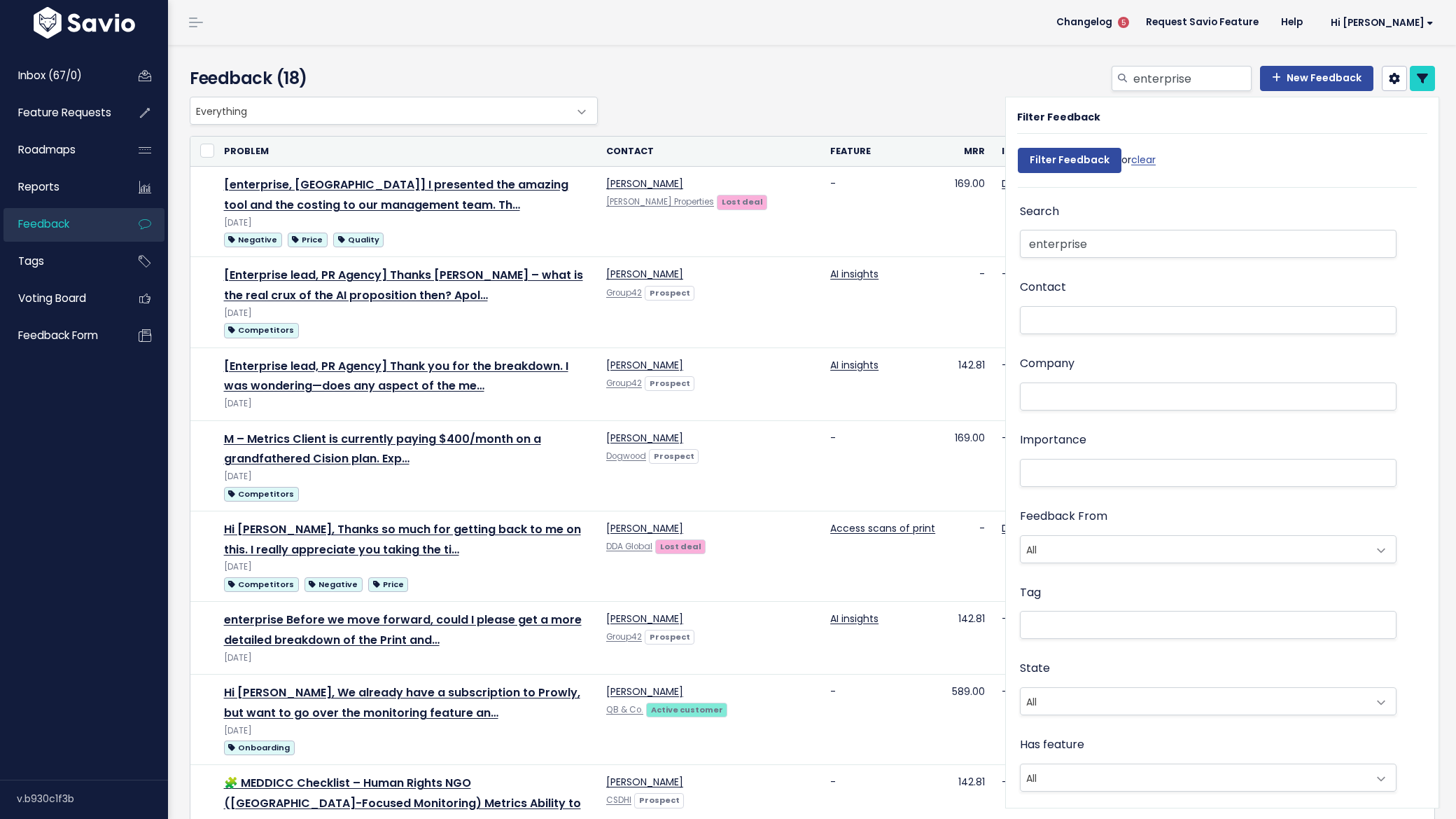
click at [1417, 77] on icon at bounding box center [1422, 78] width 11 height 11
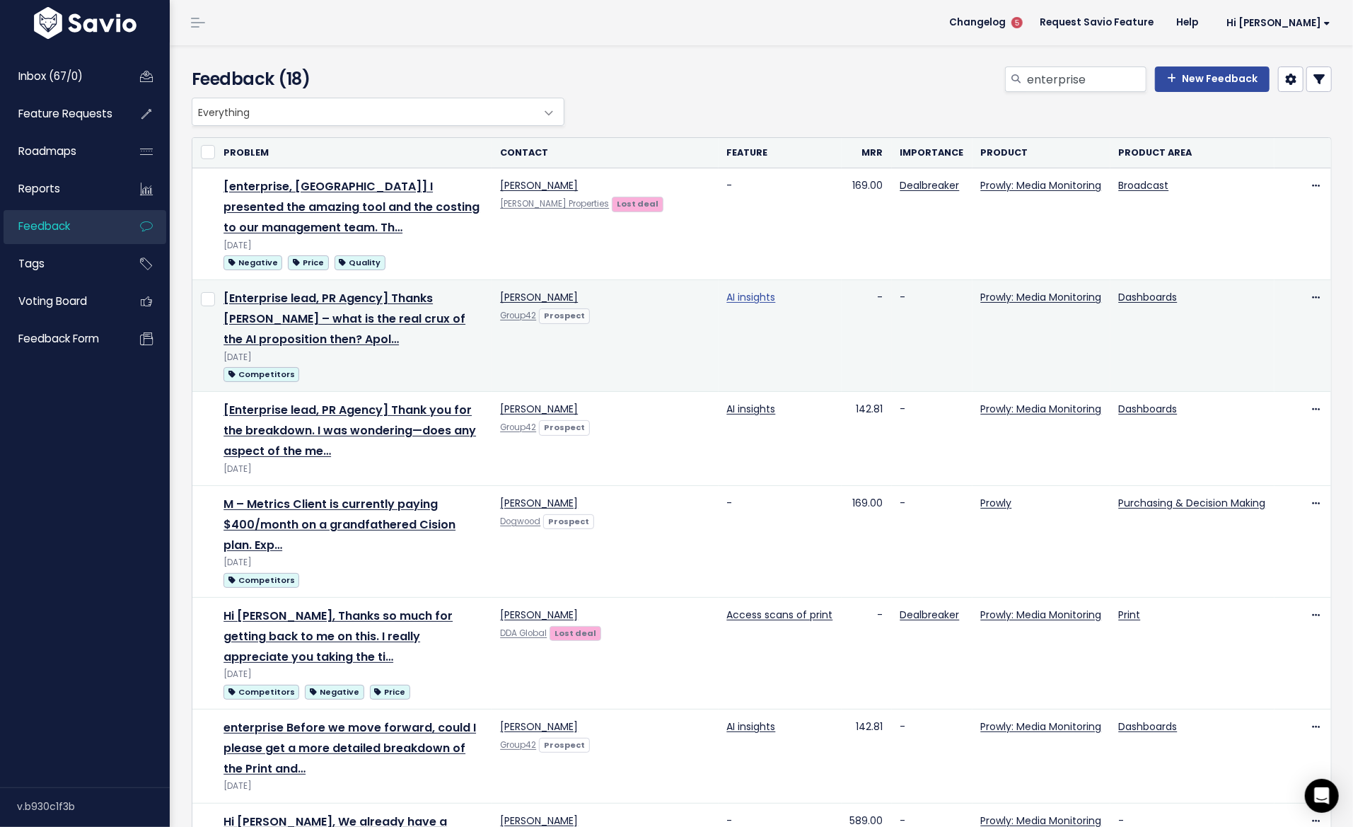
click at [748, 298] on link "AI insights" at bounding box center [751, 297] width 49 height 14
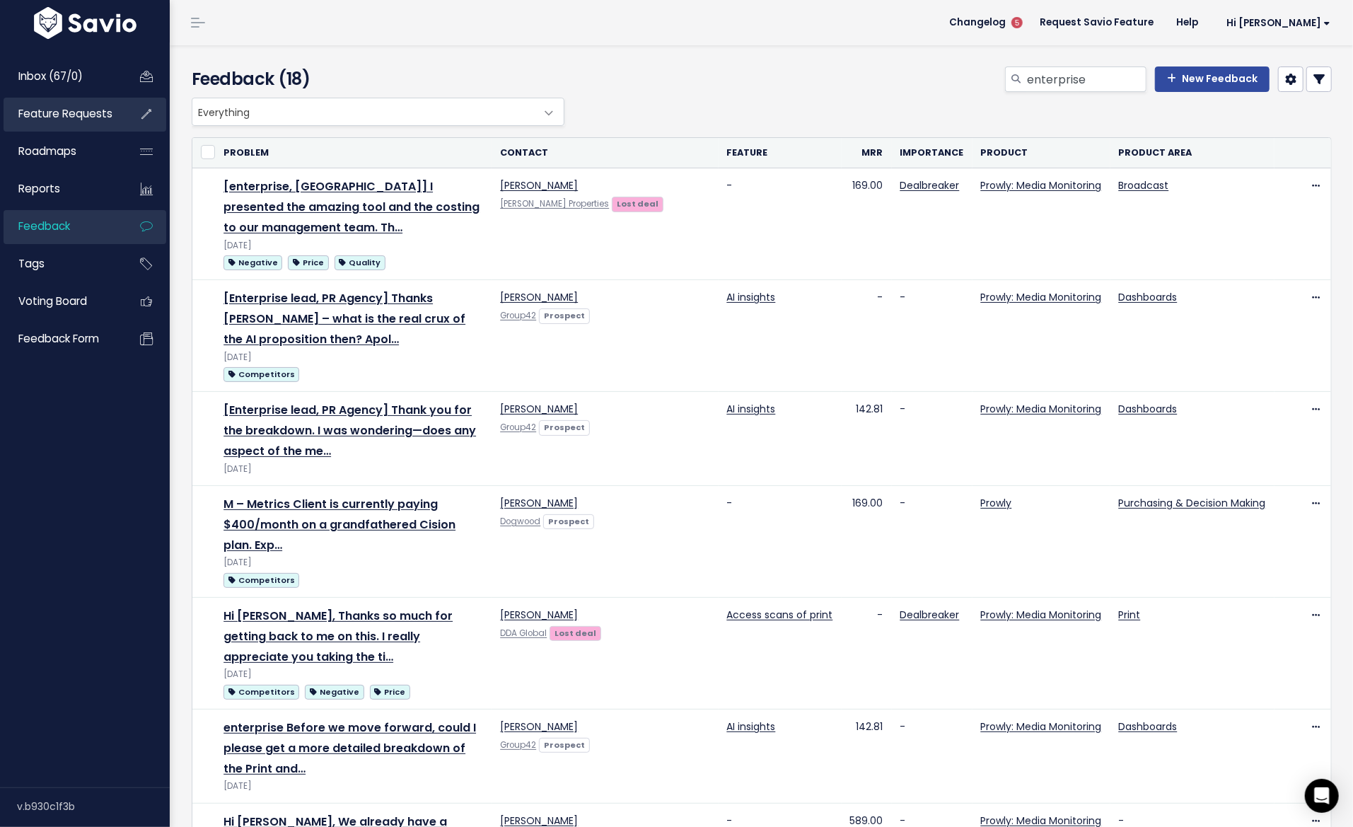
click at [57, 117] on span "Feature Requests" at bounding box center [65, 113] width 94 height 15
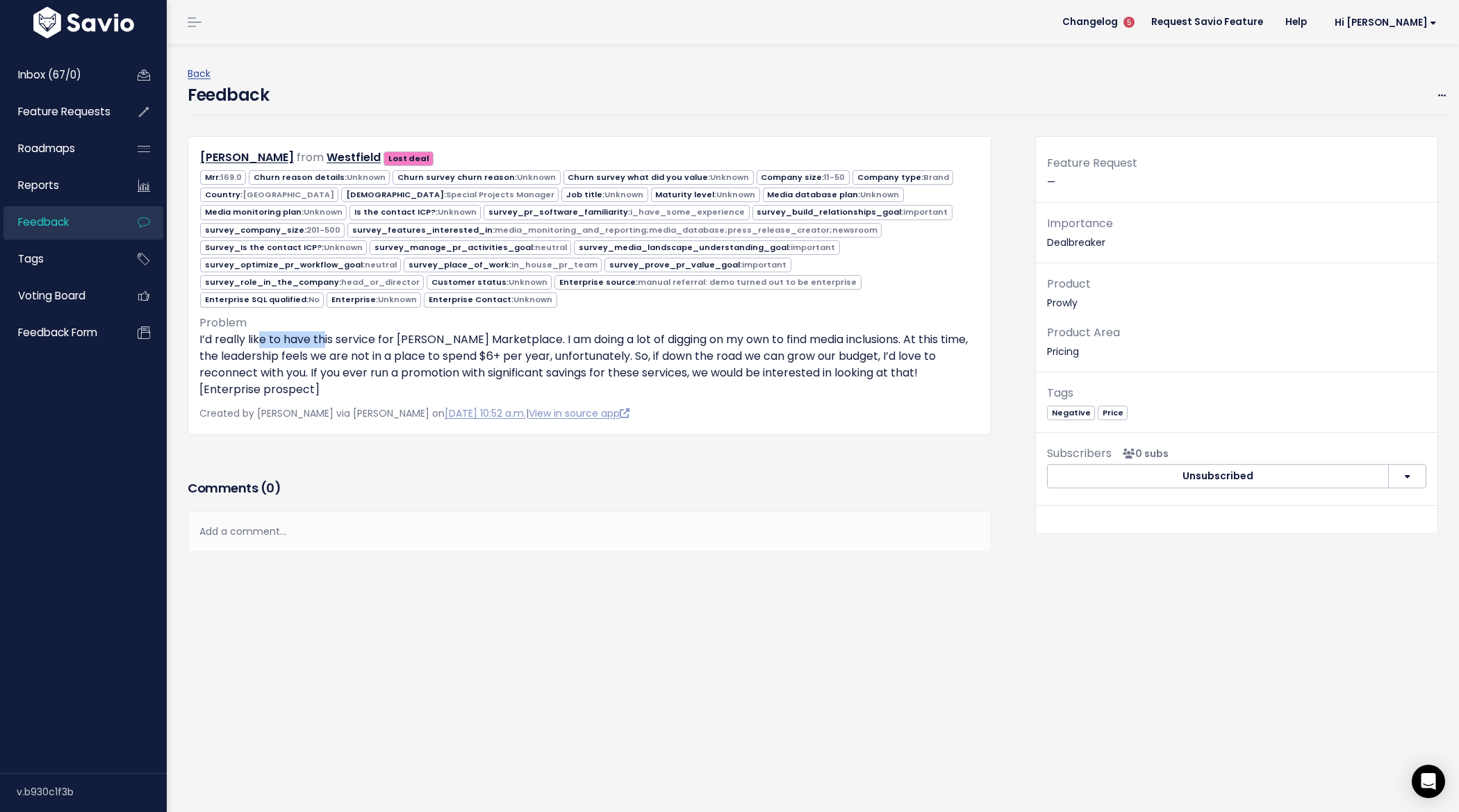
drag, startPoint x: 262, startPoint y: 315, endPoint x: 322, endPoint y: 317, distance: 60.0
click at [322, 331] on p "I’d really like to have this service for [PERSON_NAME] Marketplace. I am doing …" at bounding box center [589, 364] width 780 height 67
click at [323, 331] on p "I’d really like to have this service for [PERSON_NAME] Marketplace. I am doing …" at bounding box center [589, 364] width 780 height 67
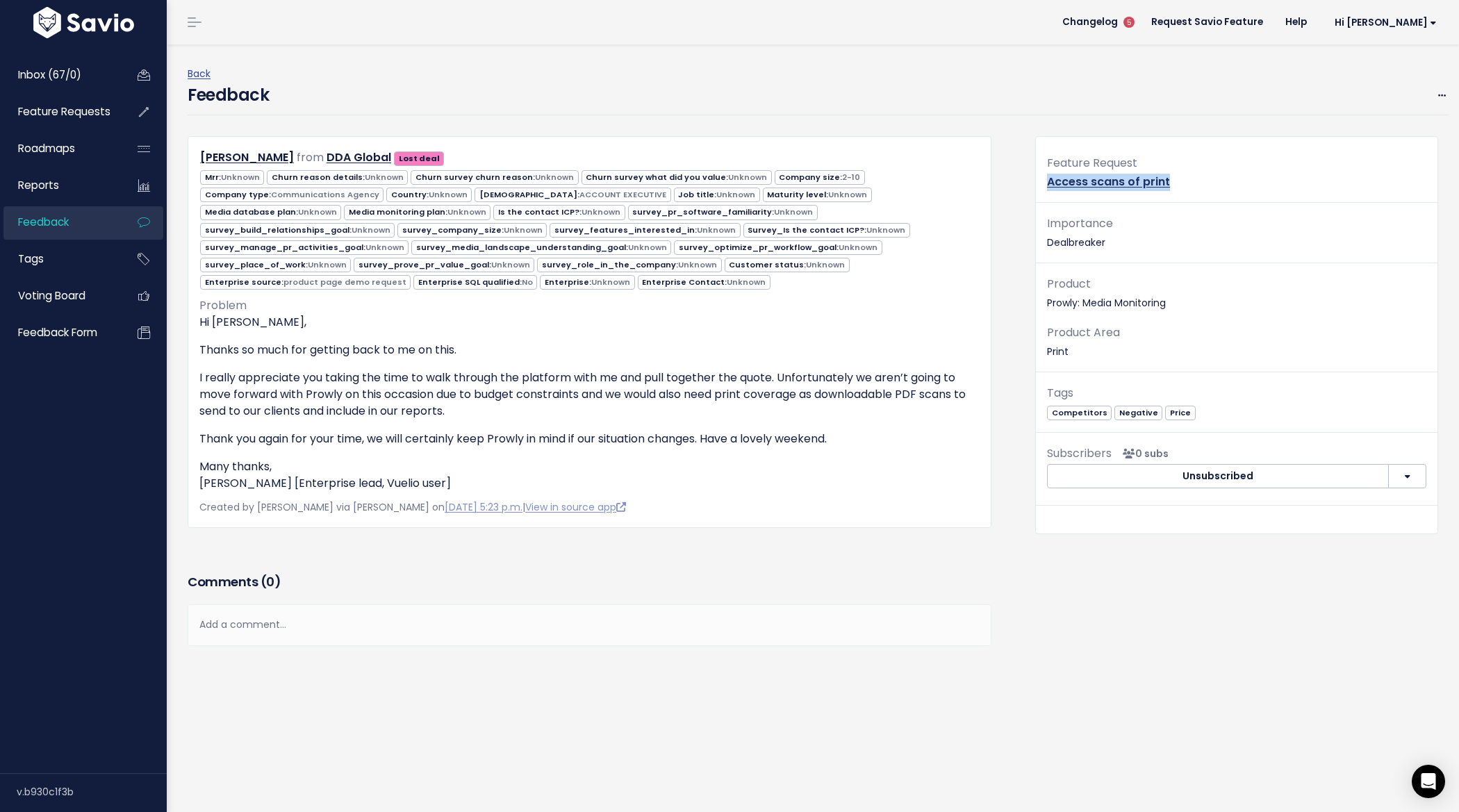
drag, startPoint x: 1146, startPoint y: 182, endPoint x: 1037, endPoint y: 179, distance: 109.0
click at [1037, 179] on div "Feature Request Access scans of print" at bounding box center [1236, 178] width 402 height 49
copy link "Access scans of print"
drag, startPoint x: 1137, startPoint y: 177, endPoint x: 1029, endPoint y: 180, distance: 108.0
click at [1036, 180] on div "Feature Request Access scans of print" at bounding box center [1236, 178] width 402 height 49
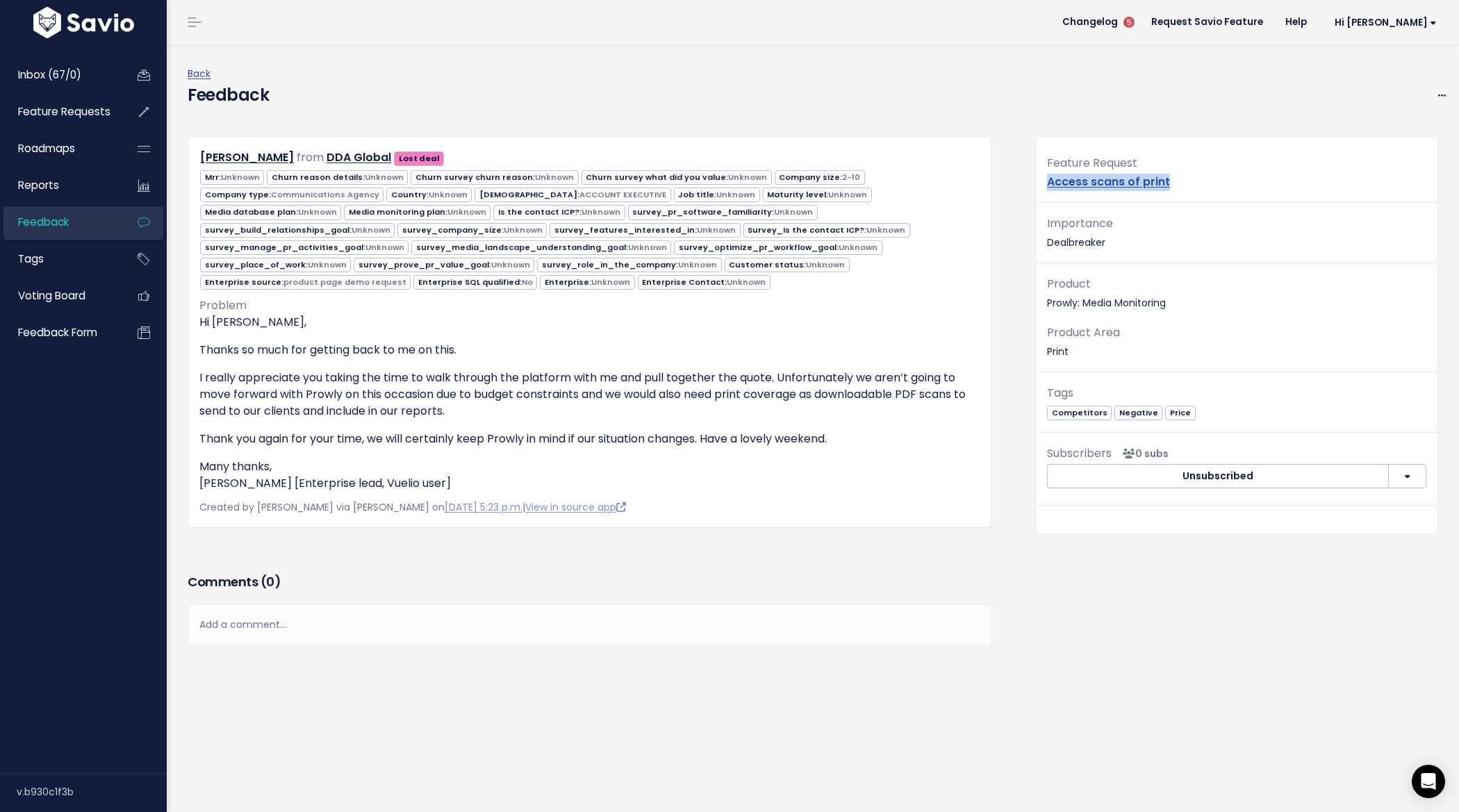
copy link "Access scans of print"
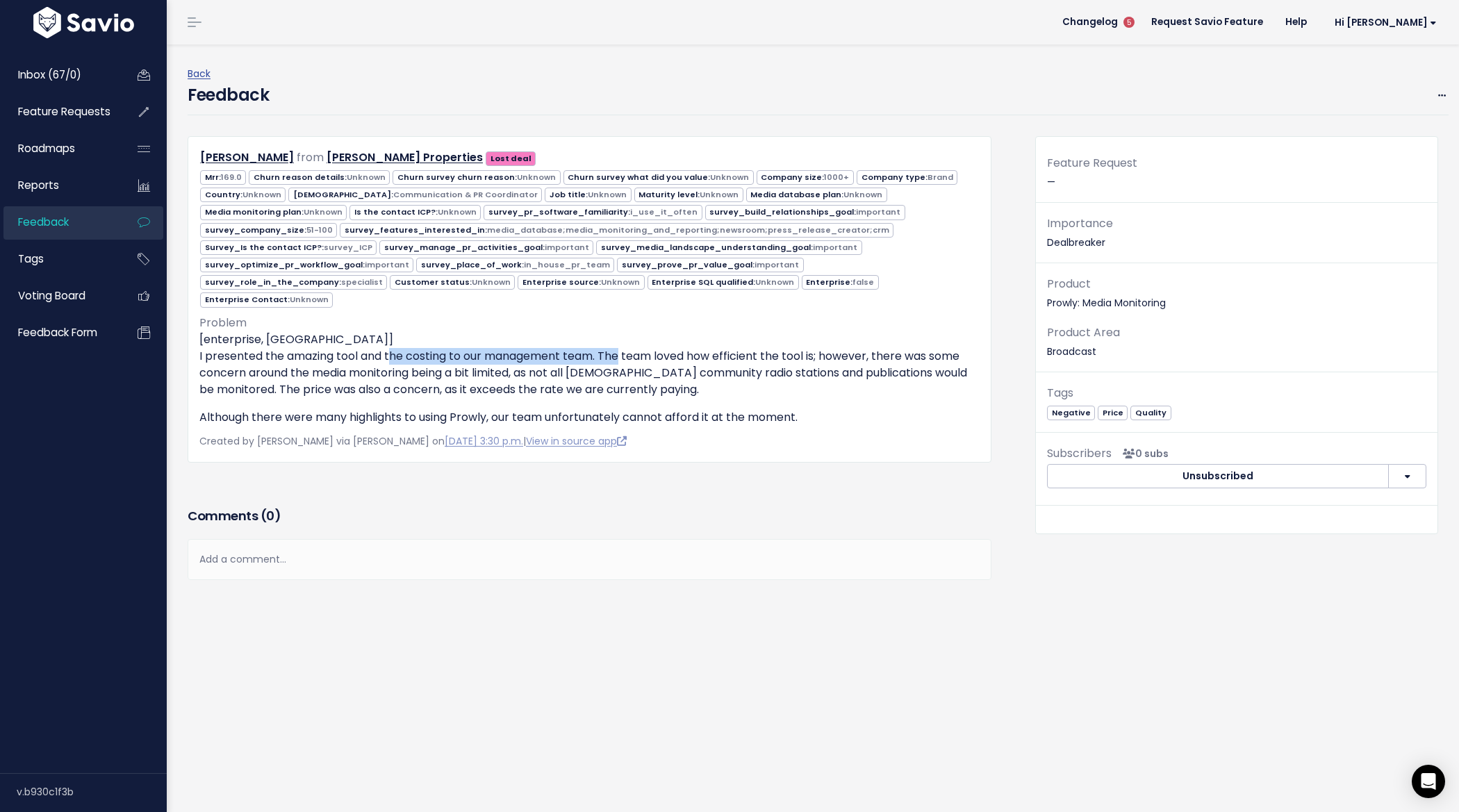
drag, startPoint x: 489, startPoint y: 351, endPoint x: 618, endPoint y: 352, distance: 129.0
click at [618, 352] on p "[enterprise, south africa] I presented the amazing tool and the costing to our …" at bounding box center [589, 364] width 780 height 67
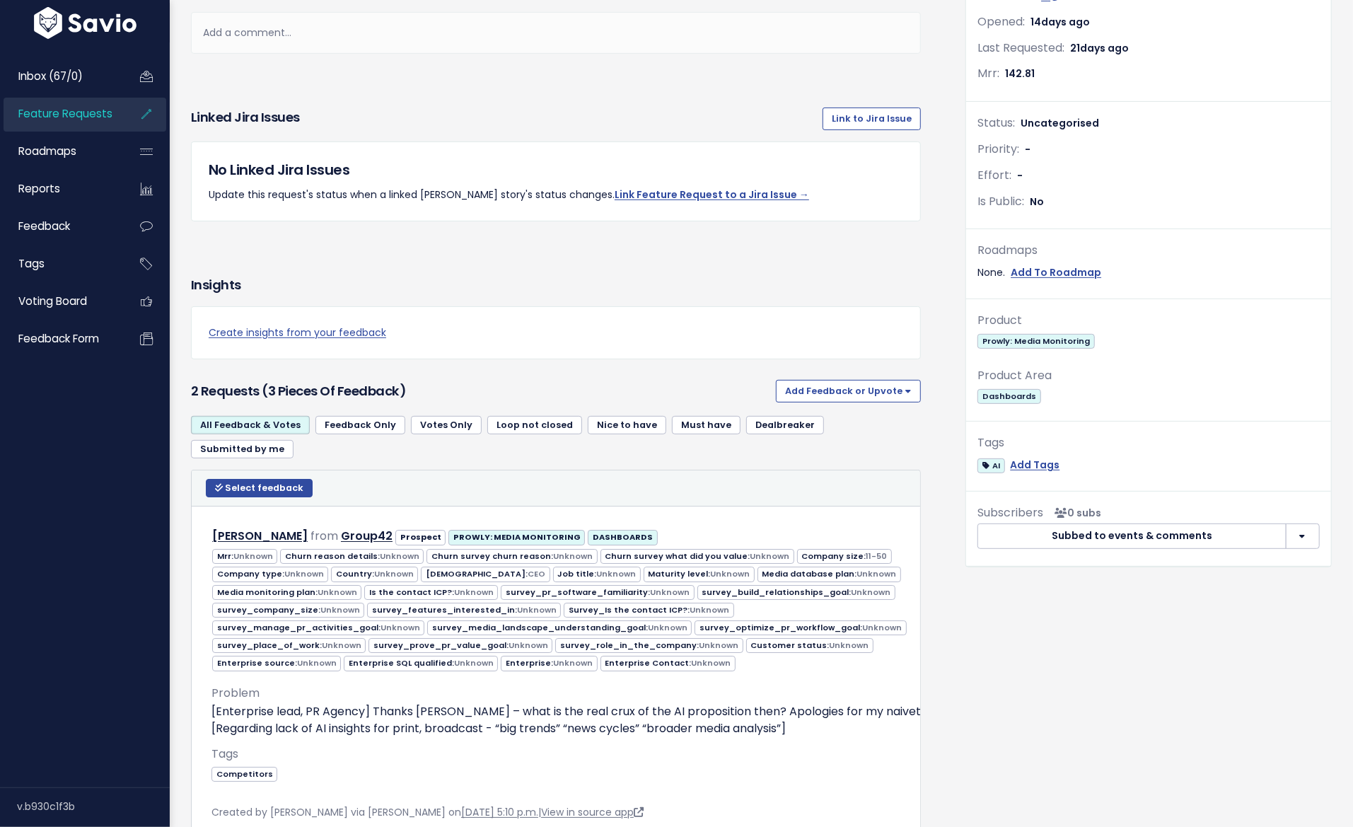
scroll to position [128, 0]
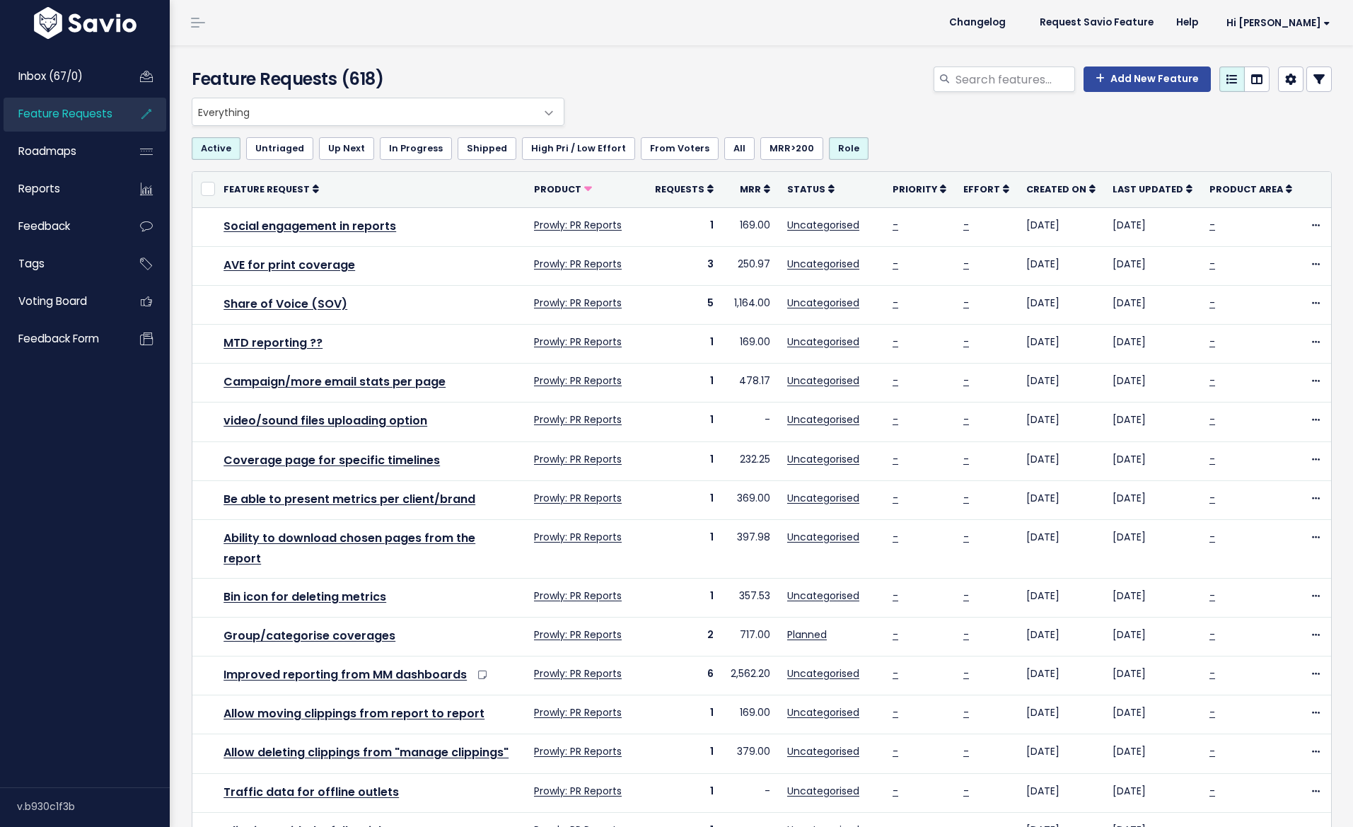
select select
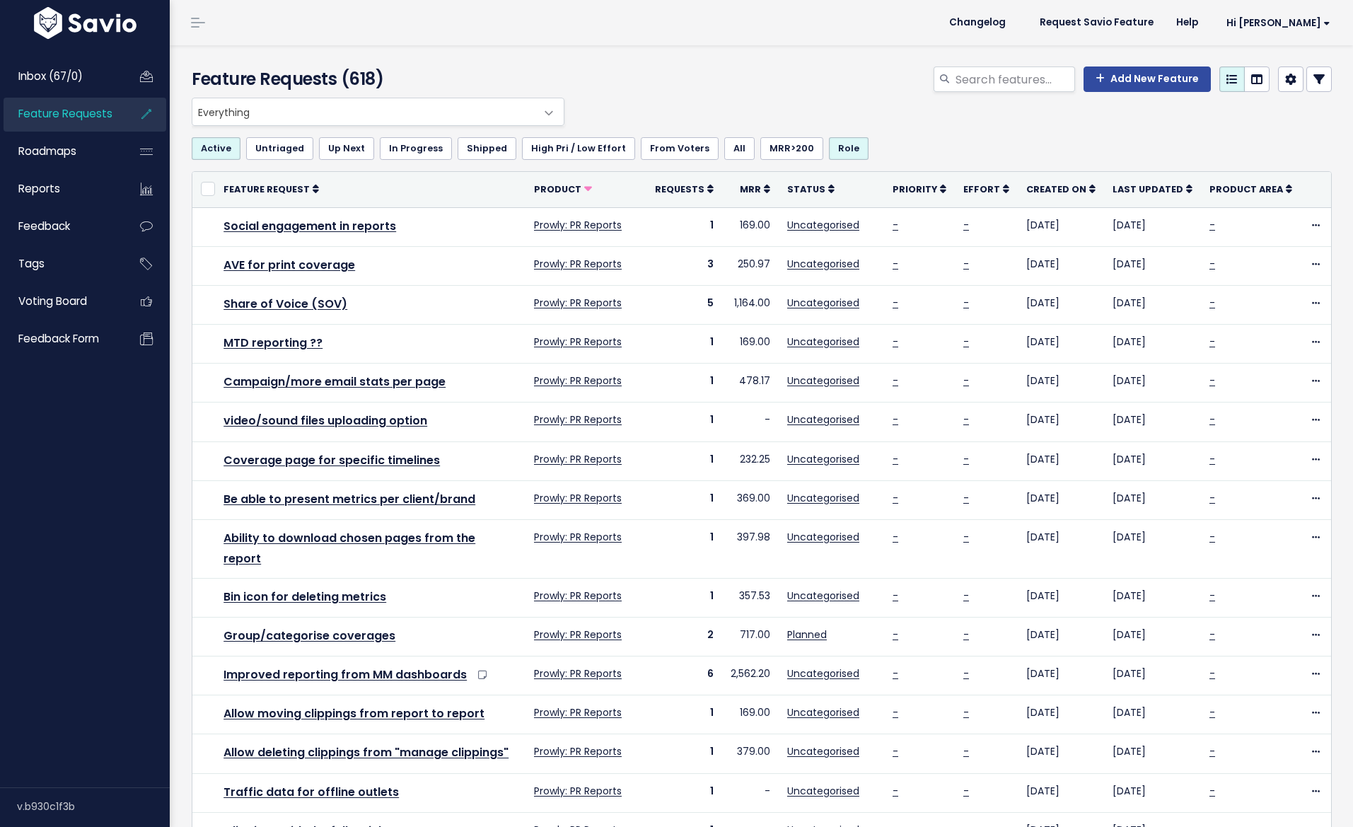
select select
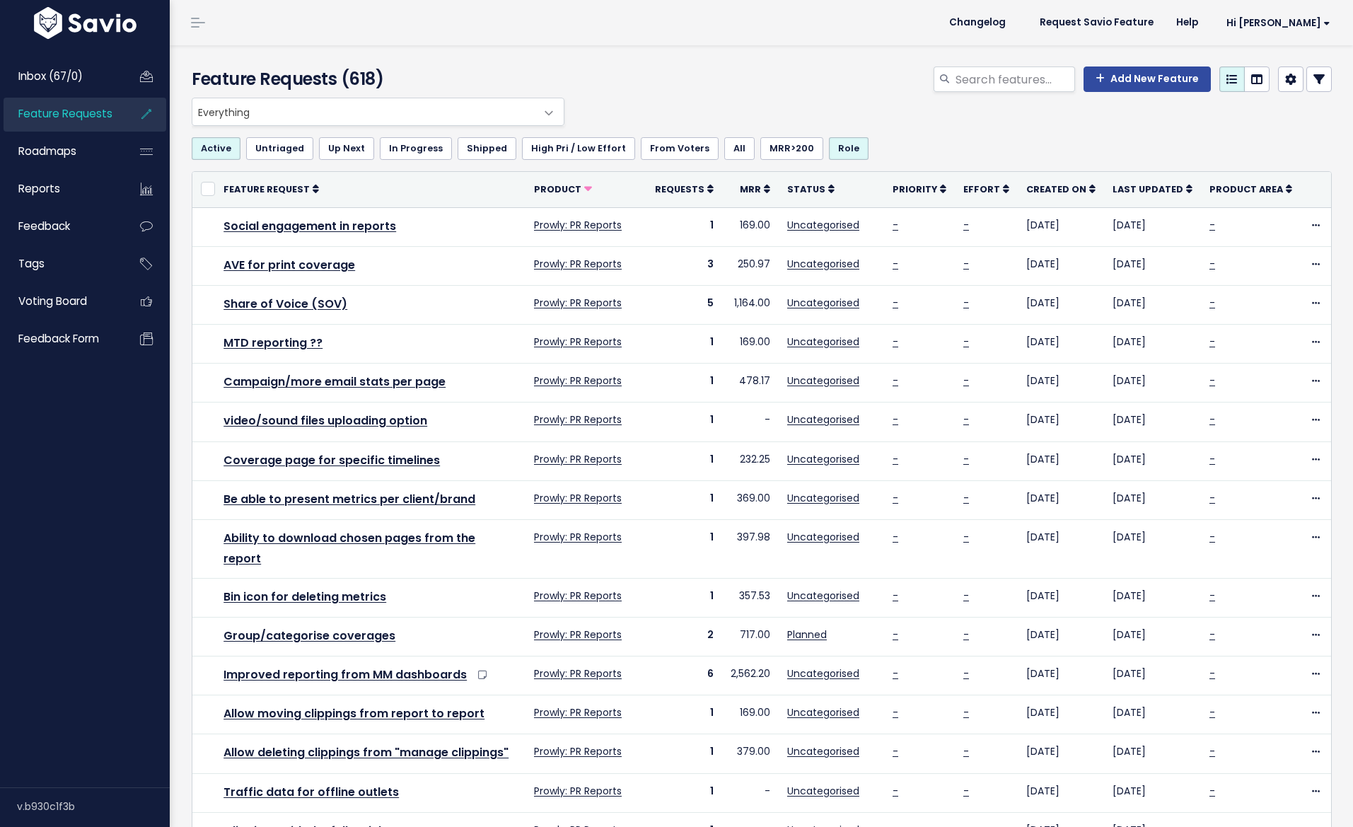
select select
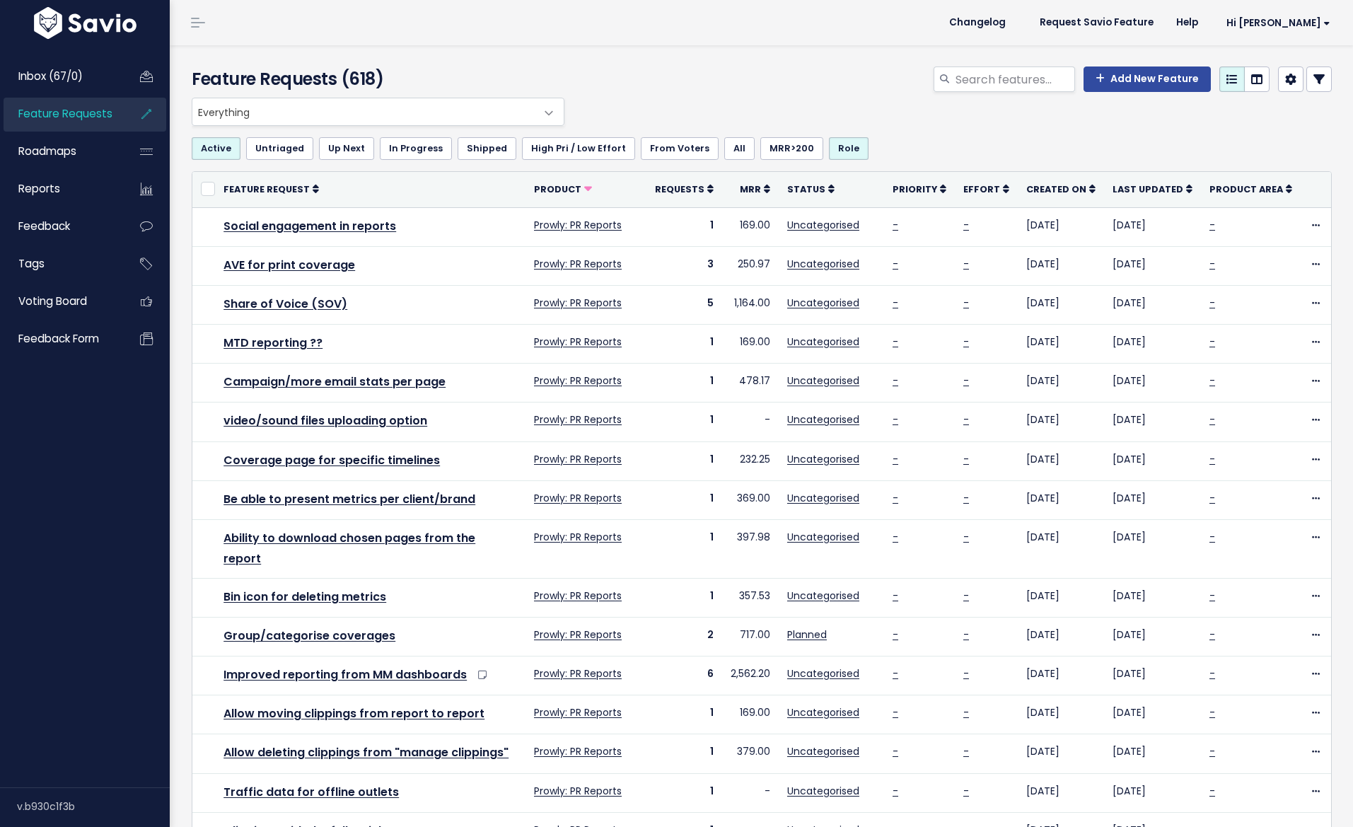
select select
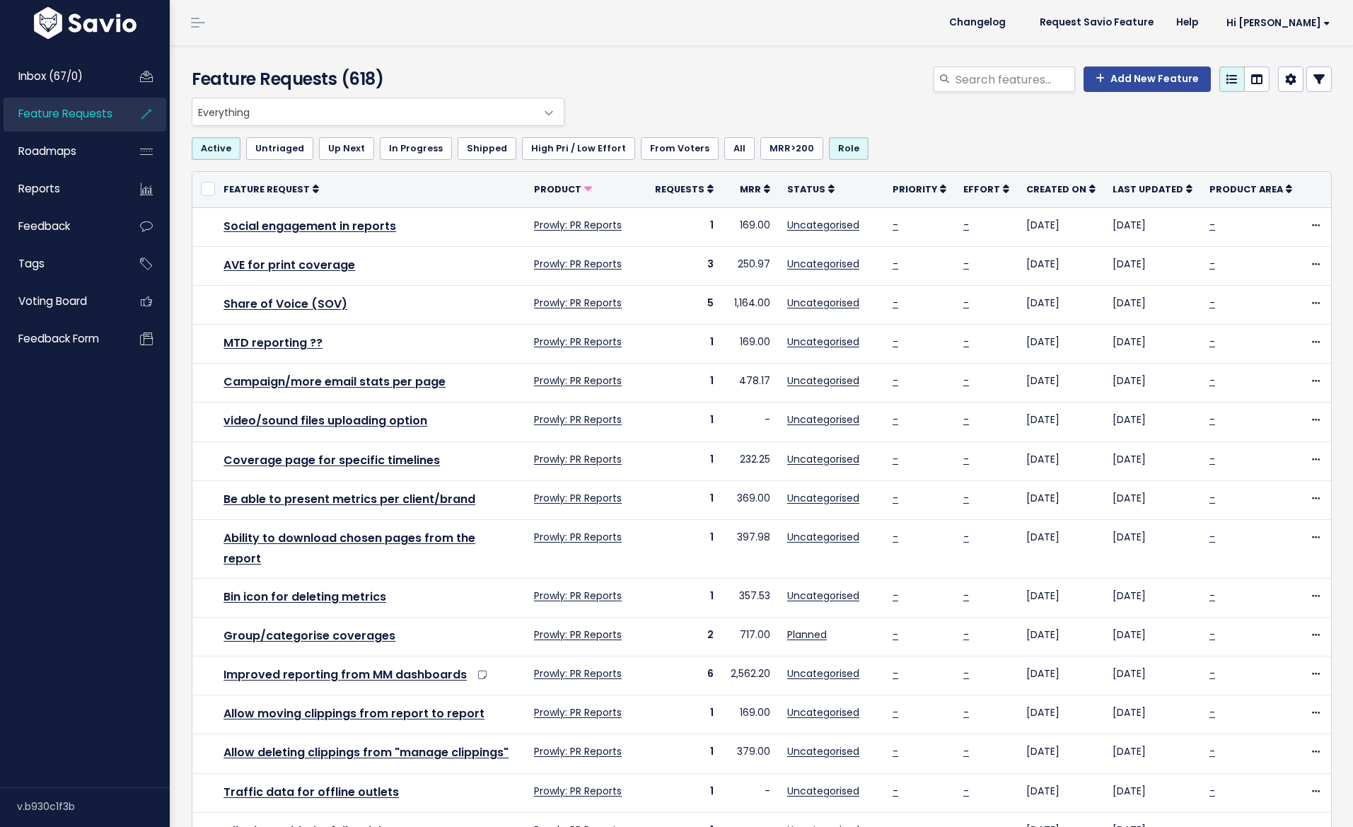
select select
click at [1314, 75] on icon at bounding box center [1319, 79] width 11 height 11
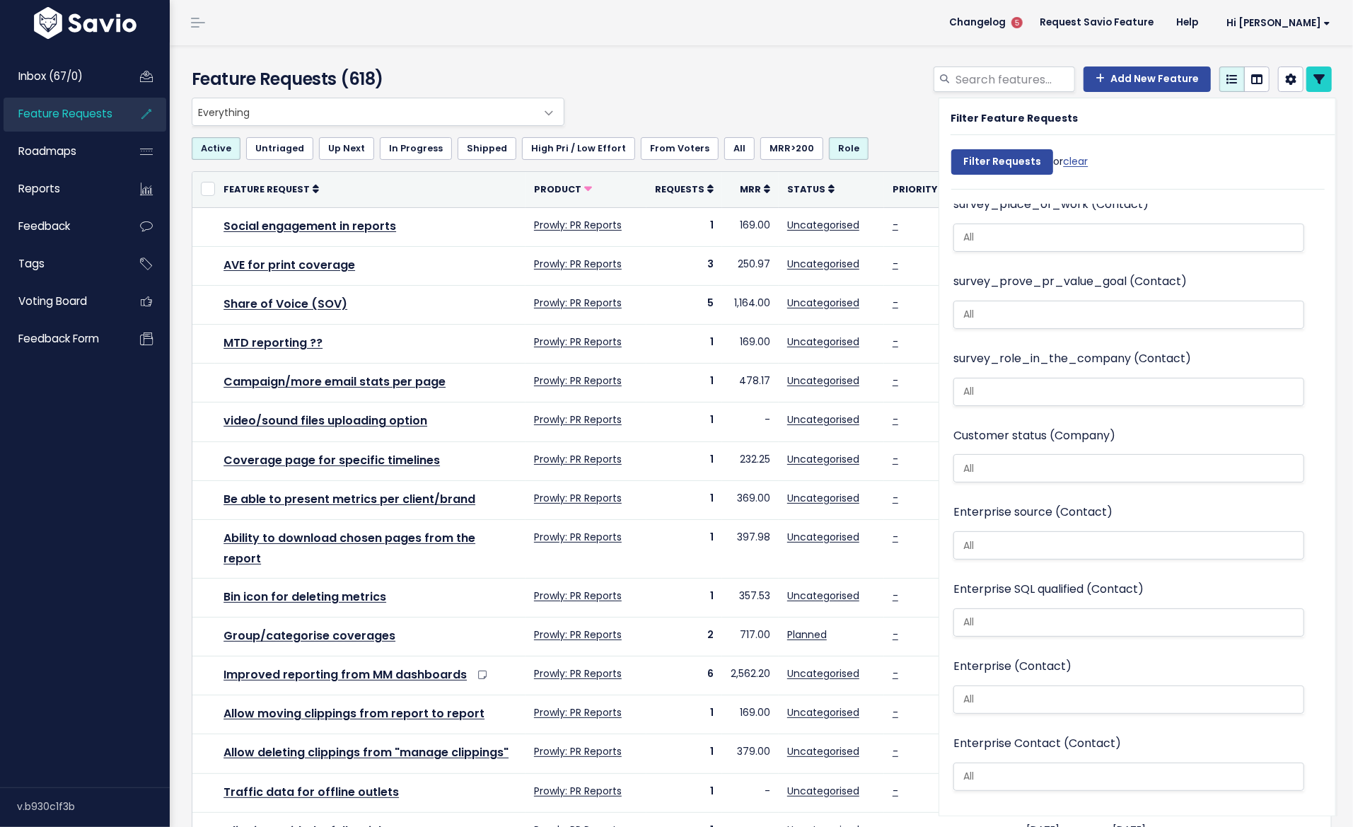
scroll to position [113, 0]
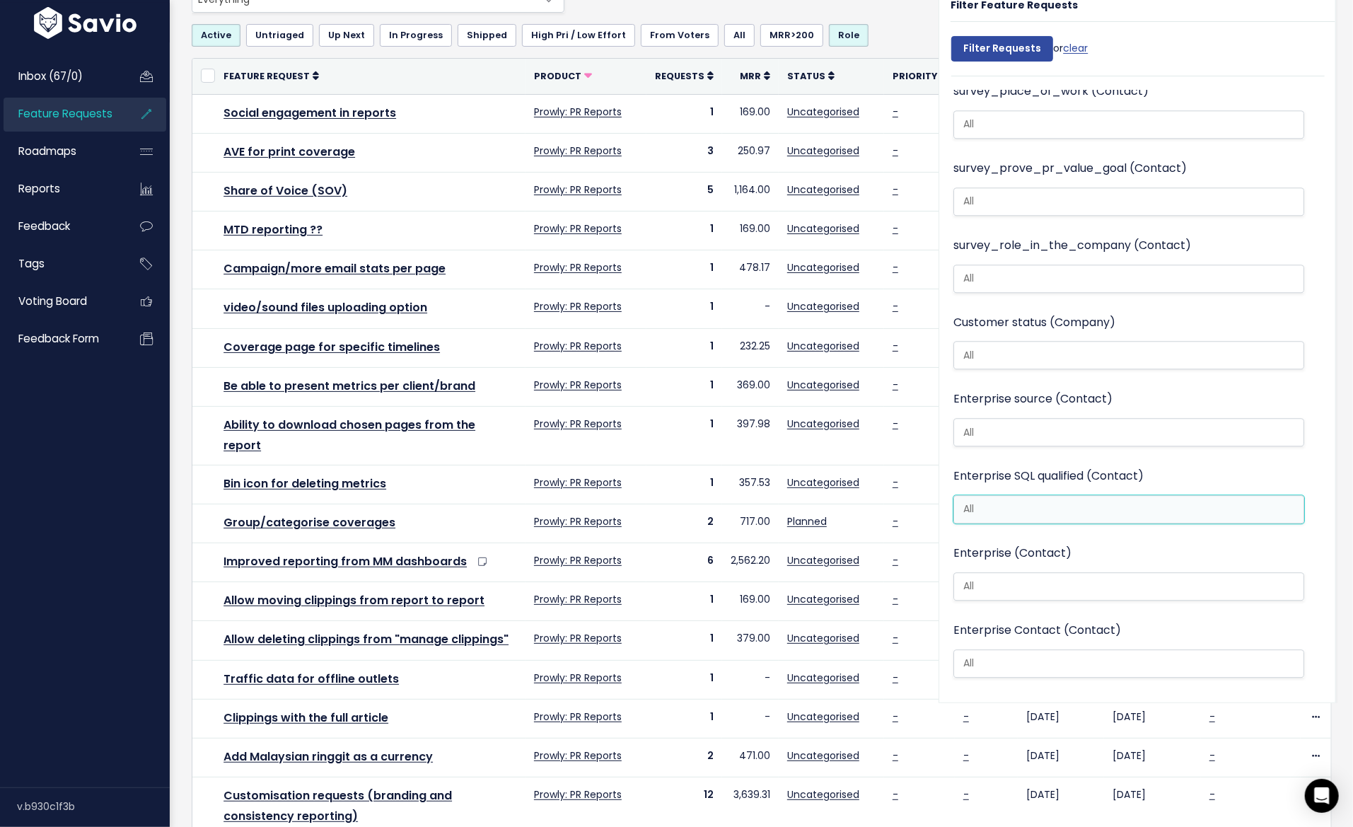
click at [1044, 502] on li at bounding box center [1126, 509] width 336 height 15
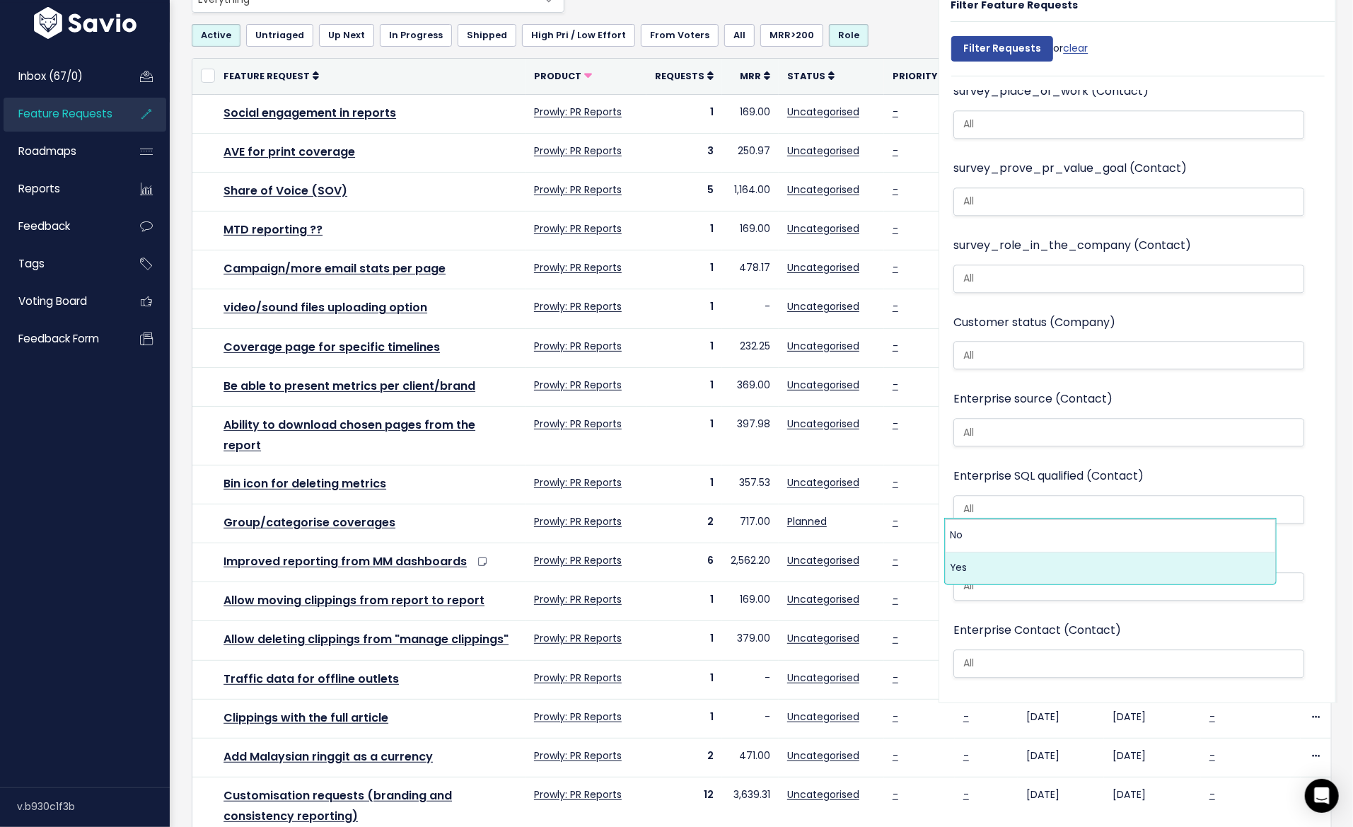
select select "Yes"
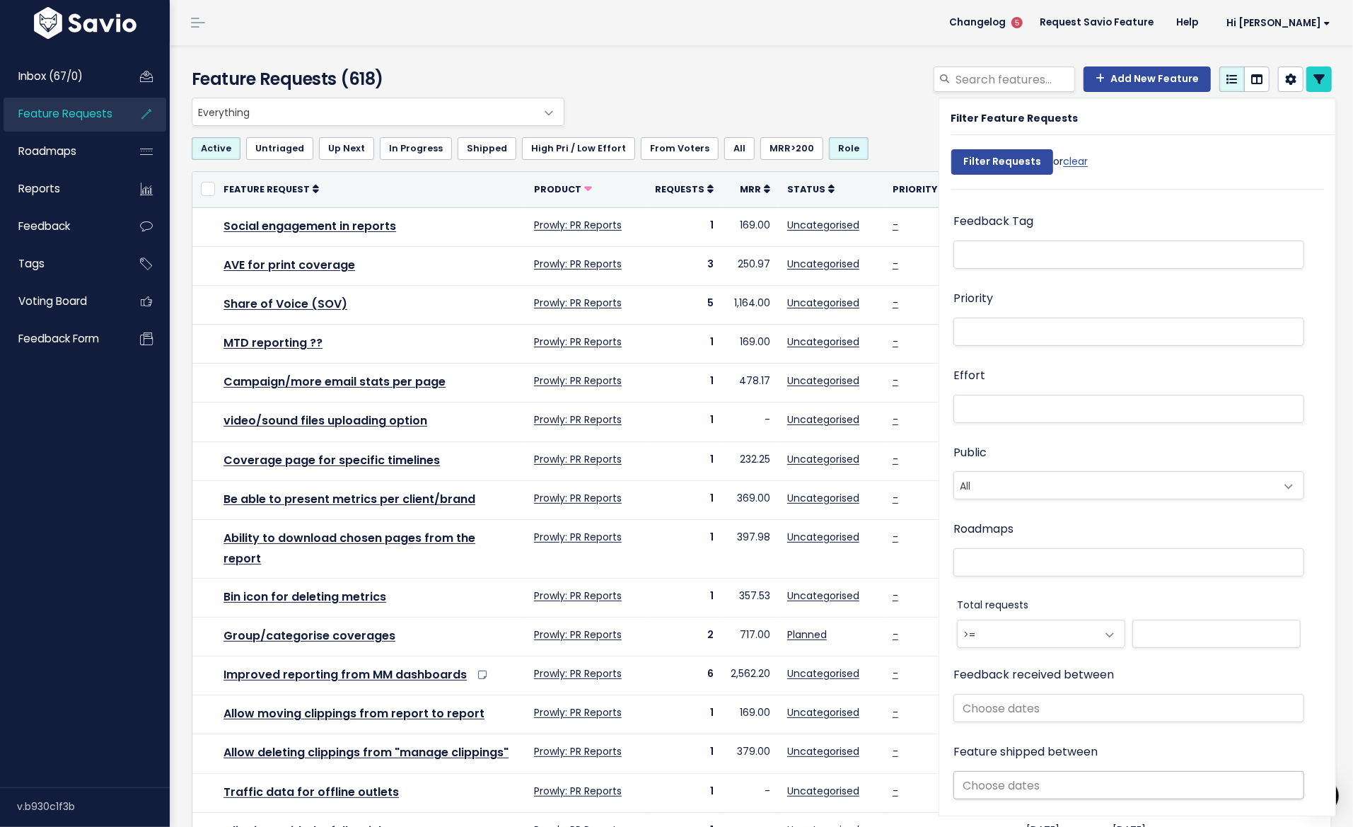
scroll to position [690, 0]
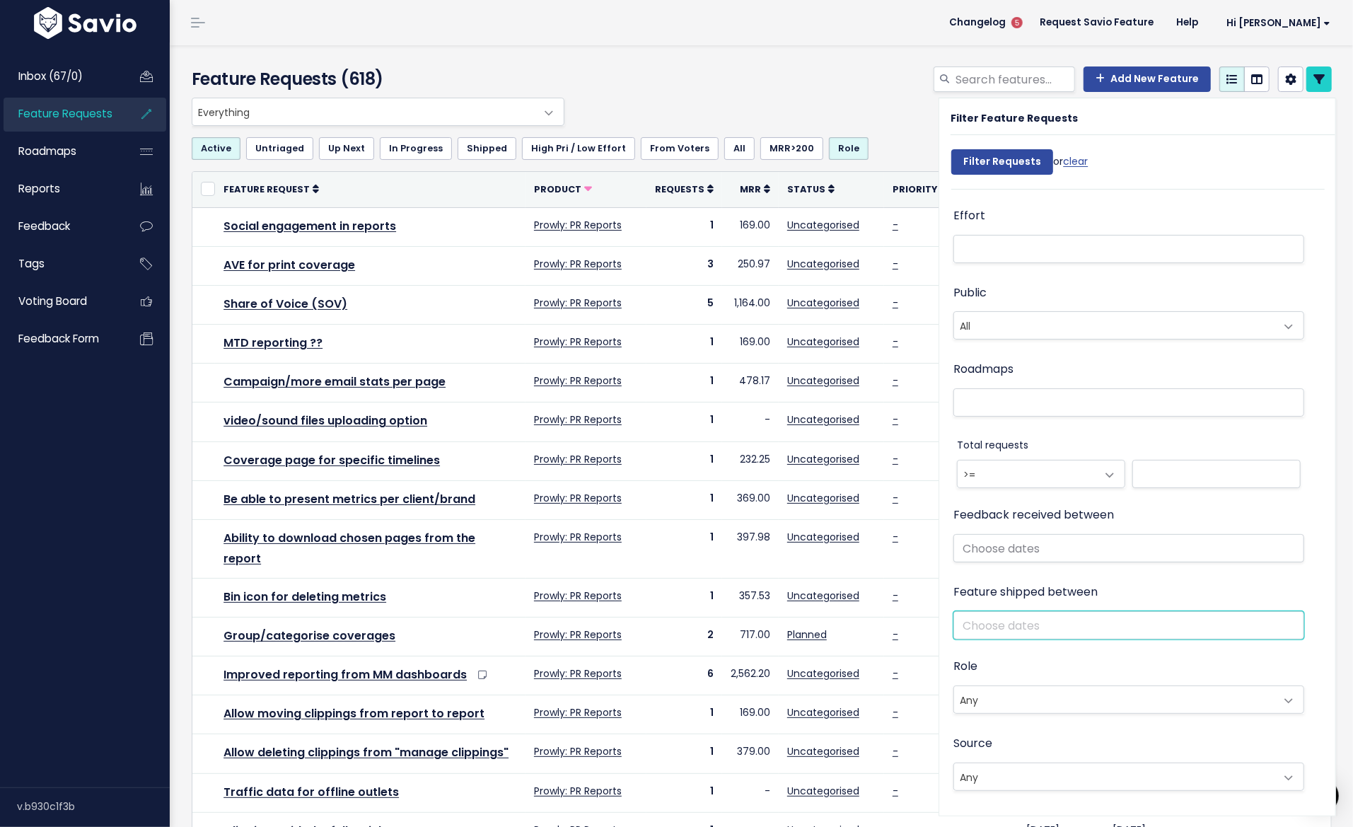
click at [995, 621] on input "text" at bounding box center [1129, 625] width 351 height 28
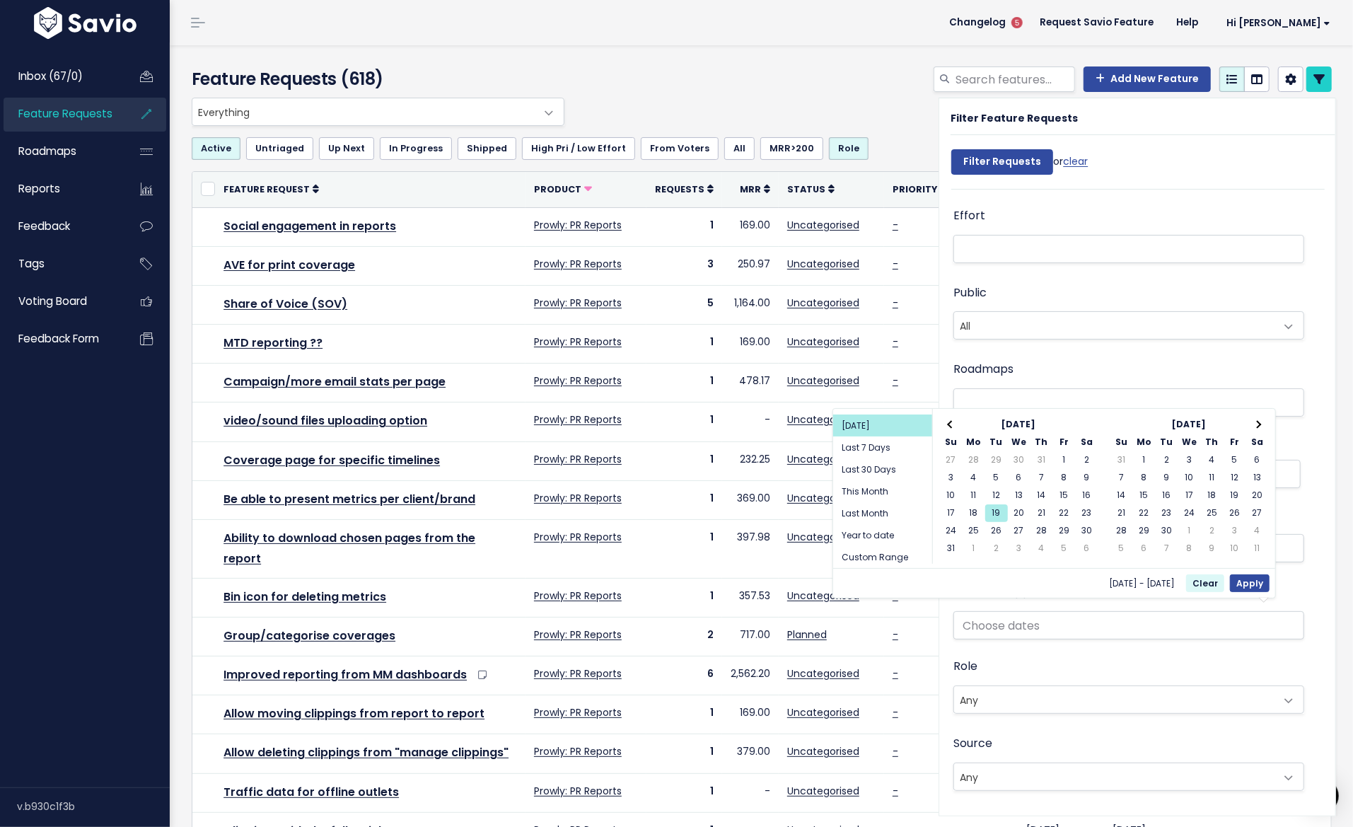
click at [1029, 638] on div "Feature shipped between Change Status to 'All' or 'Shipped'" at bounding box center [1129, 619] width 351 height 74
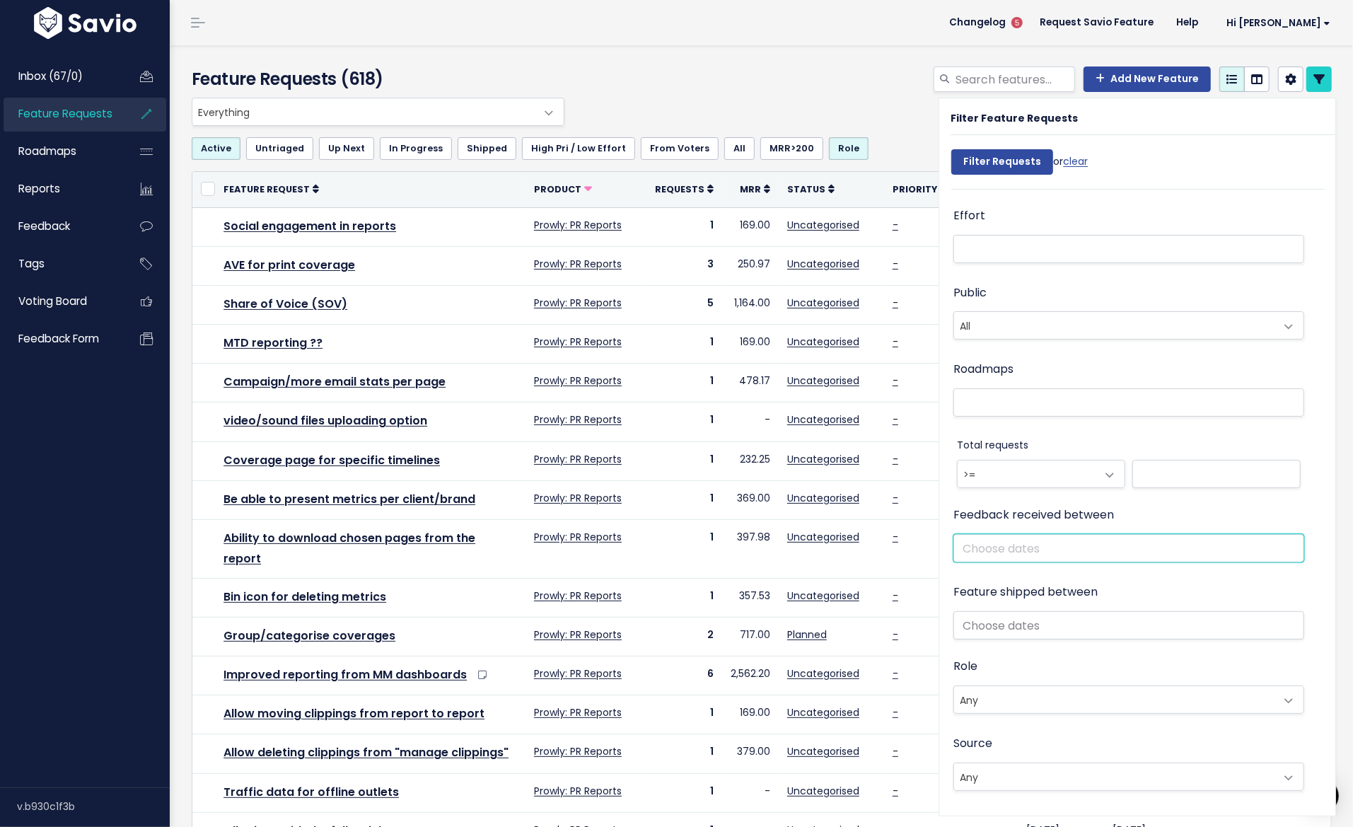
click at [1000, 535] on input "text" at bounding box center [1129, 548] width 351 height 28
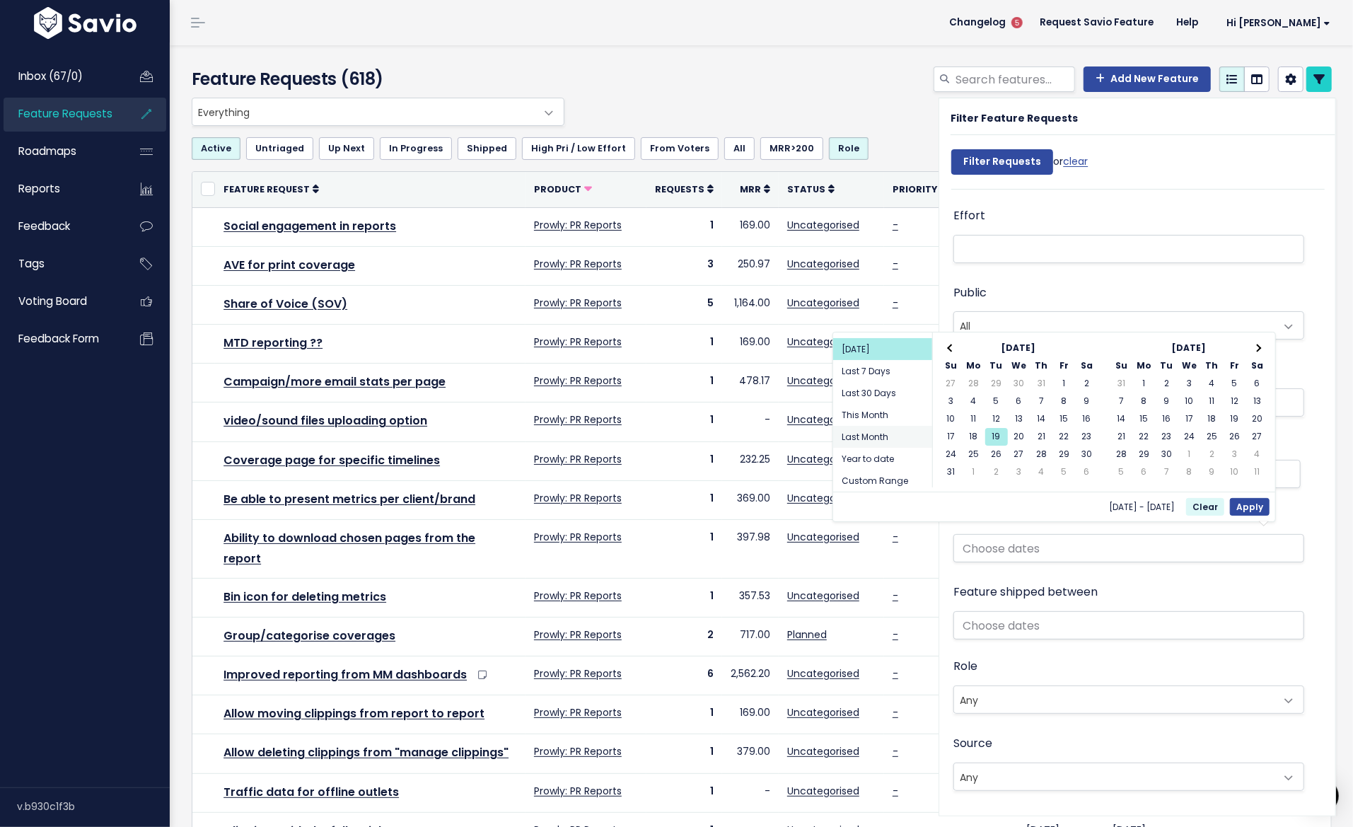
click at [867, 431] on li "Last Month" at bounding box center [882, 437] width 99 height 22
type input "[DATE] - [DATE] (Last Month)"
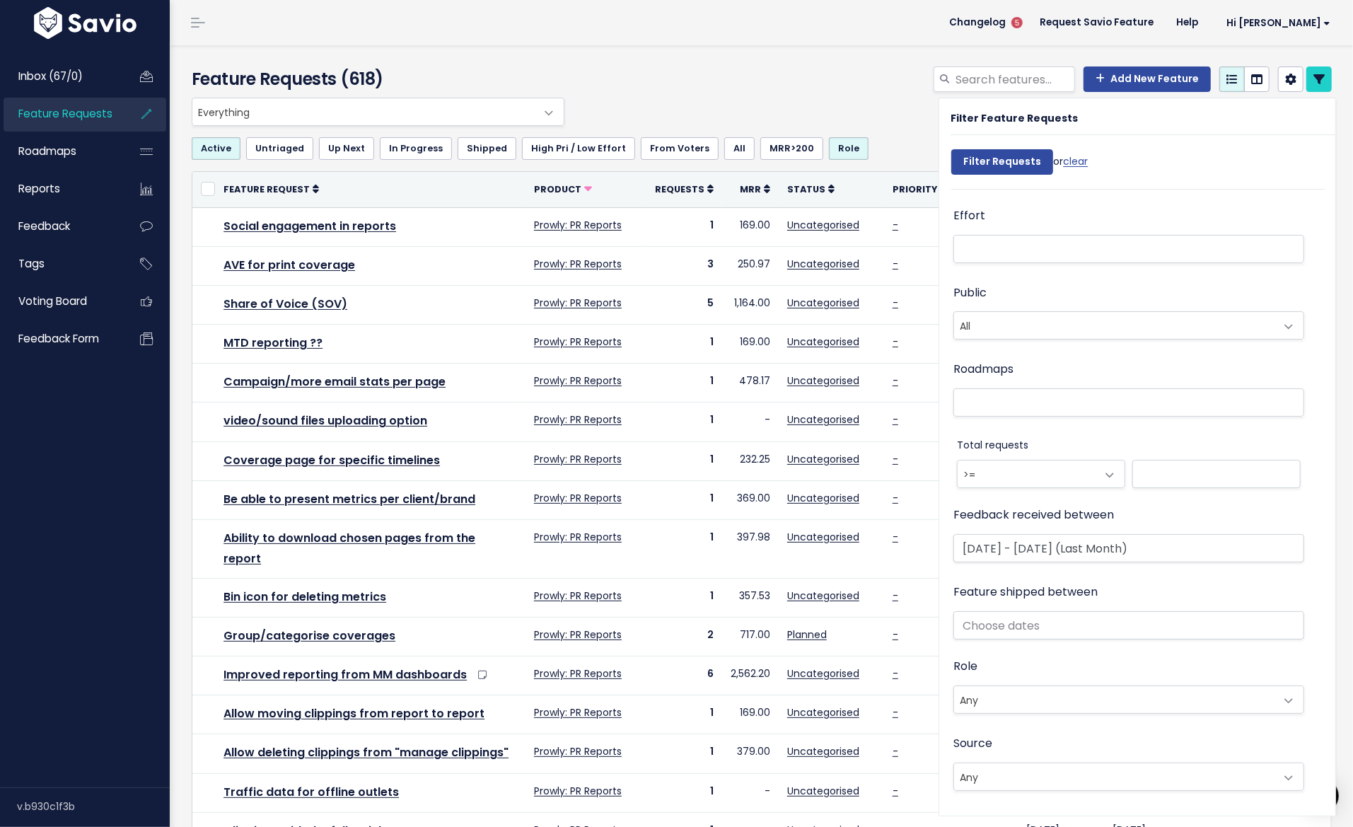
click at [993, 148] on div "Filter Requests or clear" at bounding box center [1019, 165] width 137 height 47
click at [994, 156] on input "Filter Requests" at bounding box center [1002, 161] width 102 height 25
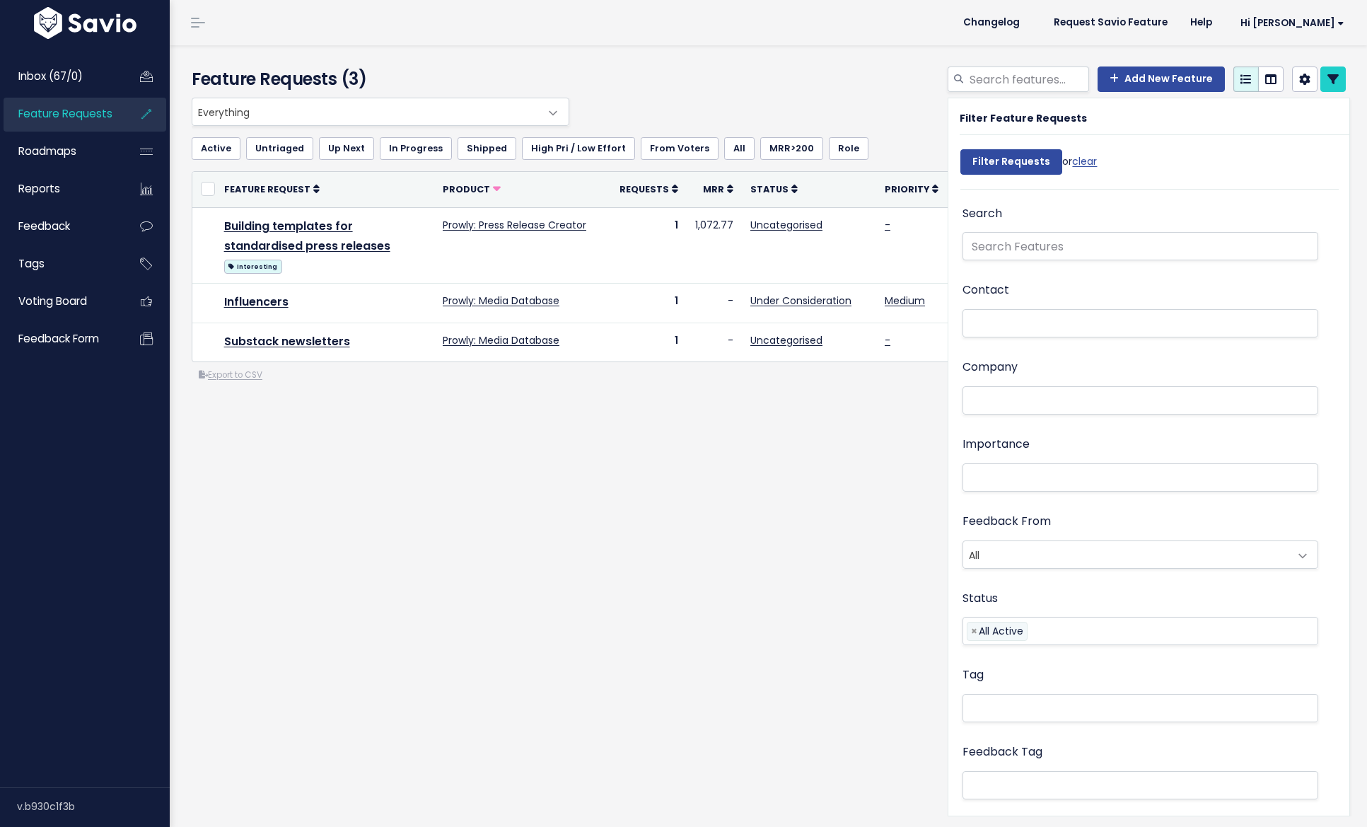
select select
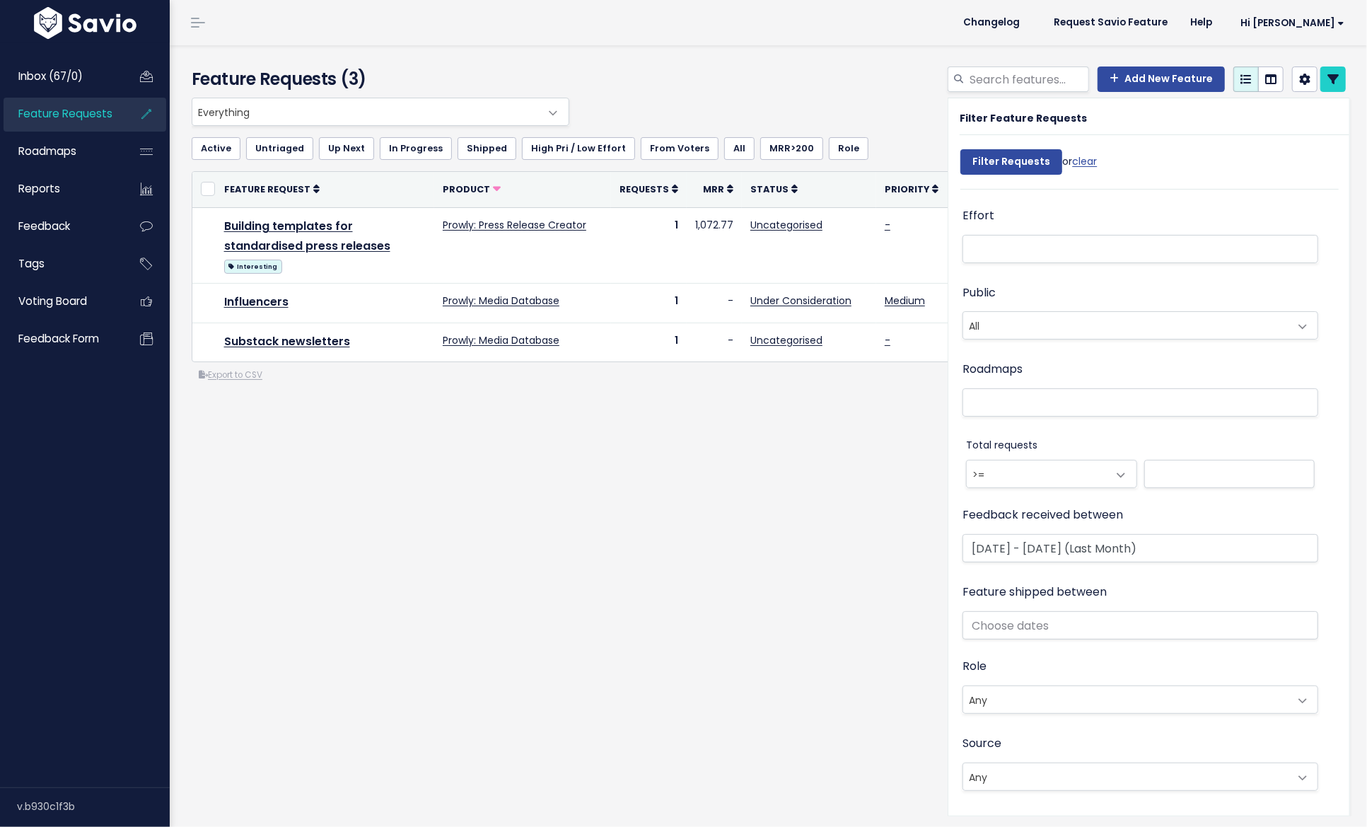
select select
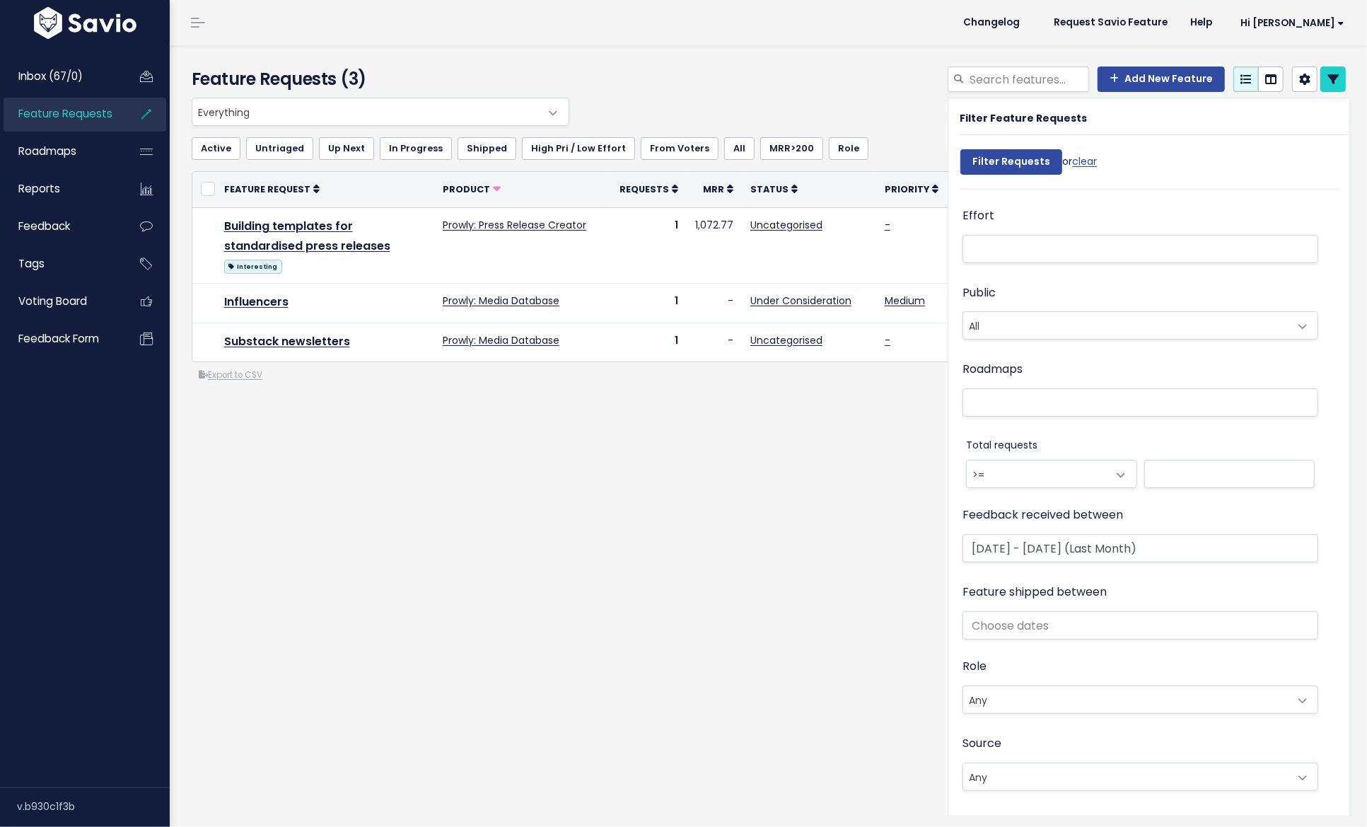
select select
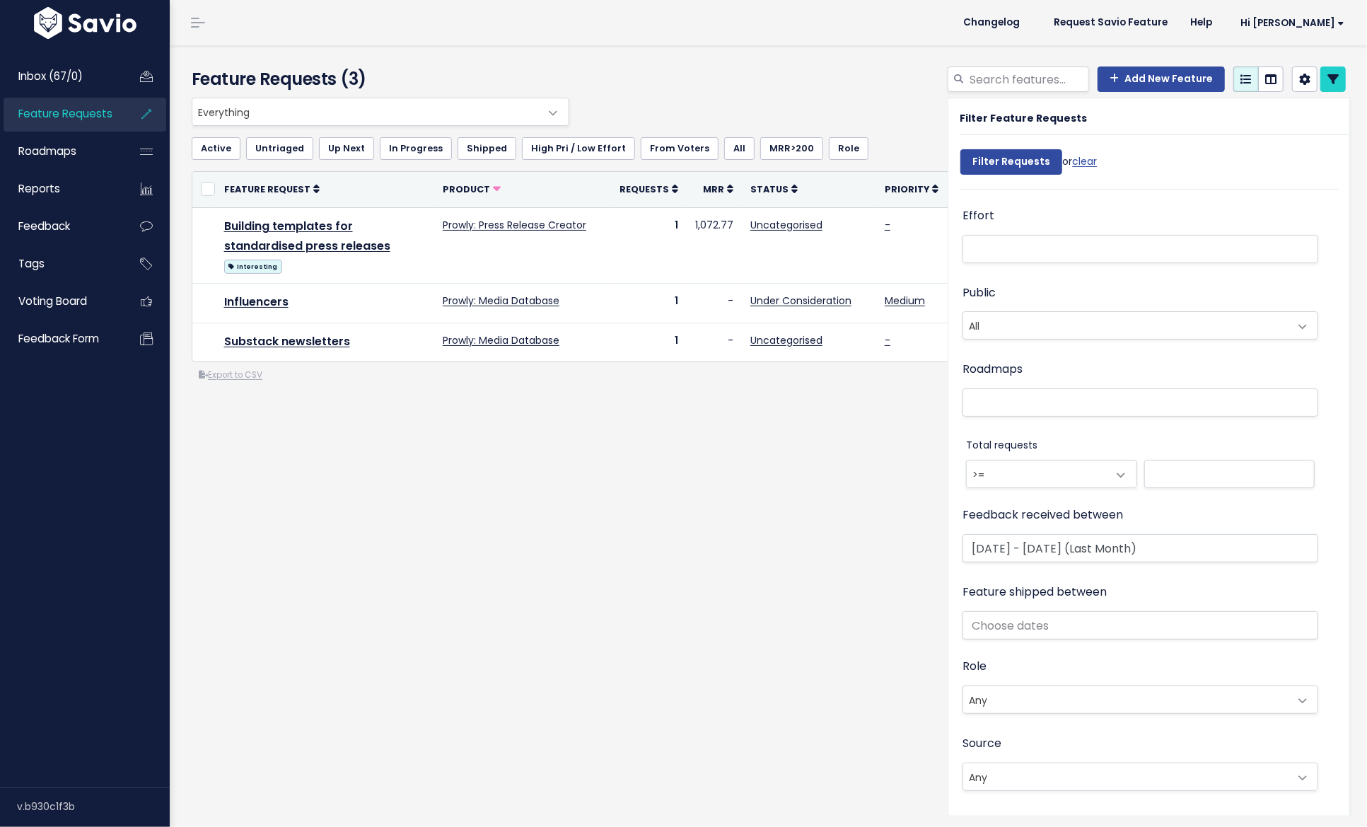
select select
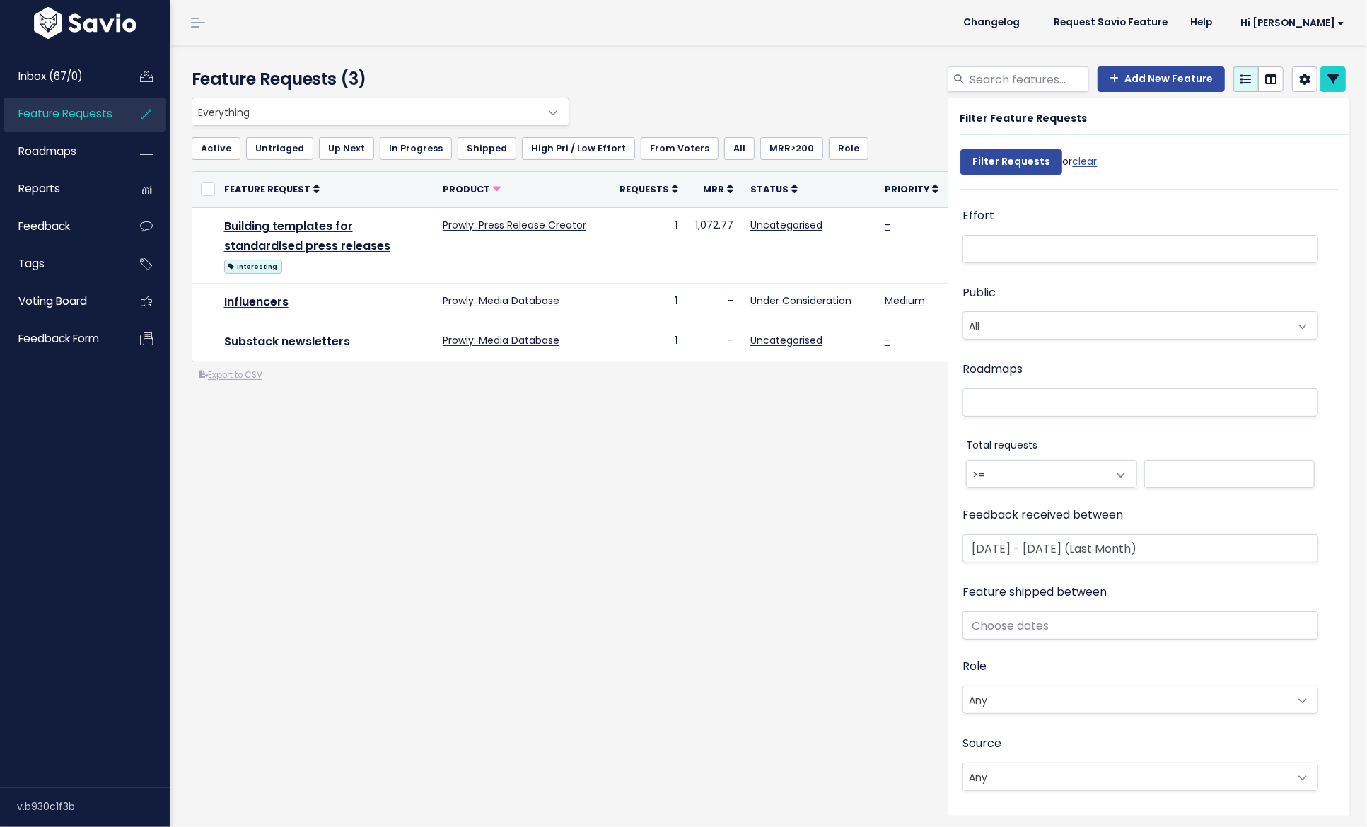
select select
click at [672, 470] on div "Everything Any Product: Any Product Area Any Product: No Product Area No Produc…" at bounding box center [769, 297] width 1176 height 398
